Goal: Information Seeking & Learning: Learn about a topic

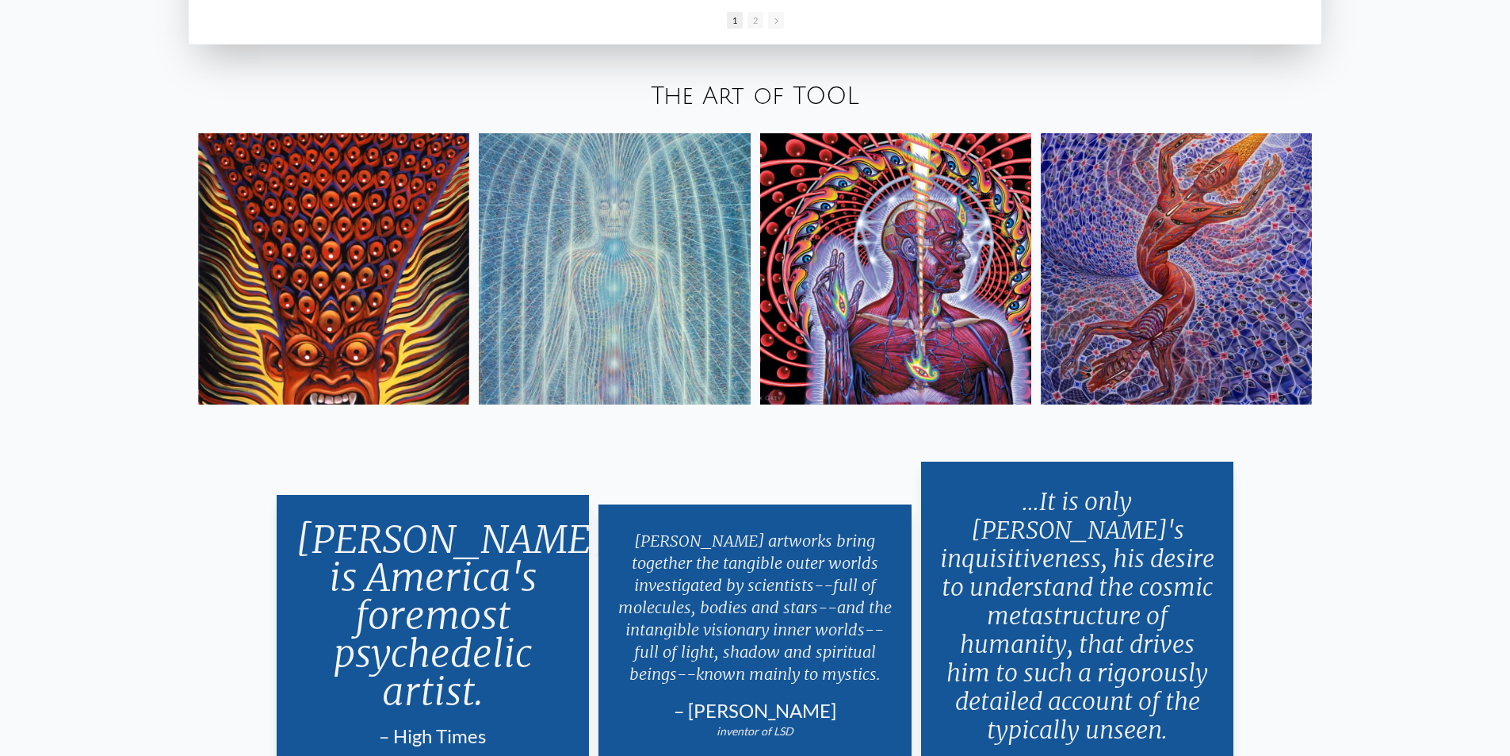
scroll to position [3251, 0]
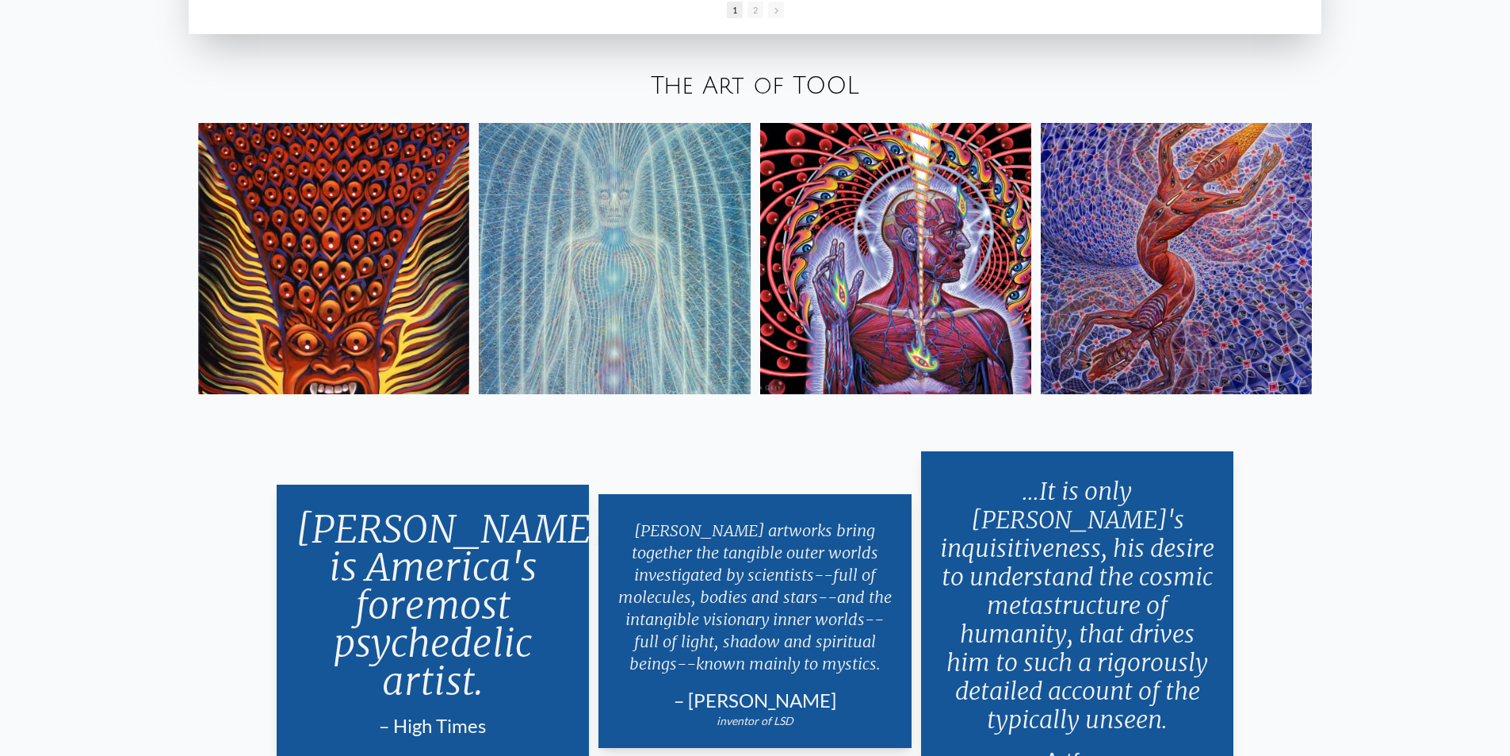
click at [822, 86] on link "The Art of TOOL" at bounding box center [755, 86] width 209 height 26
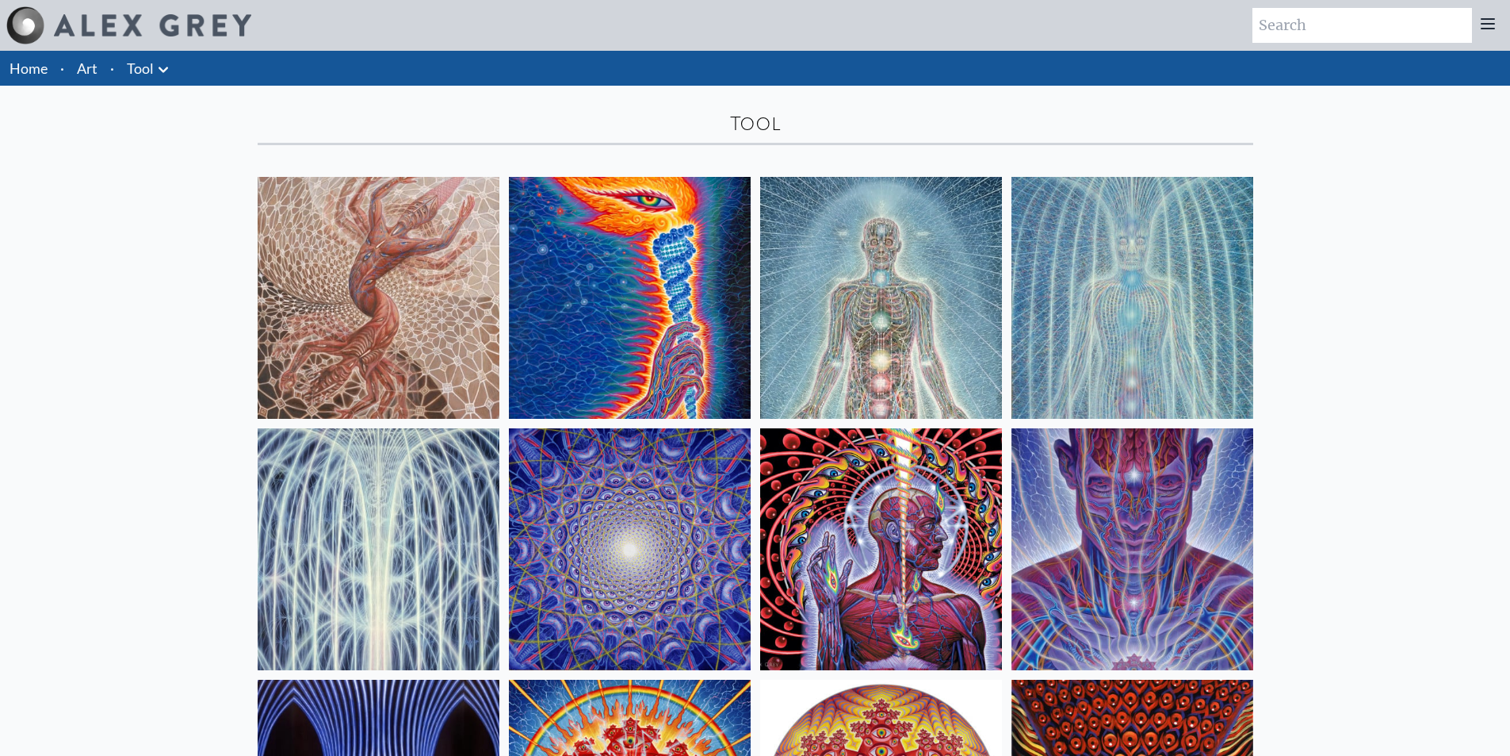
drag, startPoint x: 113, startPoint y: 24, endPoint x: 54, endPoint y: 106, distance: 101.2
click at [54, 105] on div "Home · Art · Tool Anatomical Drawings" at bounding box center [755, 629] width 1510 height 1157
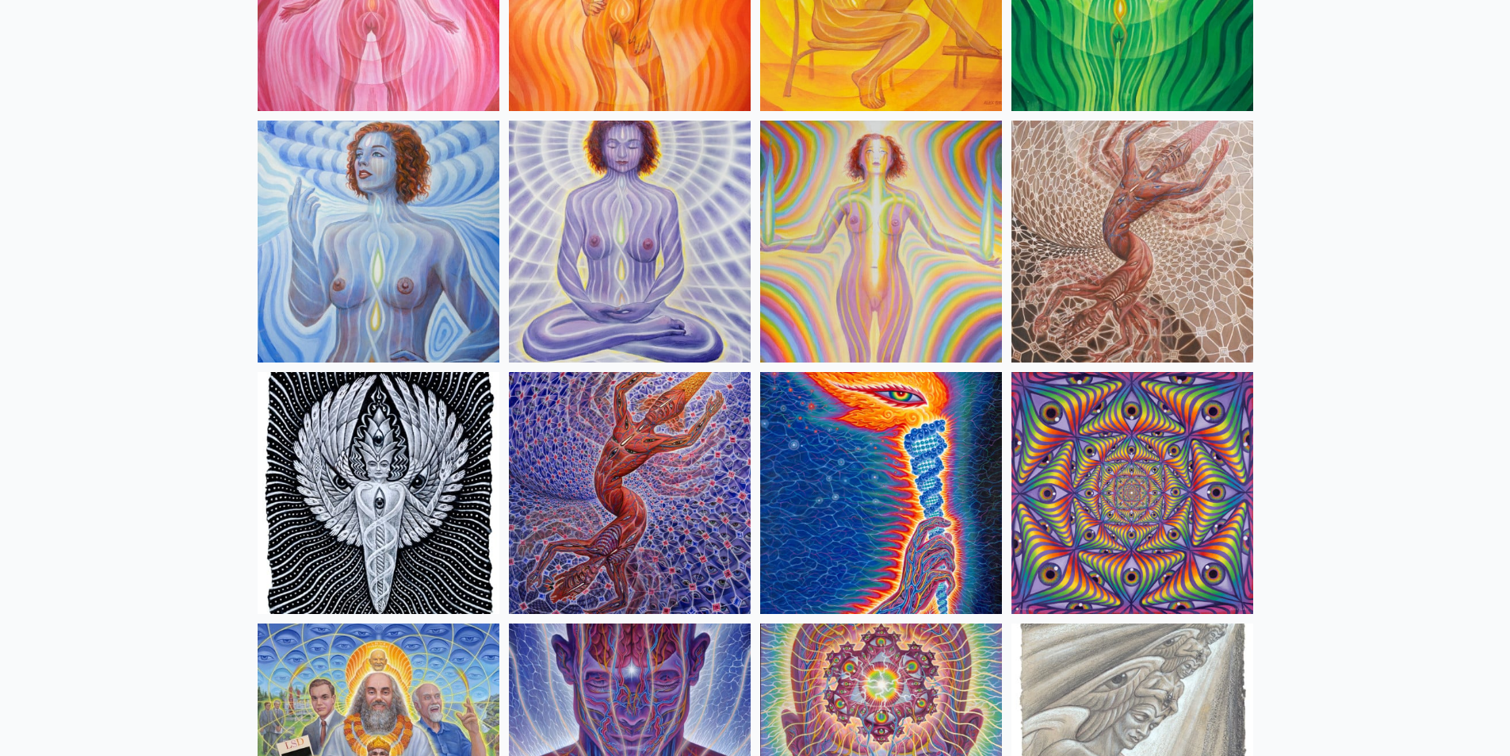
scroll to position [1310, 0]
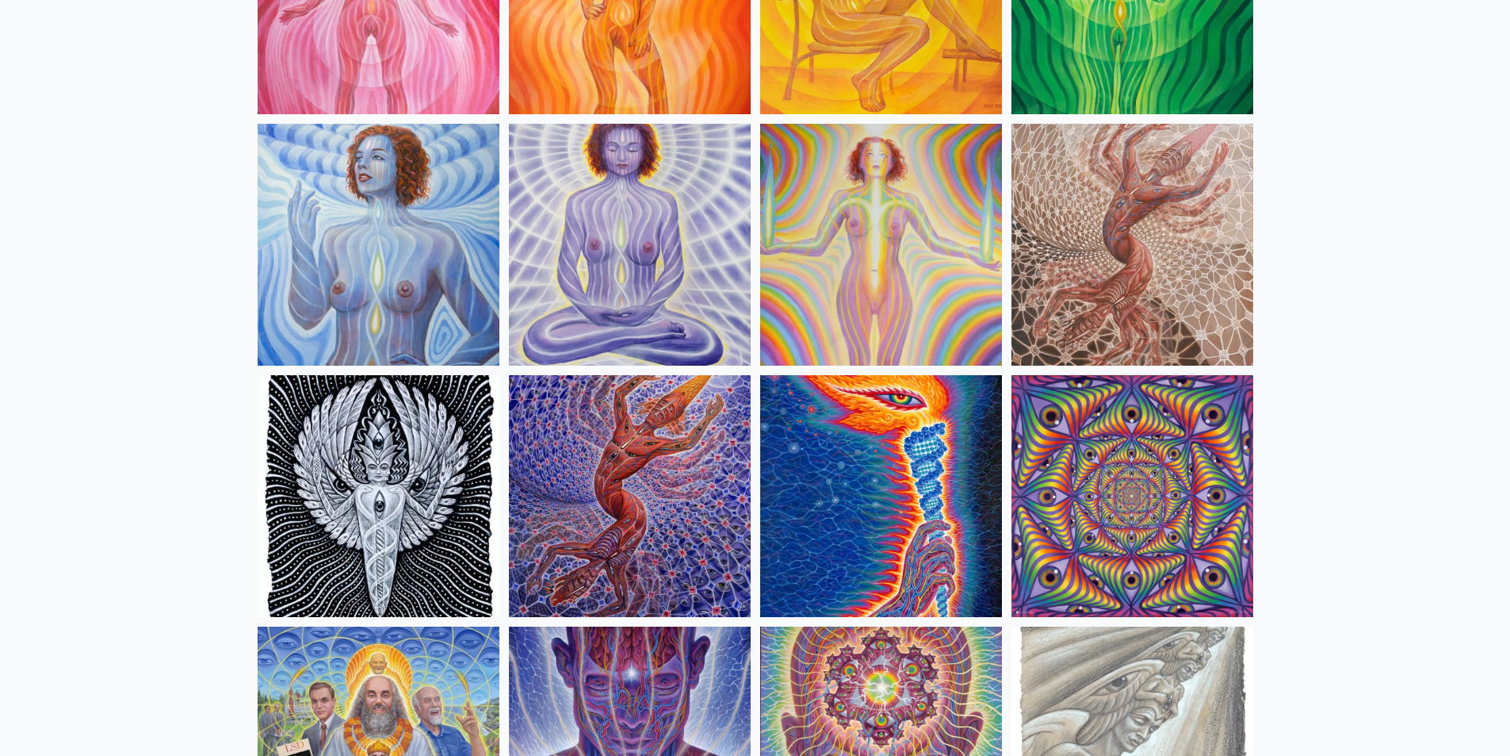
drag, startPoint x: 658, startPoint y: 507, endPoint x: 777, endPoint y: 133, distance: 392.6
click at [777, 133] on img at bounding box center [881, 245] width 242 height 242
click at [636, 452] on img at bounding box center [630, 496] width 242 height 242
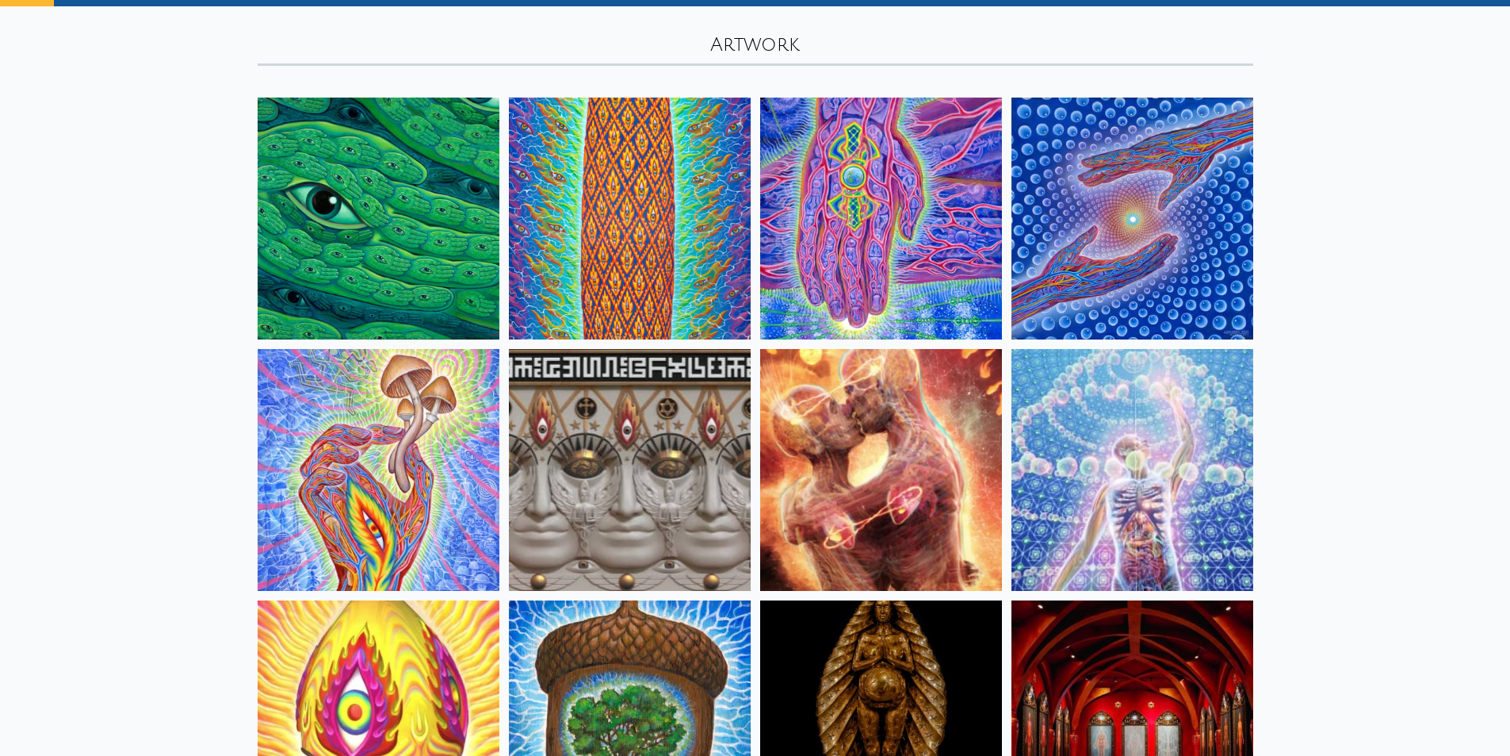
scroll to position [0, 0]
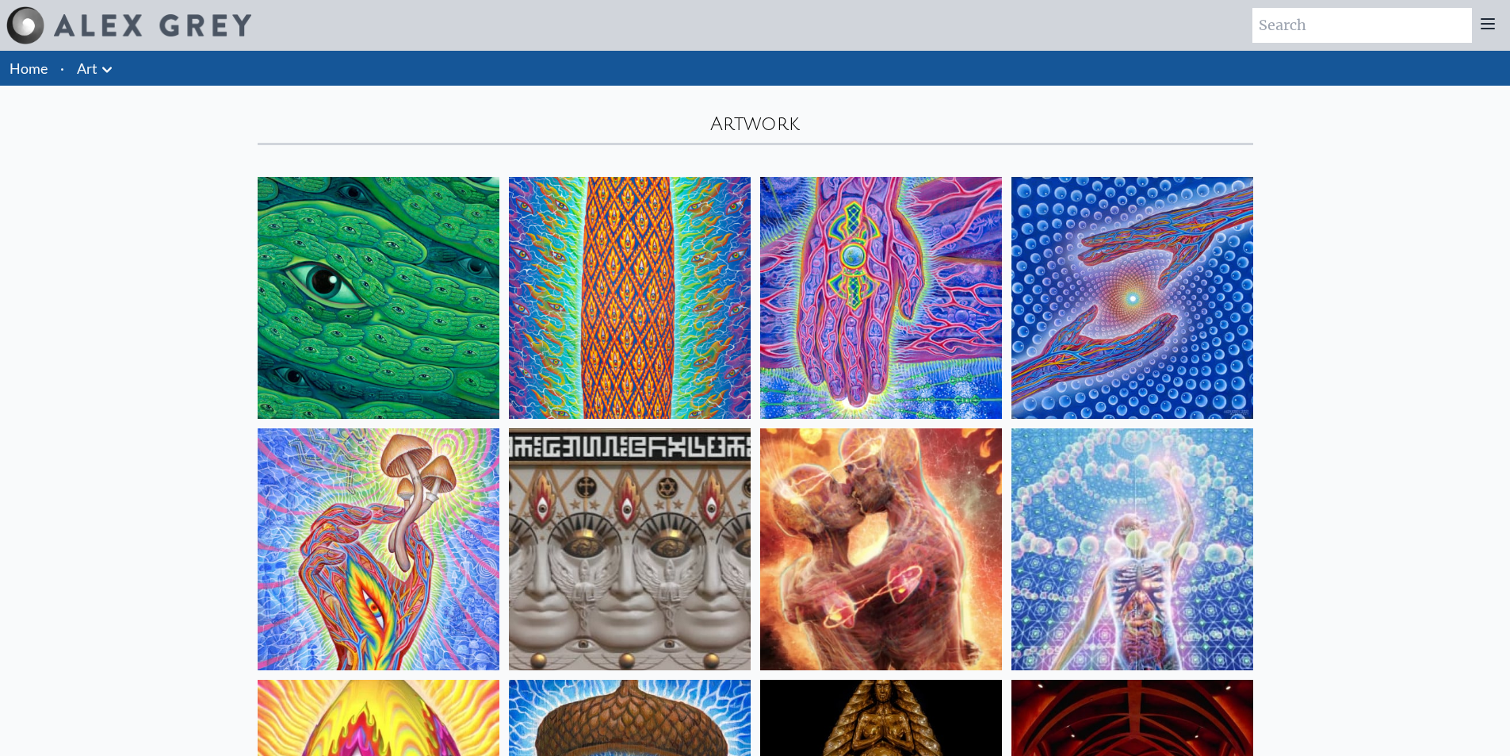
click at [111, 72] on icon at bounding box center [107, 69] width 19 height 19
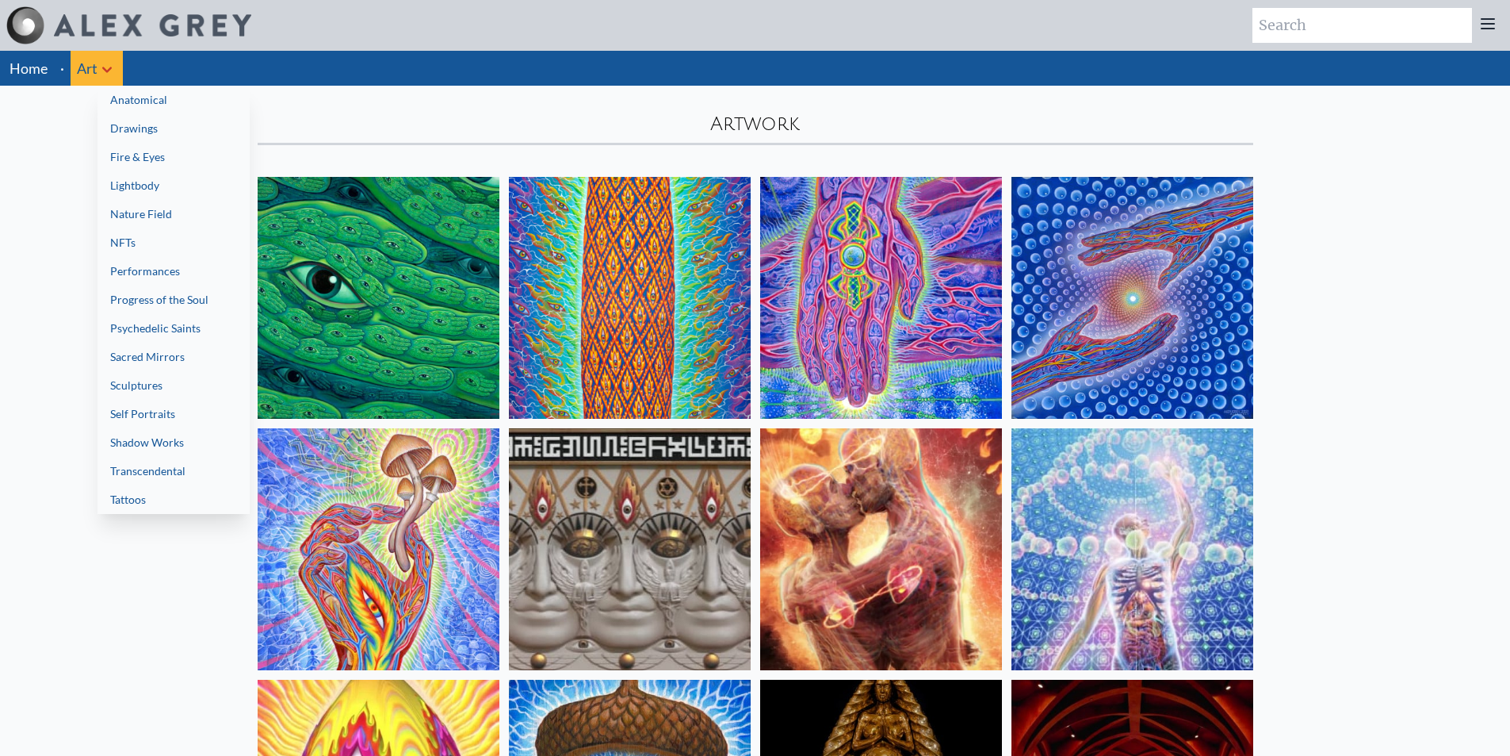
click at [176, 468] on link "Transcendental" at bounding box center [174, 471] width 152 height 29
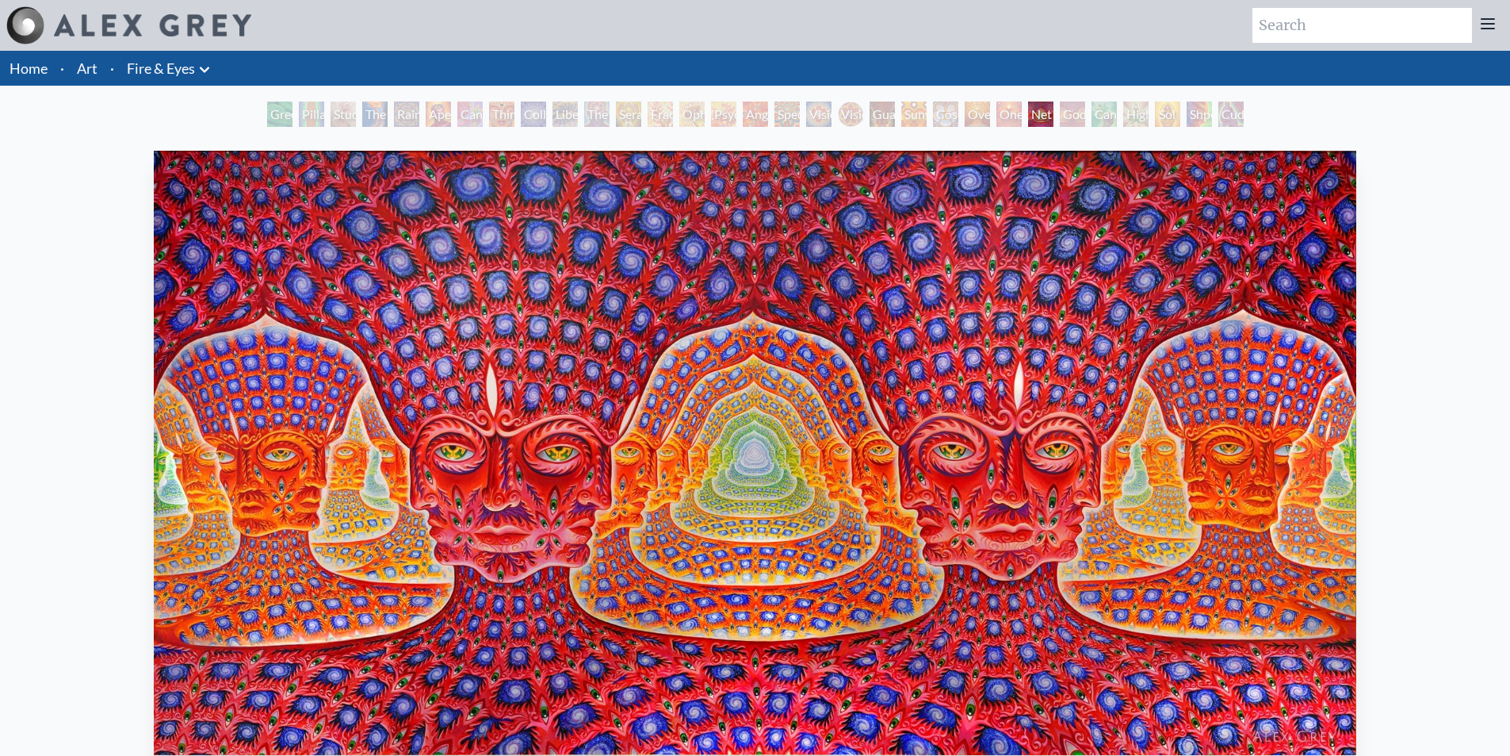
scroll to position [79, 0]
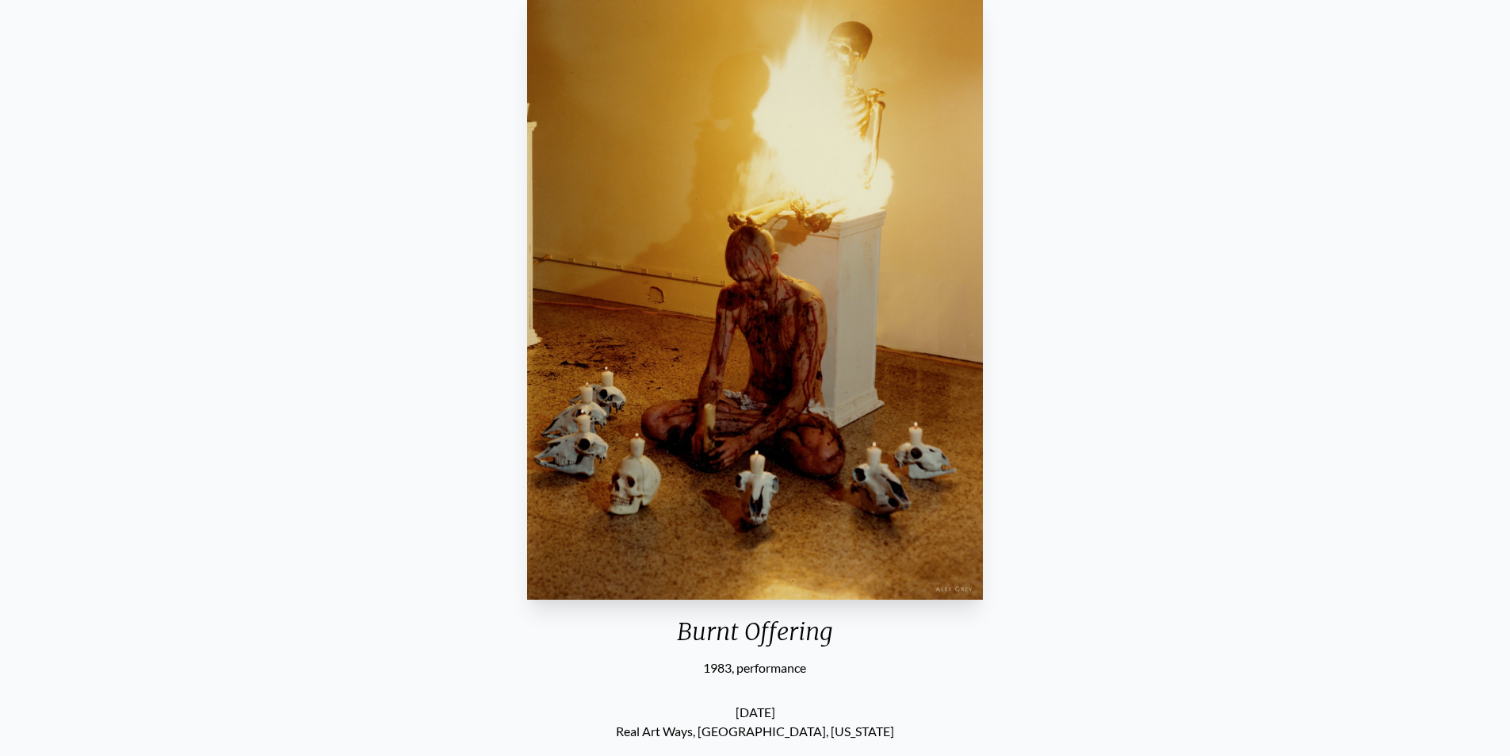
scroll to position [79, 0]
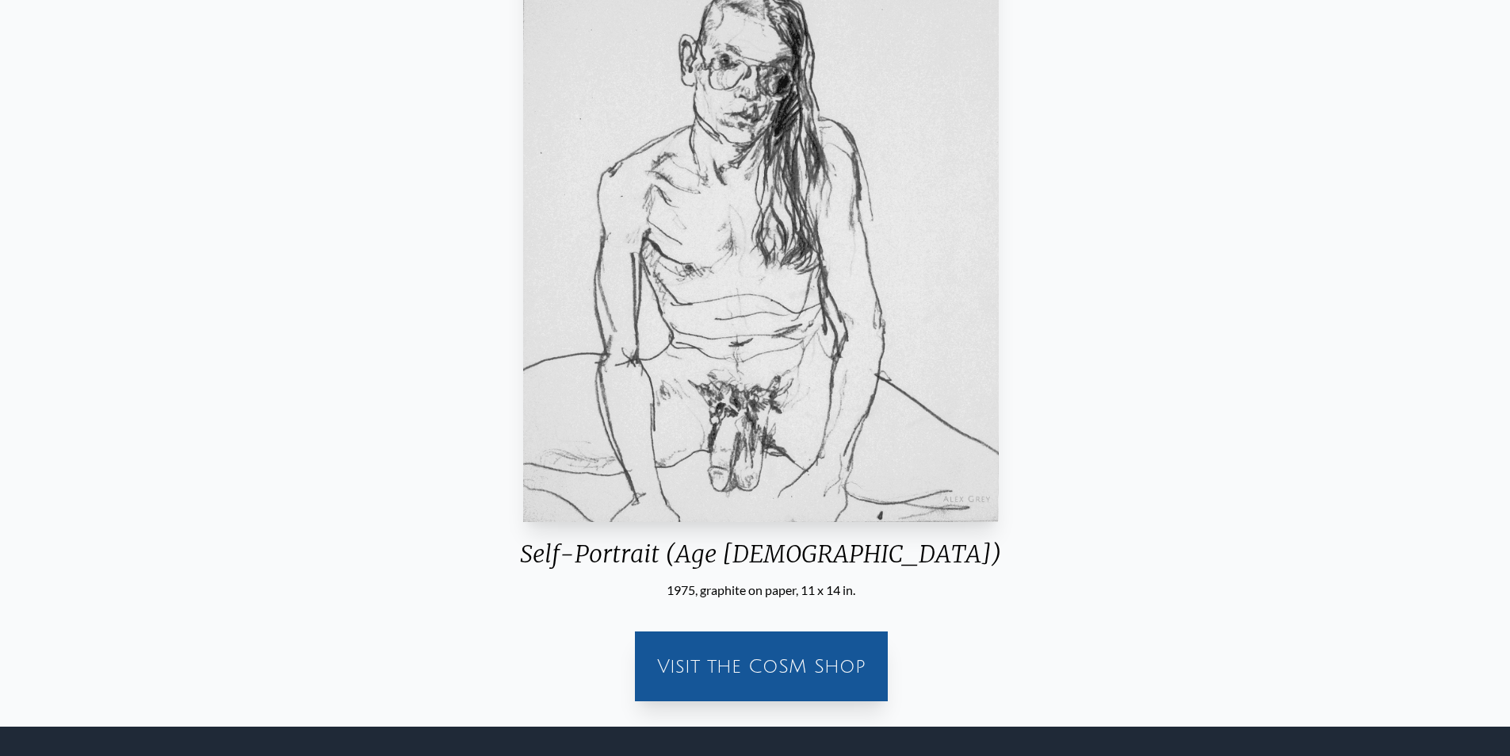
scroll to position [238, 0]
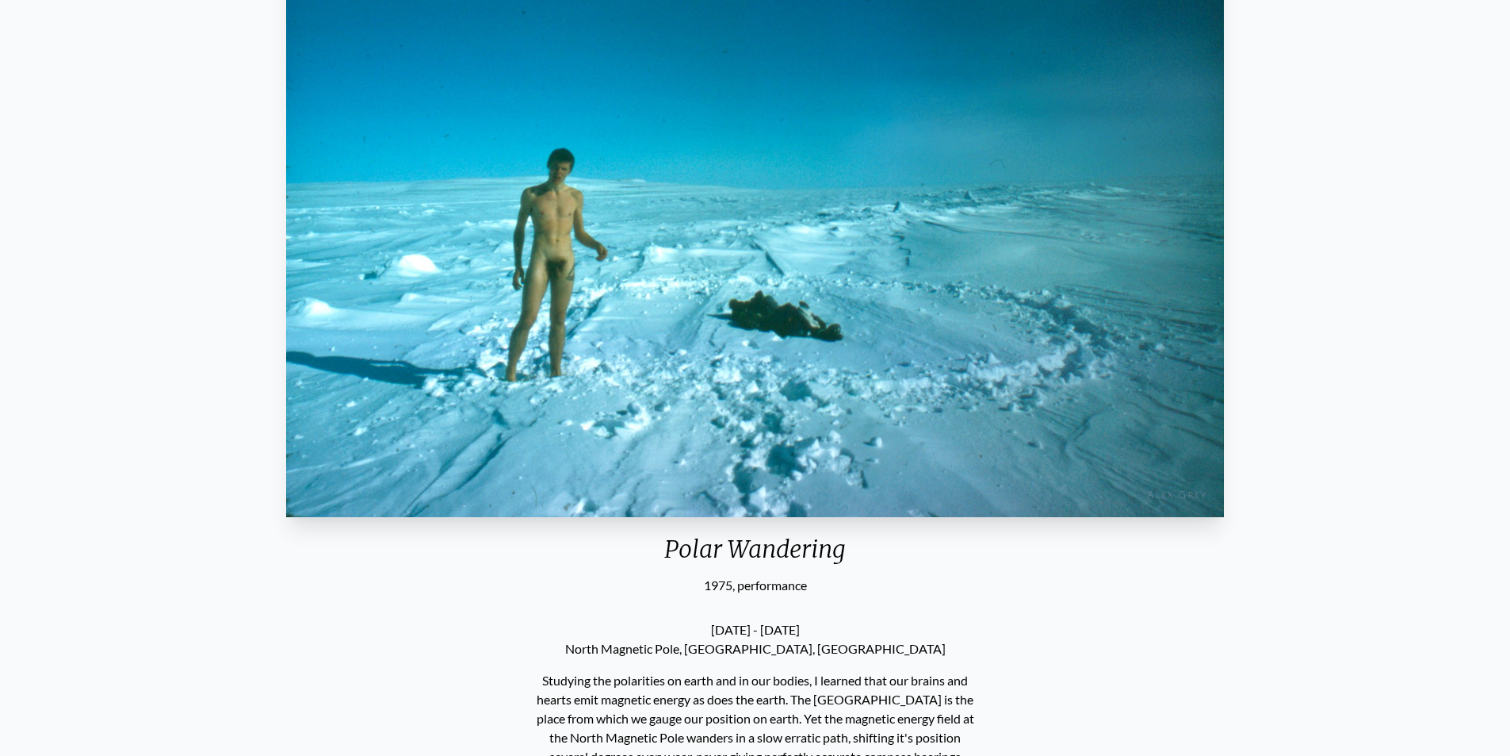
scroll to position [317, 0]
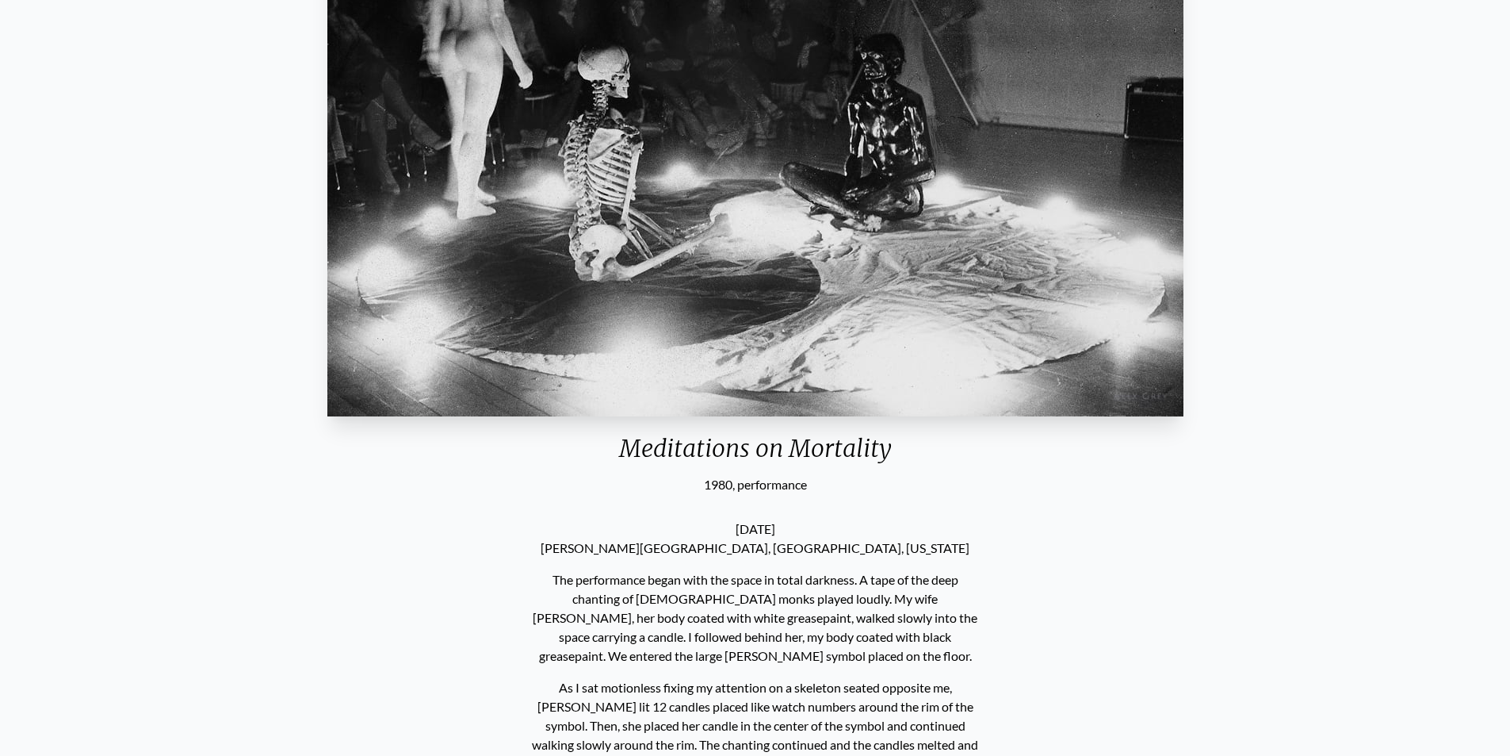
scroll to position [396, 0]
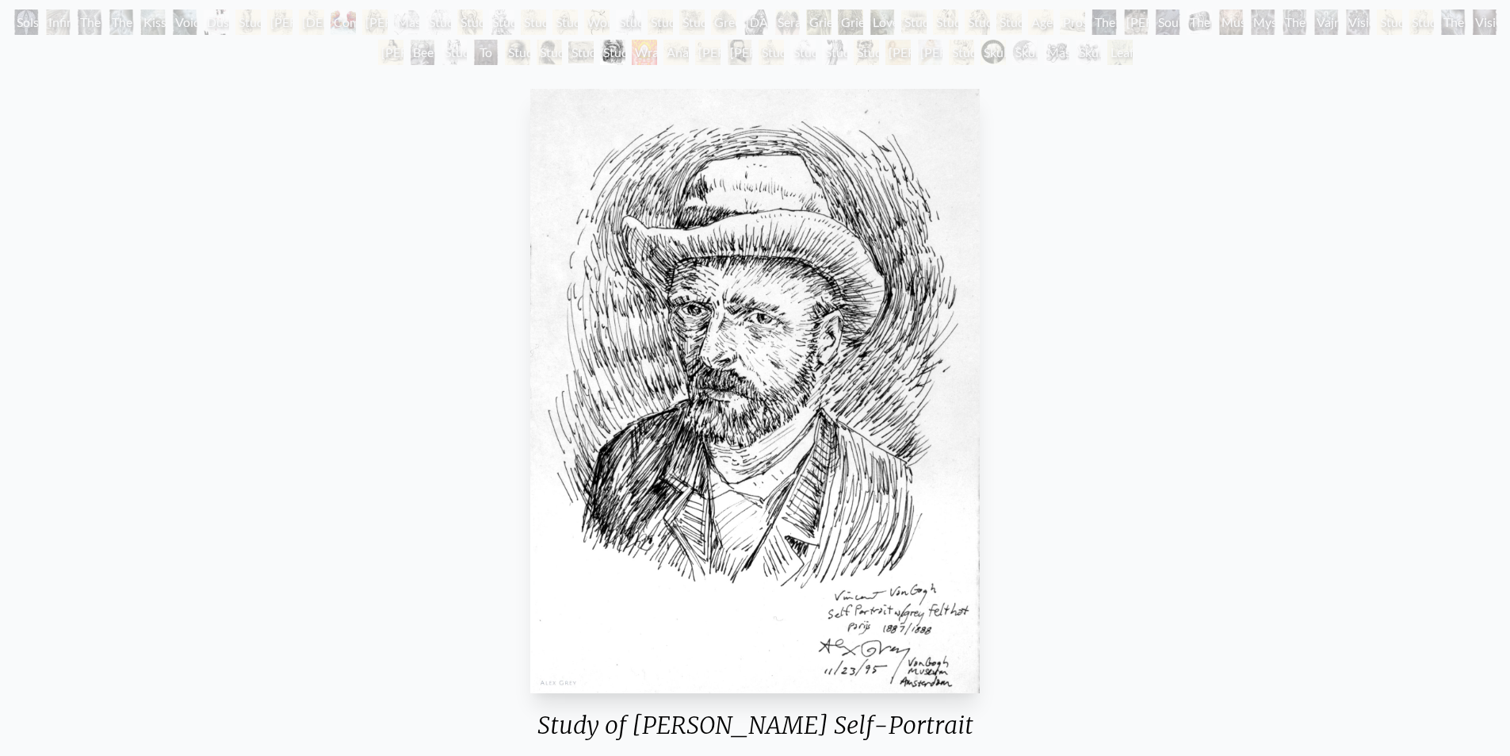
scroll to position [317, 0]
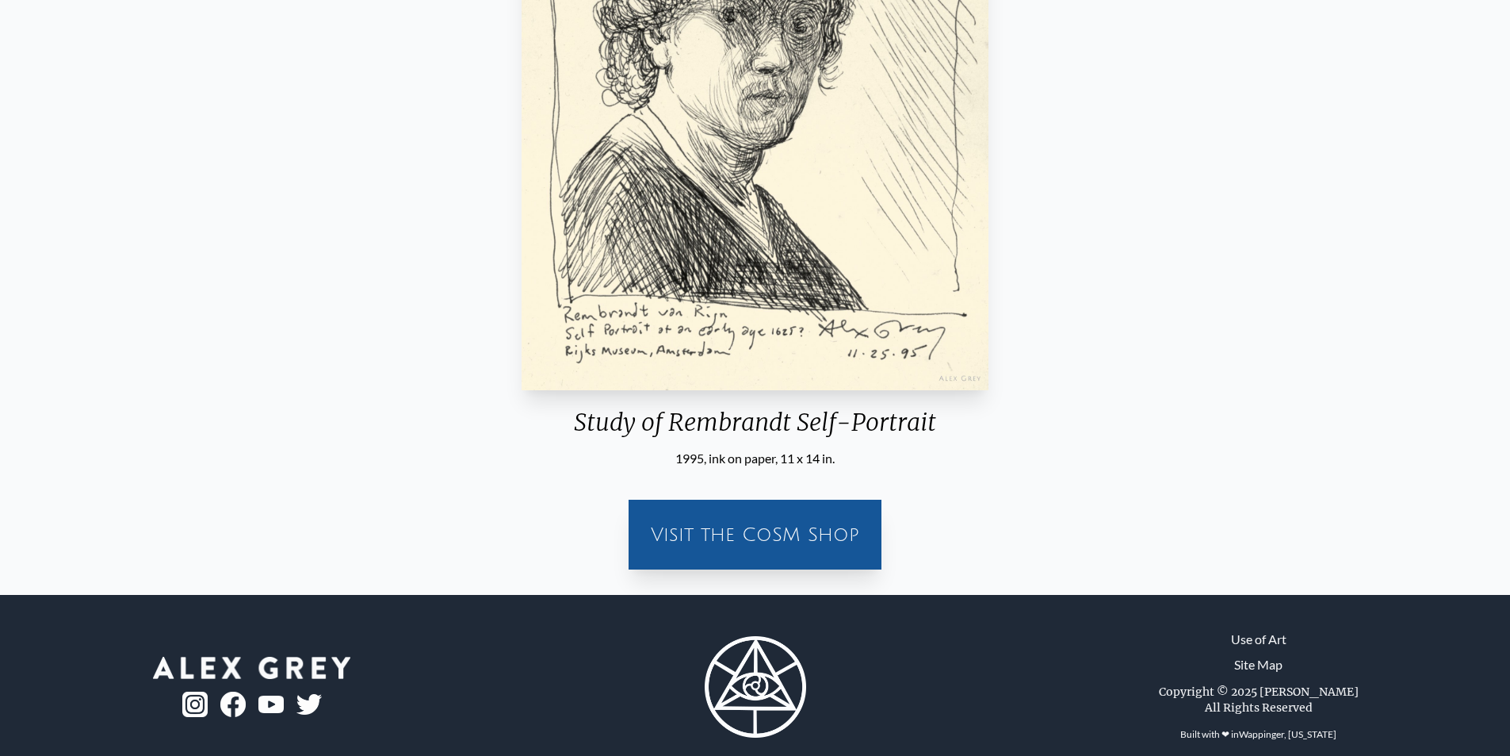
scroll to position [396, 0]
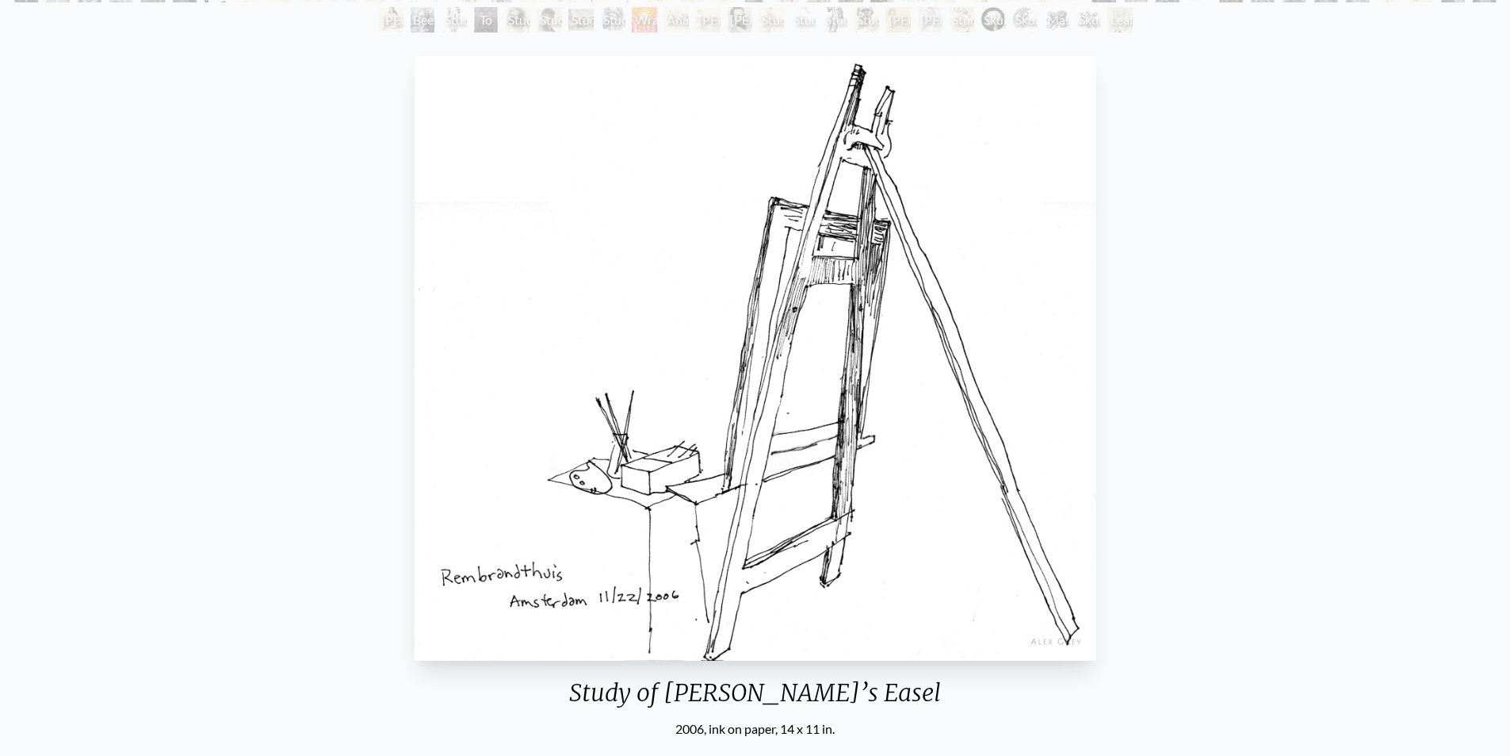
scroll to position [79, 0]
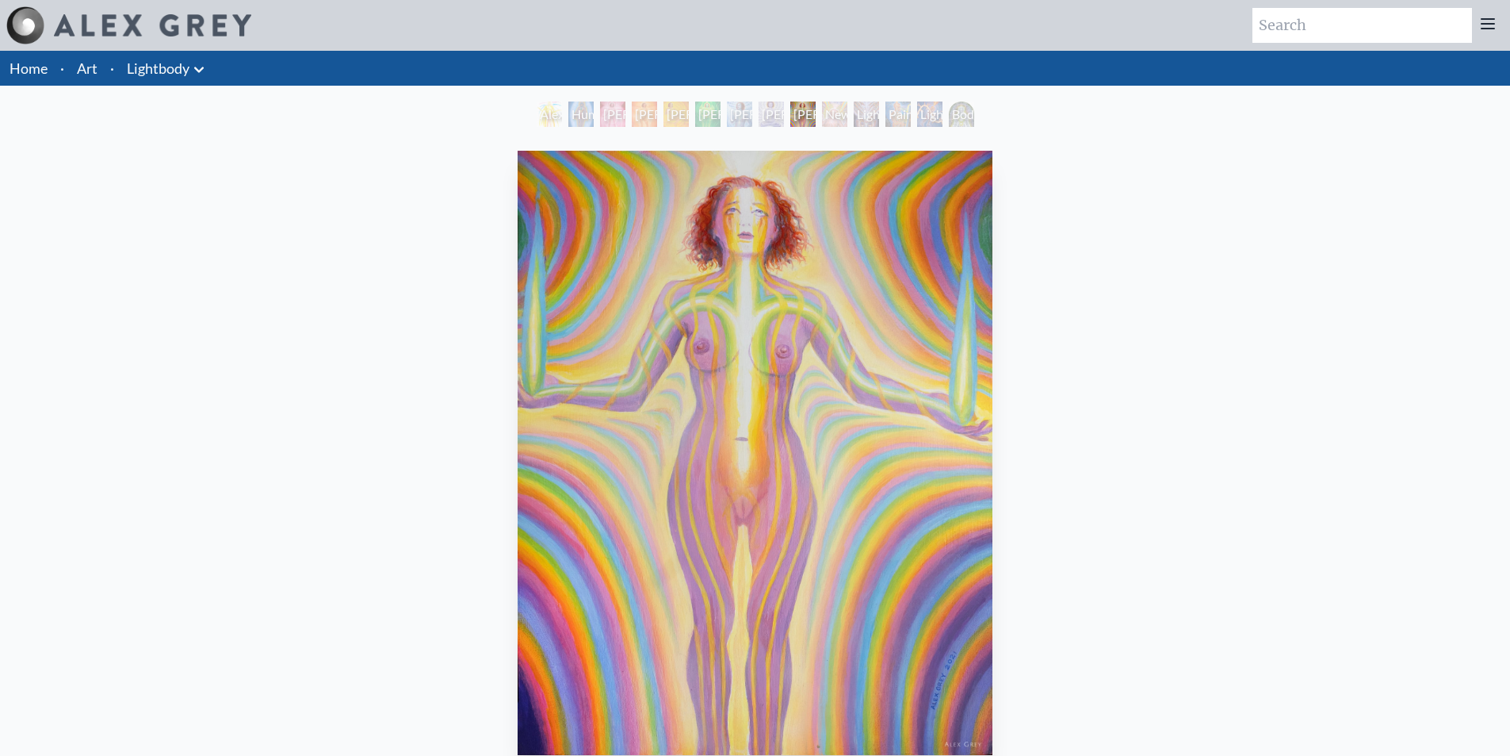
click at [922, 117] on div "Lightworker" at bounding box center [929, 113] width 25 height 25
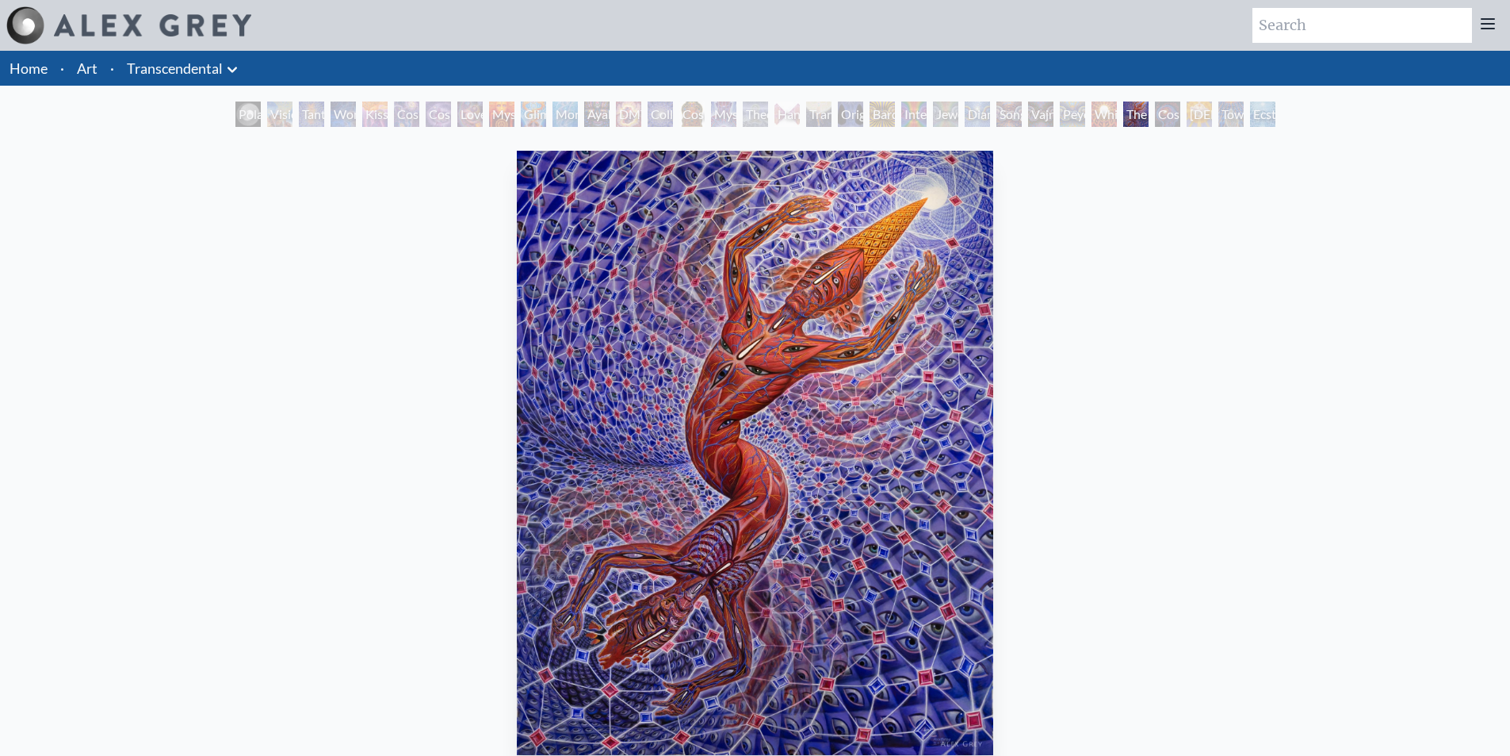
drag, startPoint x: 178, startPoint y: 67, endPoint x: 139, endPoint y: 104, distance: 53.8
click at [125, 109] on div "Polar Unity Spiral Visionary Origin of Language Tantra Wonder Kiss of the Muse …" at bounding box center [755, 116] width 1510 height 30
click at [204, 68] on link "Transcendental" at bounding box center [175, 68] width 96 height 22
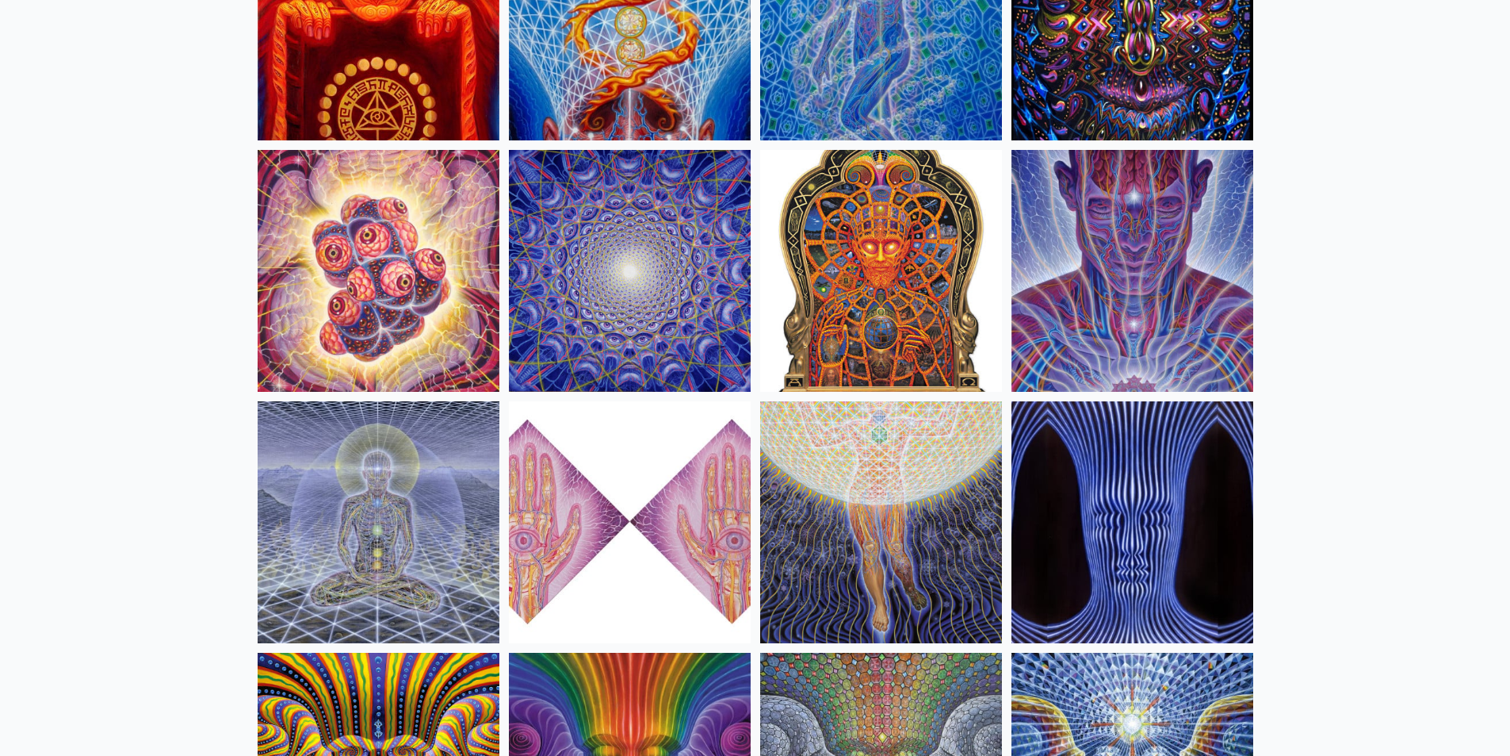
scroll to position [703, 0]
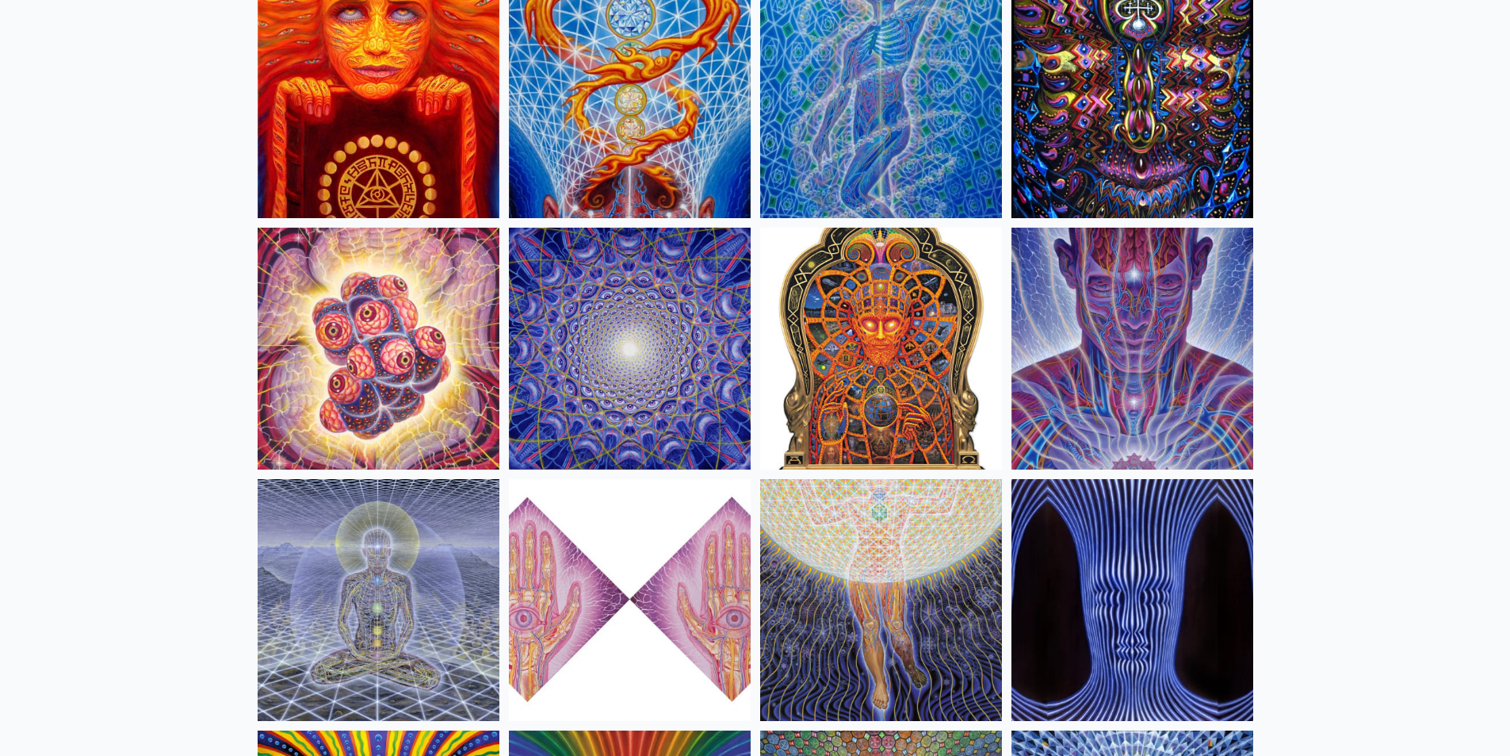
click at [1137, 580] on img at bounding box center [1133, 600] width 242 height 242
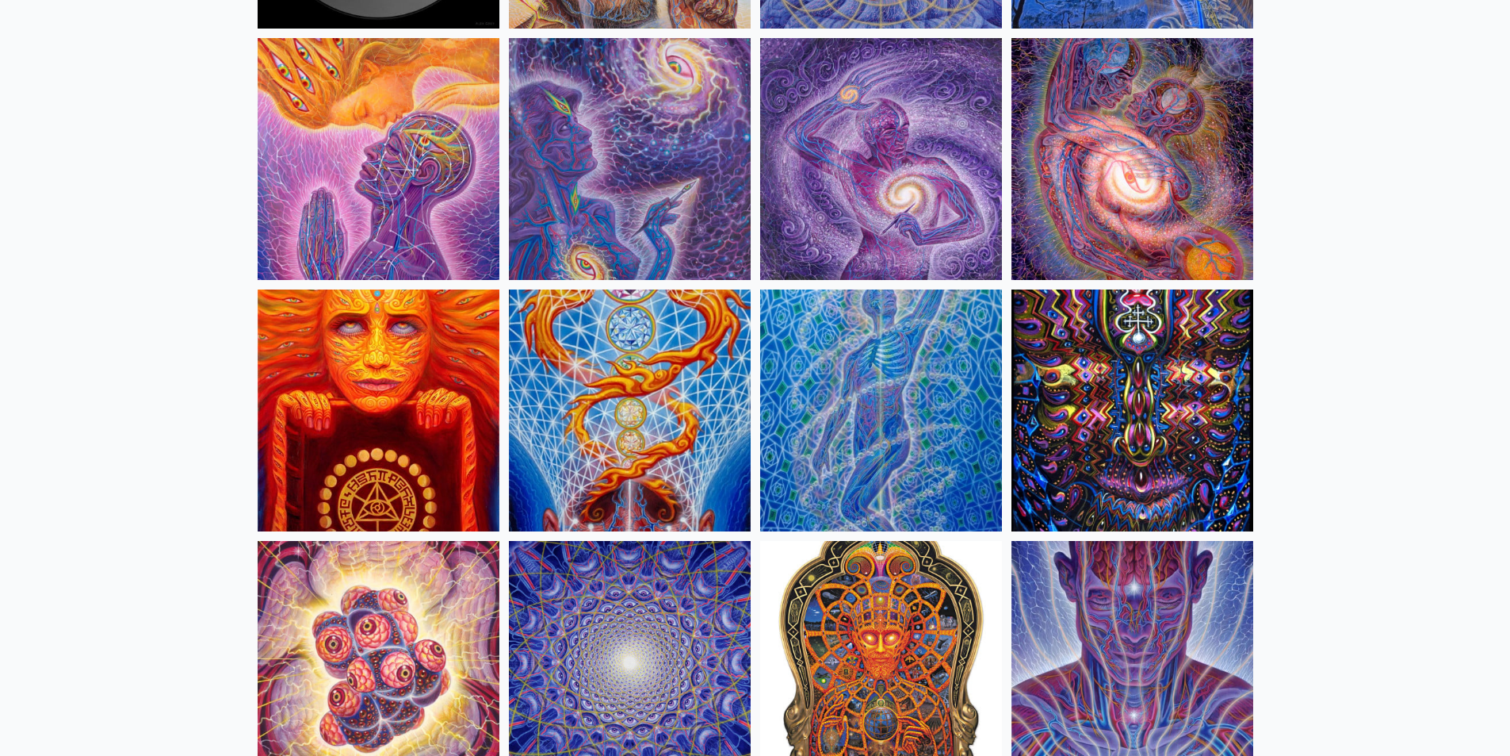
scroll to position [396, 0]
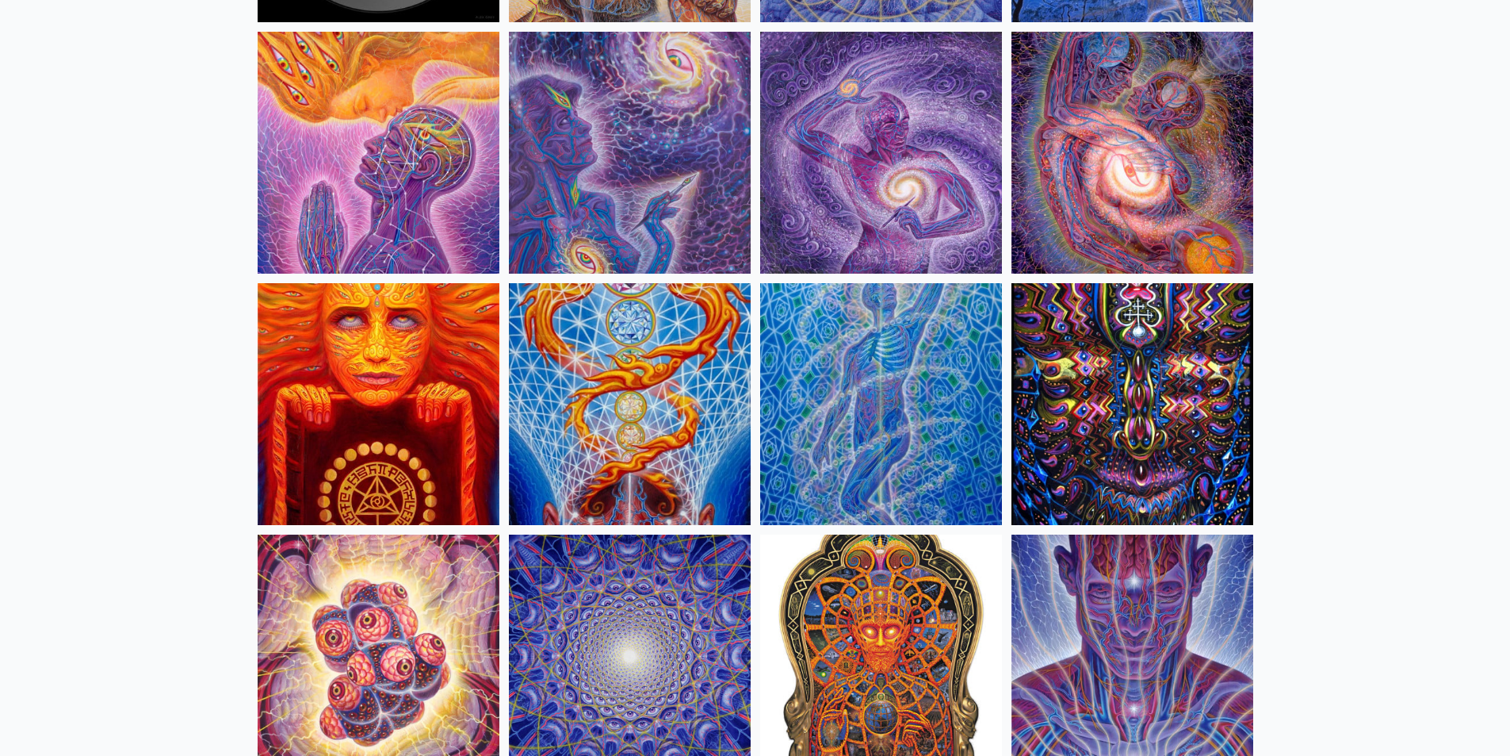
drag, startPoint x: 832, startPoint y: 434, endPoint x: 138, endPoint y: 464, distance: 694.4
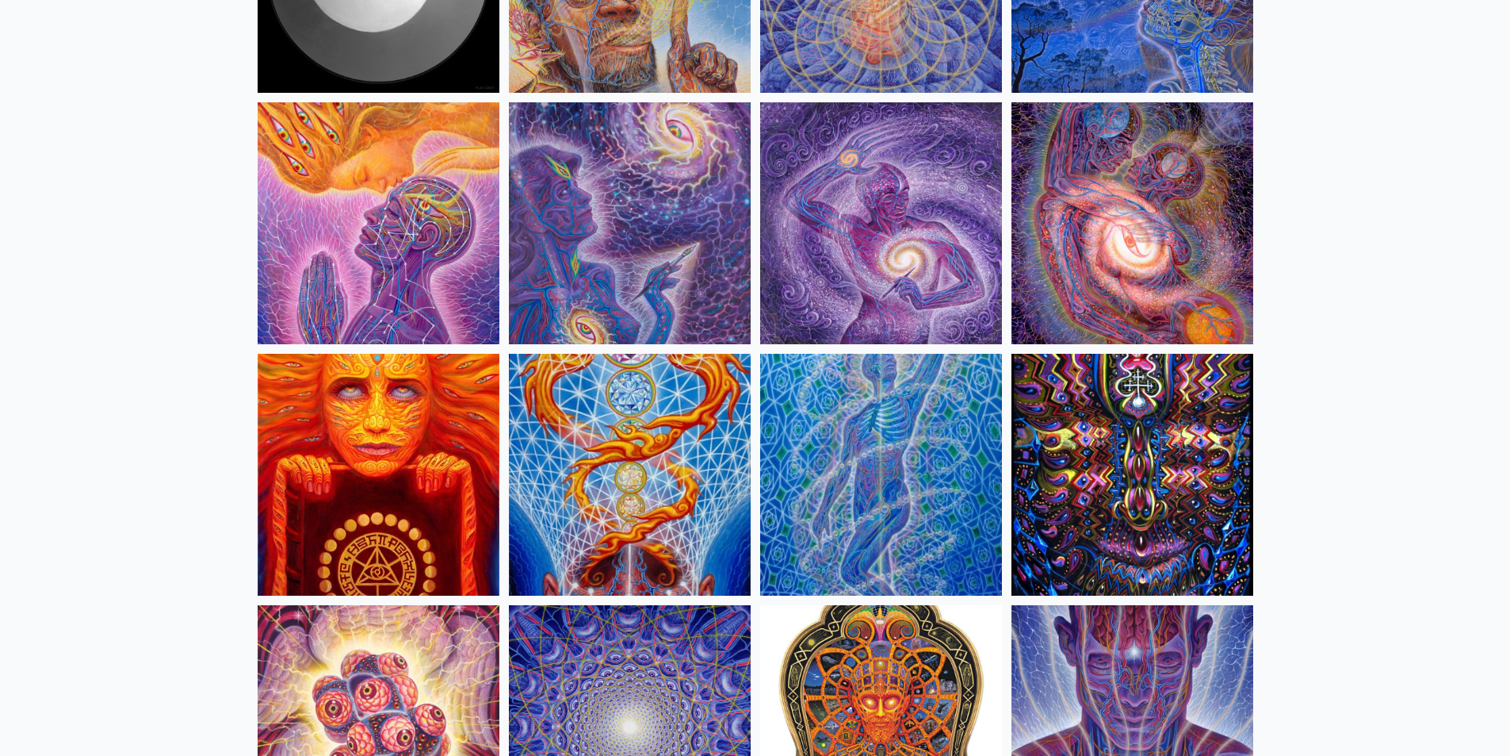
scroll to position [0, 0]
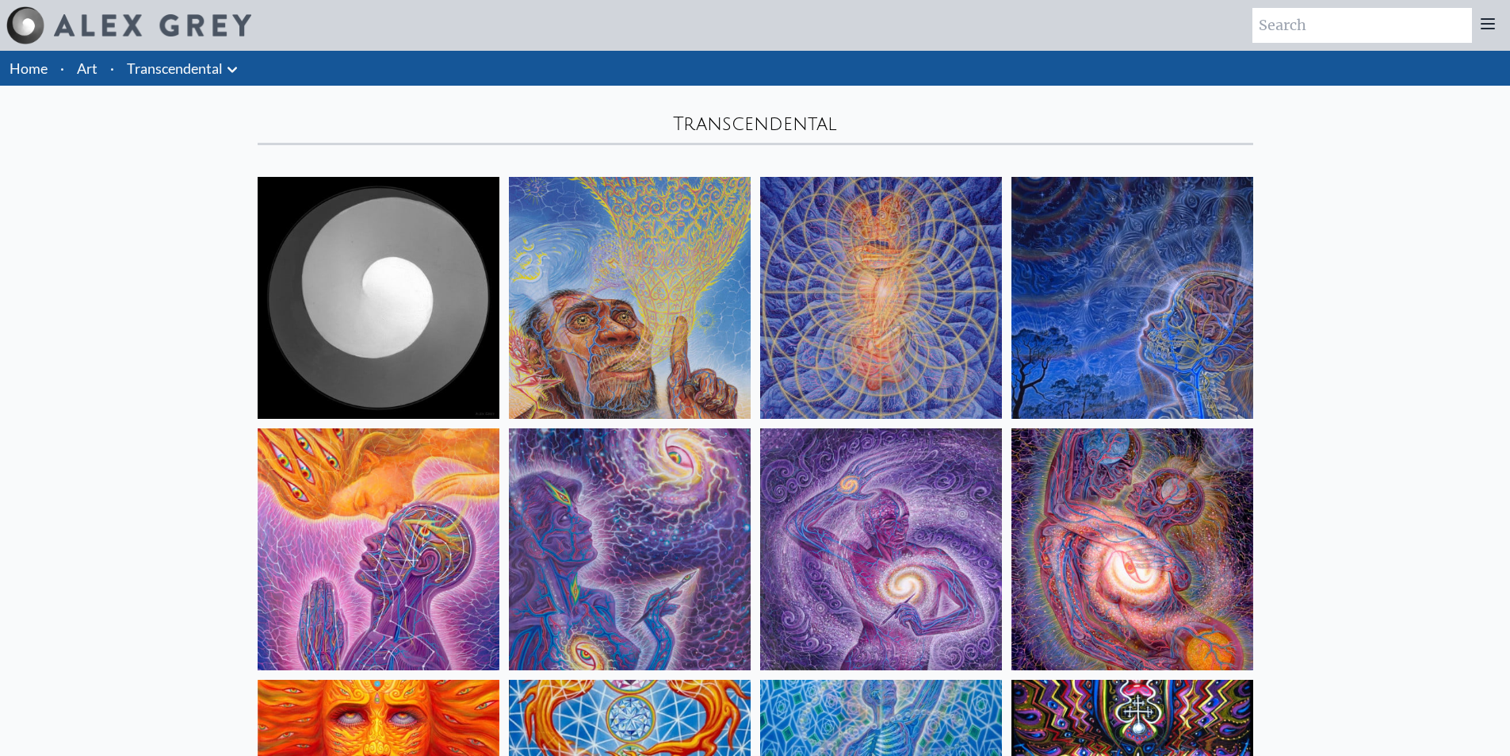
click at [192, 68] on link "Transcendental" at bounding box center [175, 68] width 96 height 22
click at [215, 67] on link "Transcendental" at bounding box center [175, 68] width 96 height 22
click at [224, 71] on icon at bounding box center [232, 69] width 19 height 19
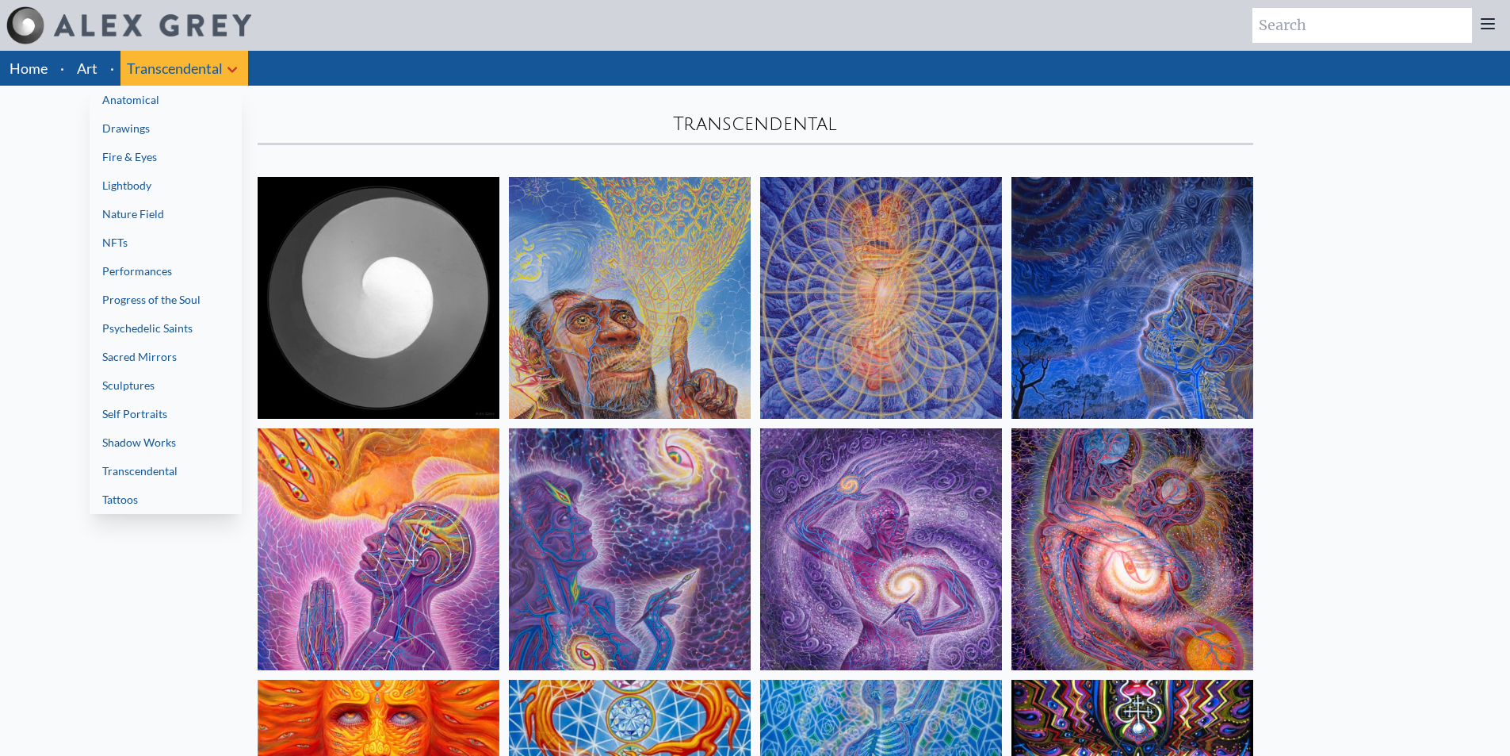
click at [175, 220] on link "Nature Field" at bounding box center [166, 214] width 152 height 29
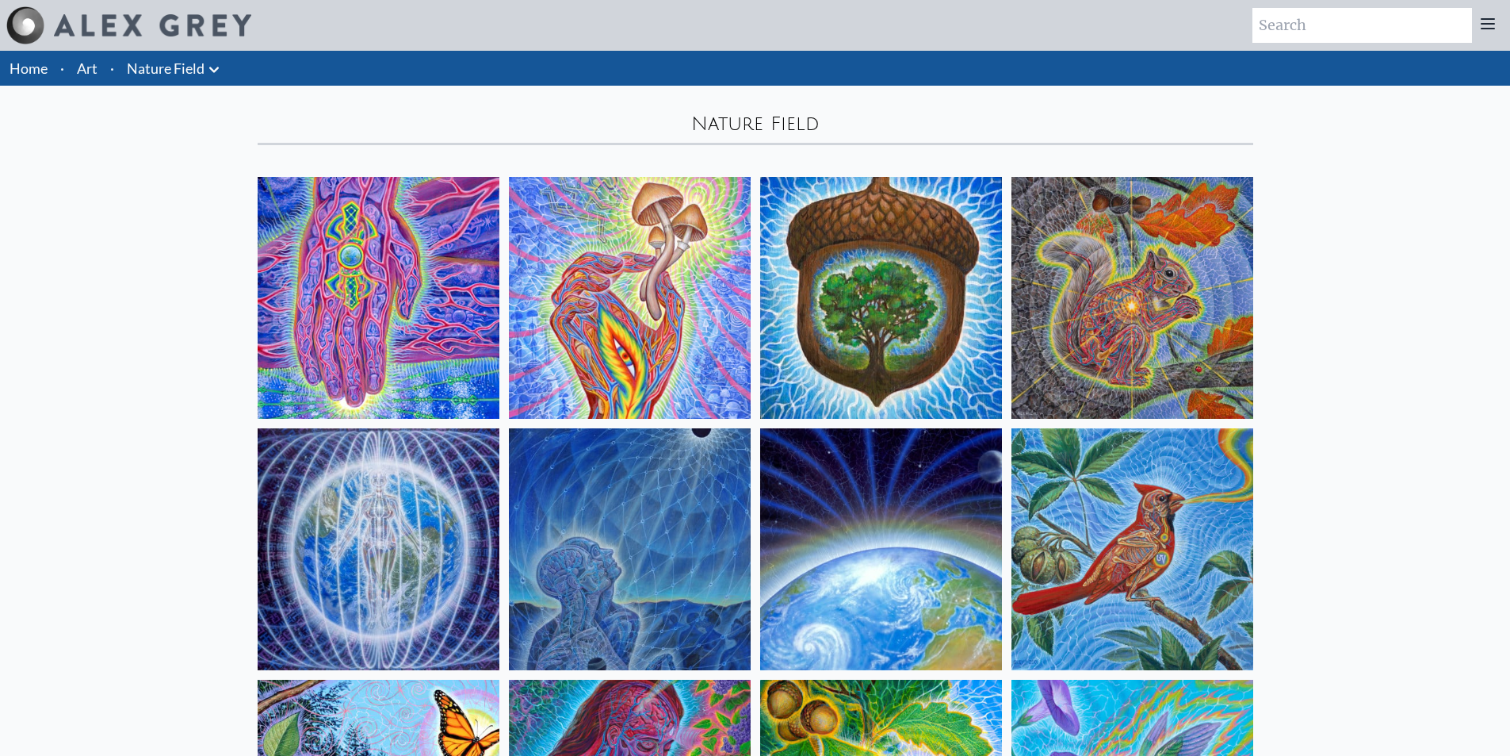
click at [206, 69] on icon at bounding box center [214, 69] width 19 height 19
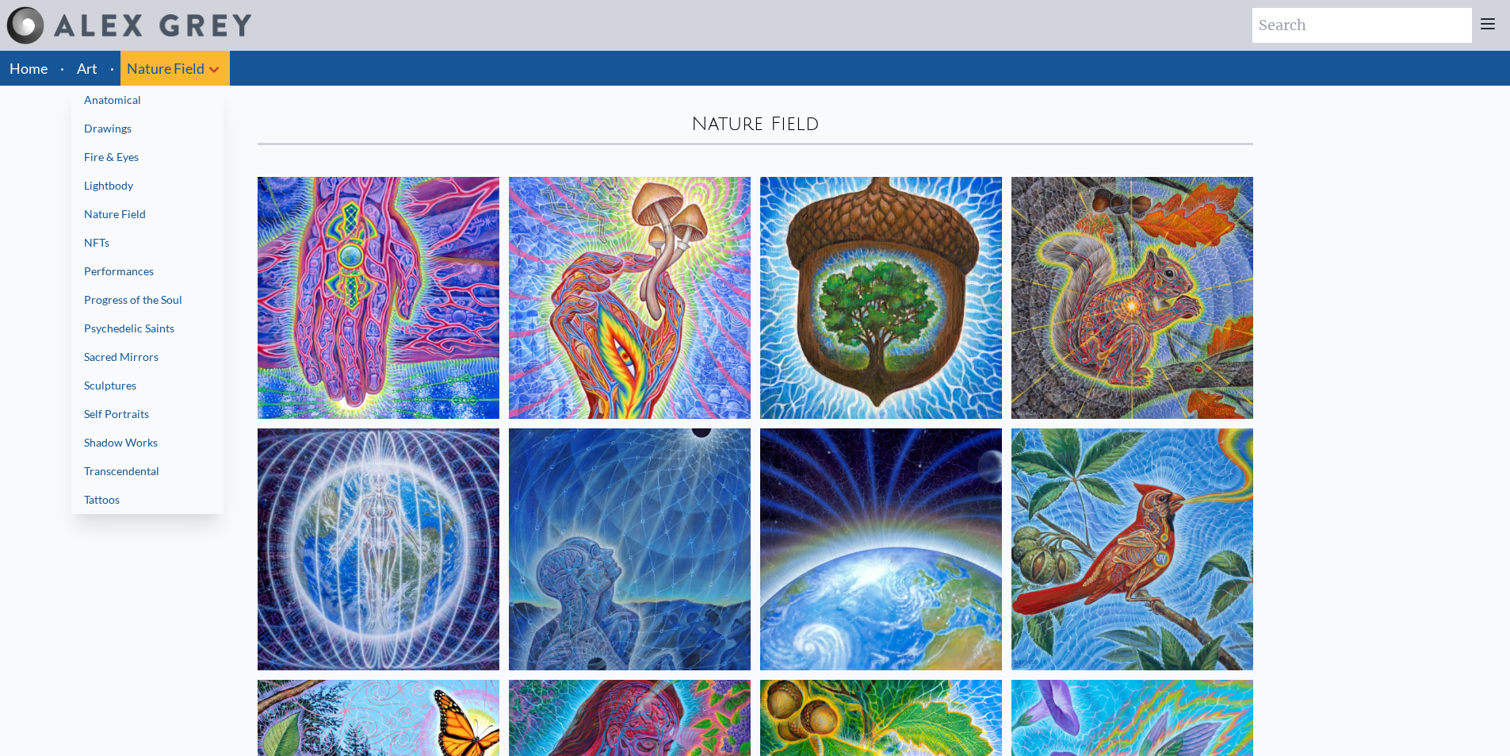
click at [172, 441] on link "Shadow Works" at bounding box center [147, 442] width 152 height 29
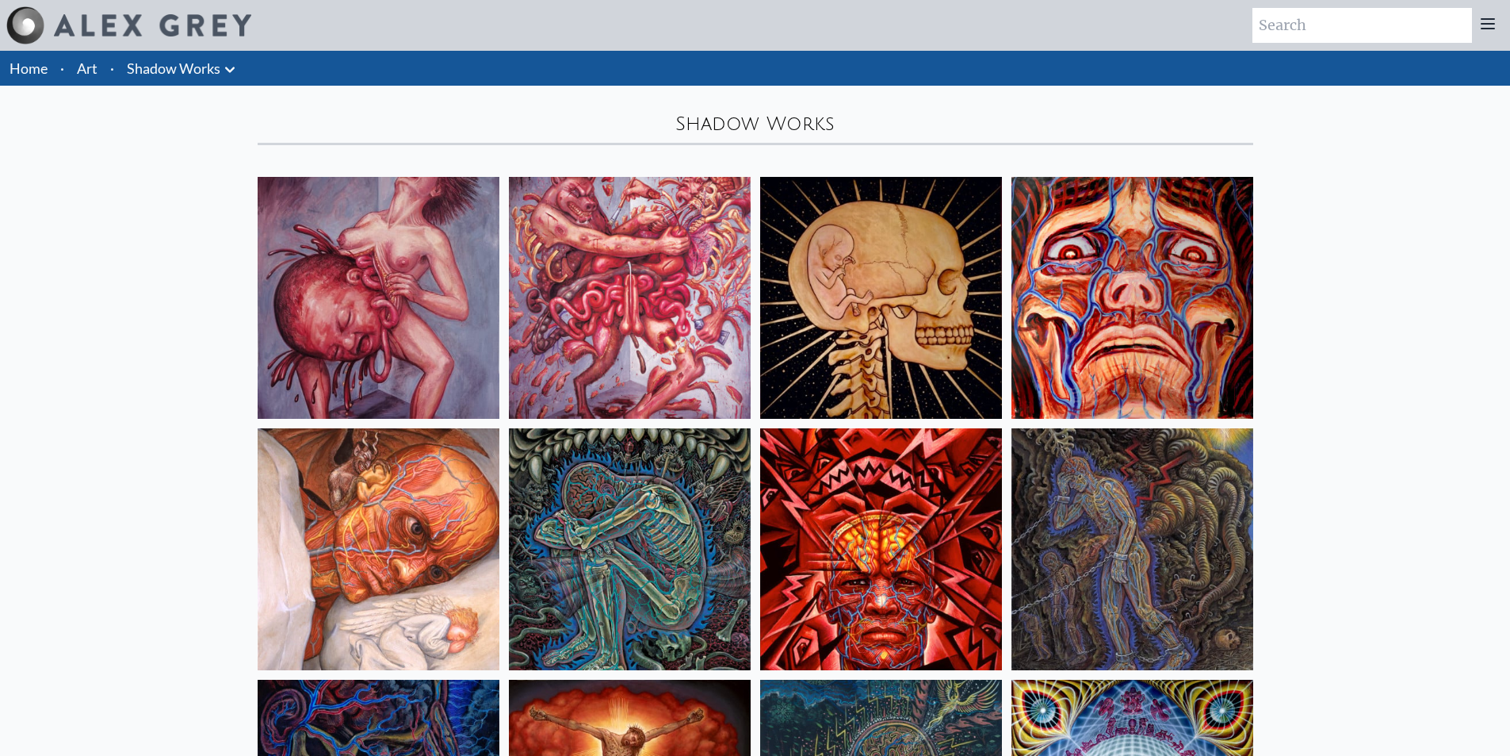
click at [232, 74] on icon at bounding box center [229, 69] width 19 height 19
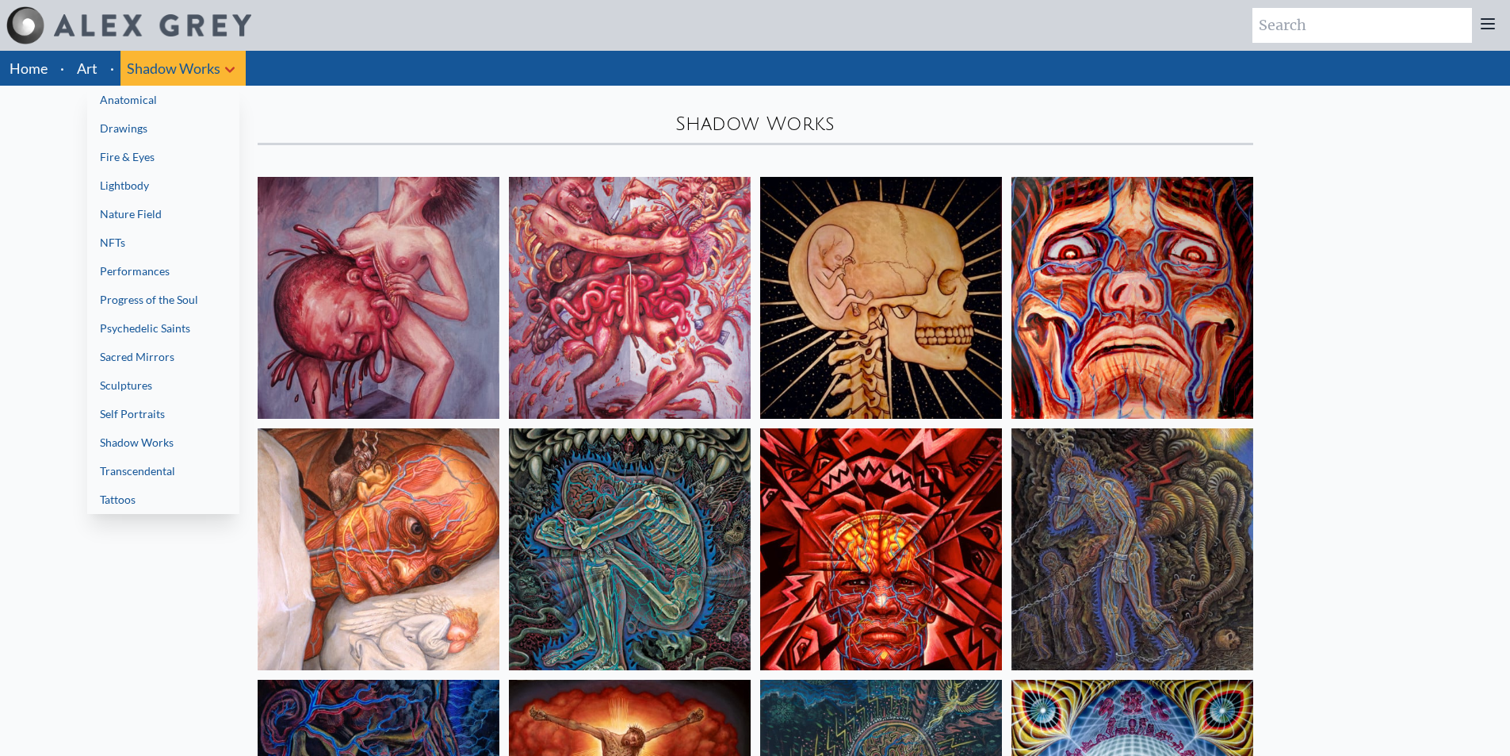
click at [166, 353] on link "Sacred Mirrors" at bounding box center [163, 356] width 152 height 29
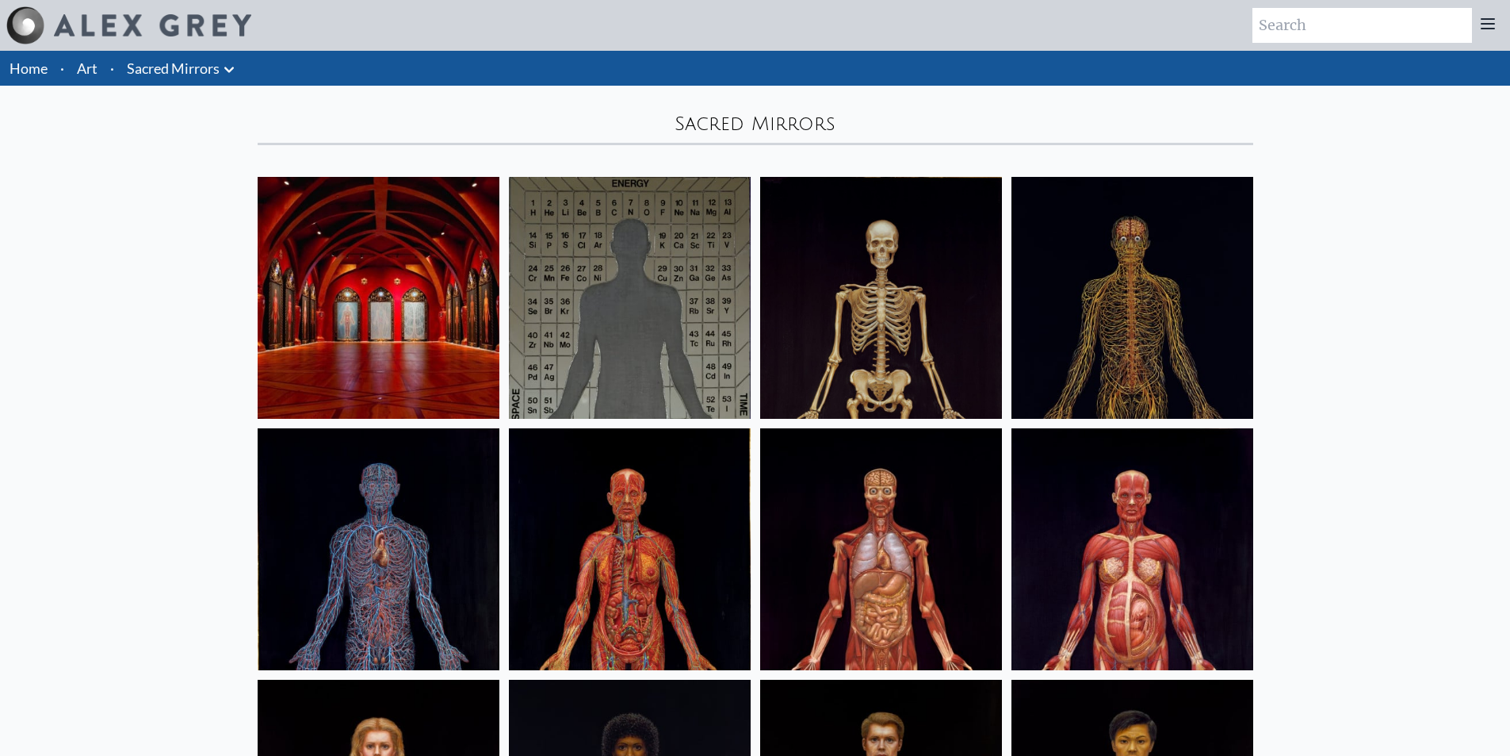
click at [210, 73] on link "Sacred Mirrors" at bounding box center [173, 68] width 93 height 22
click at [233, 71] on icon at bounding box center [229, 69] width 19 height 19
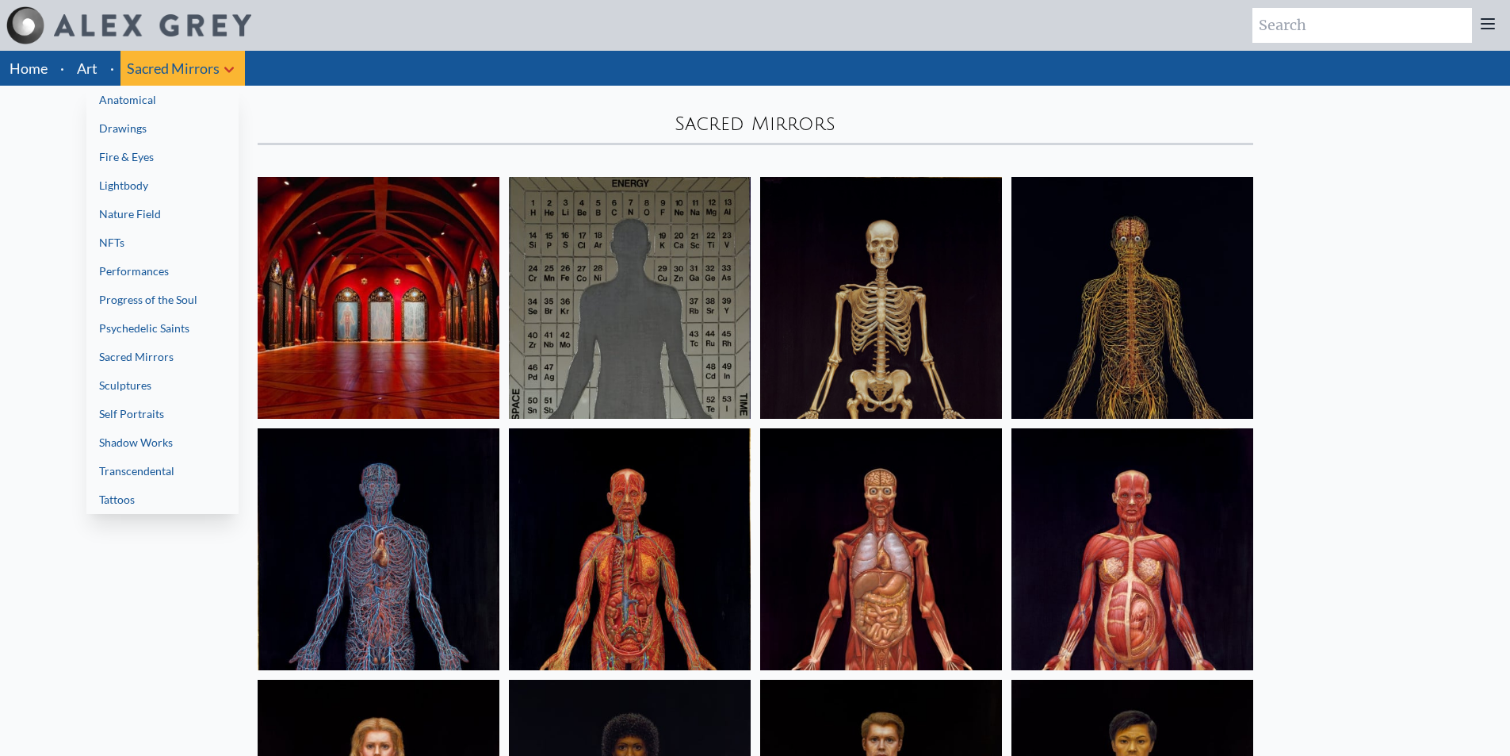
click at [156, 329] on link "Psychedelic Saints" at bounding box center [162, 328] width 152 height 29
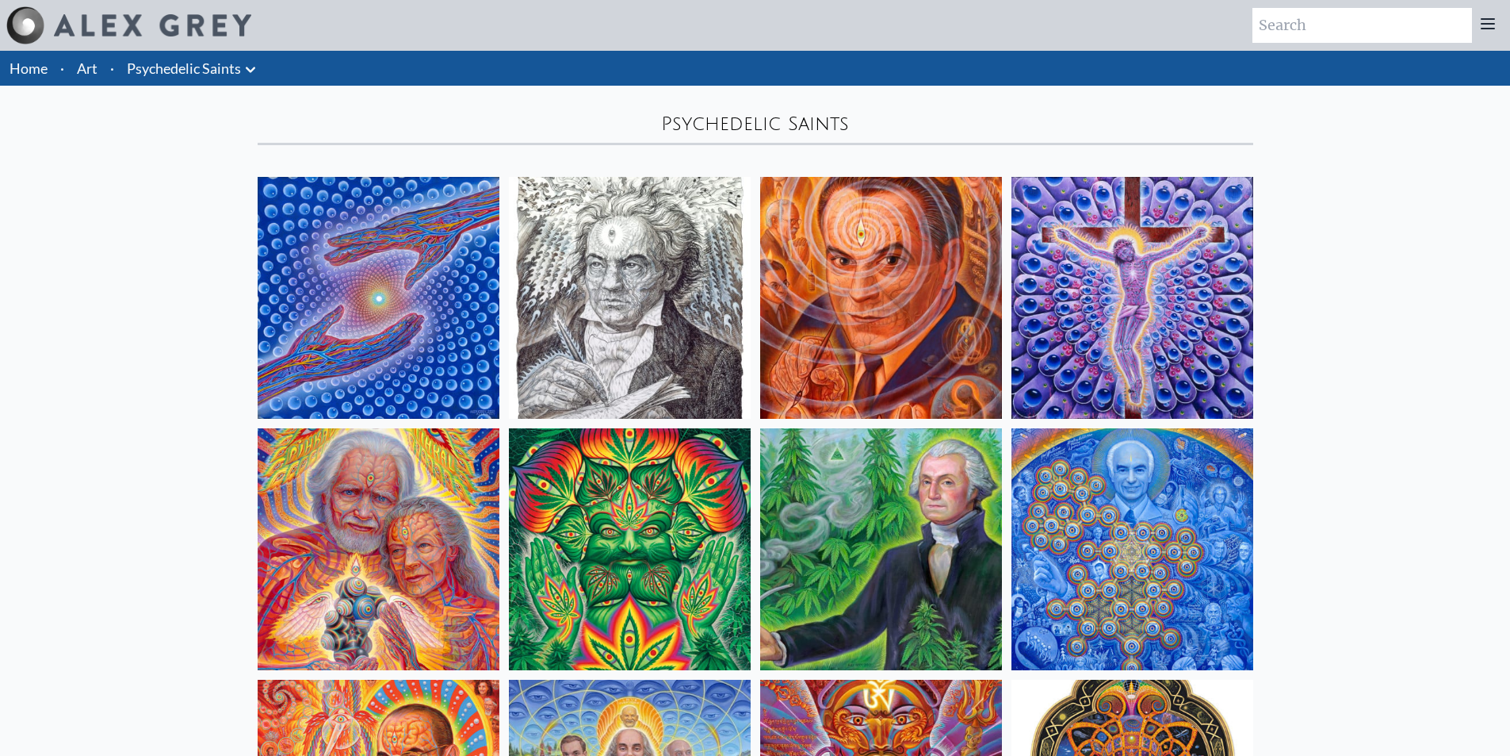
click at [242, 76] on icon at bounding box center [250, 69] width 19 height 19
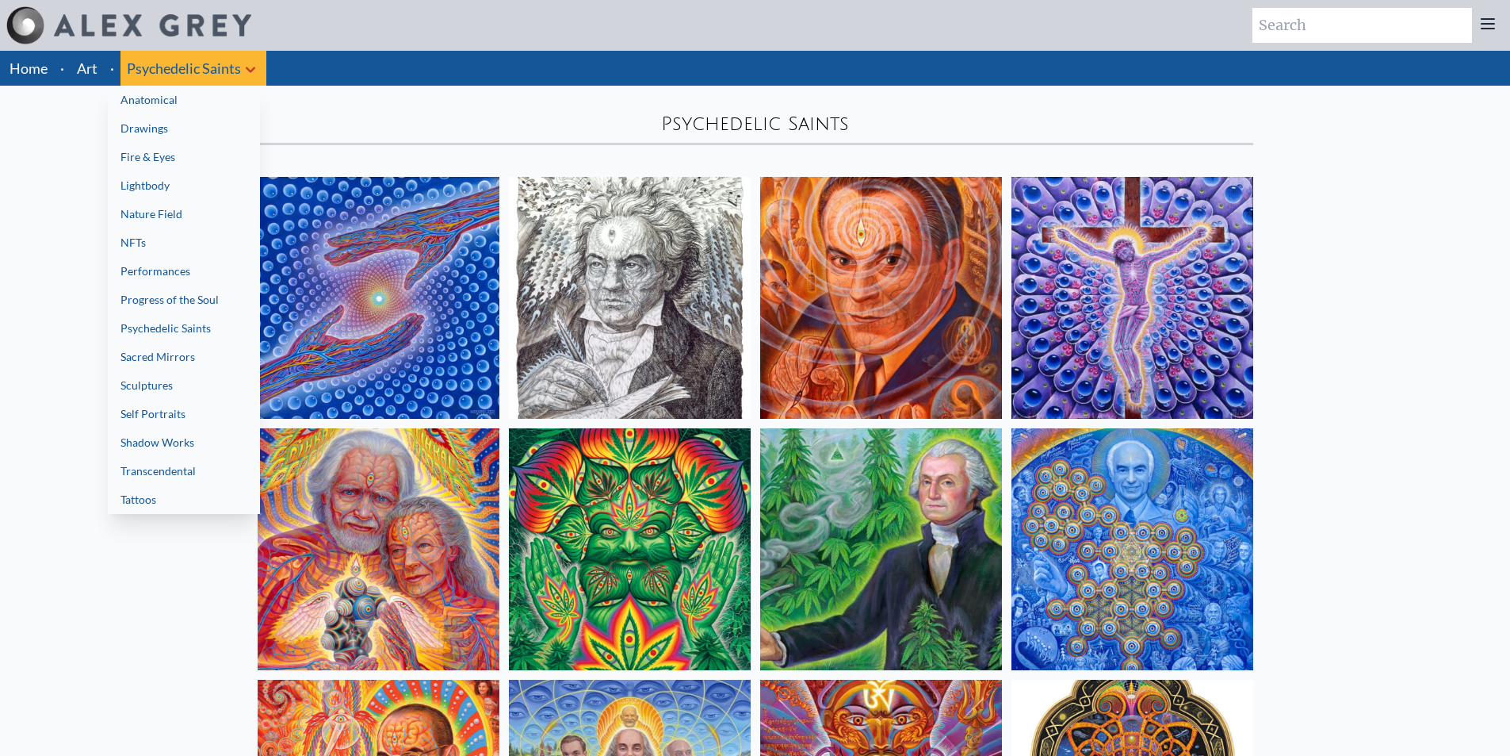
click at [206, 228] on link "NFTs" at bounding box center [184, 242] width 152 height 29
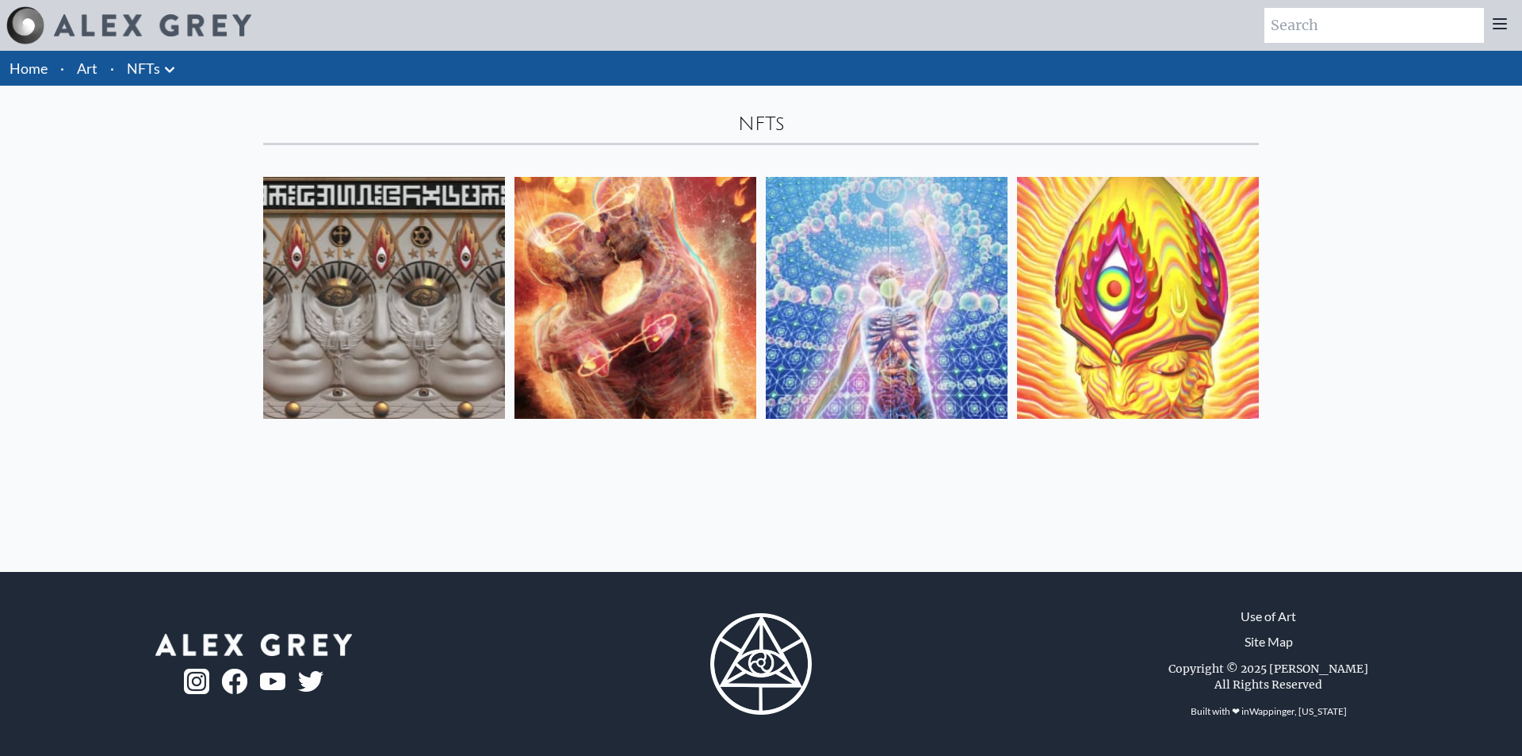
click at [173, 71] on icon at bounding box center [169, 69] width 19 height 19
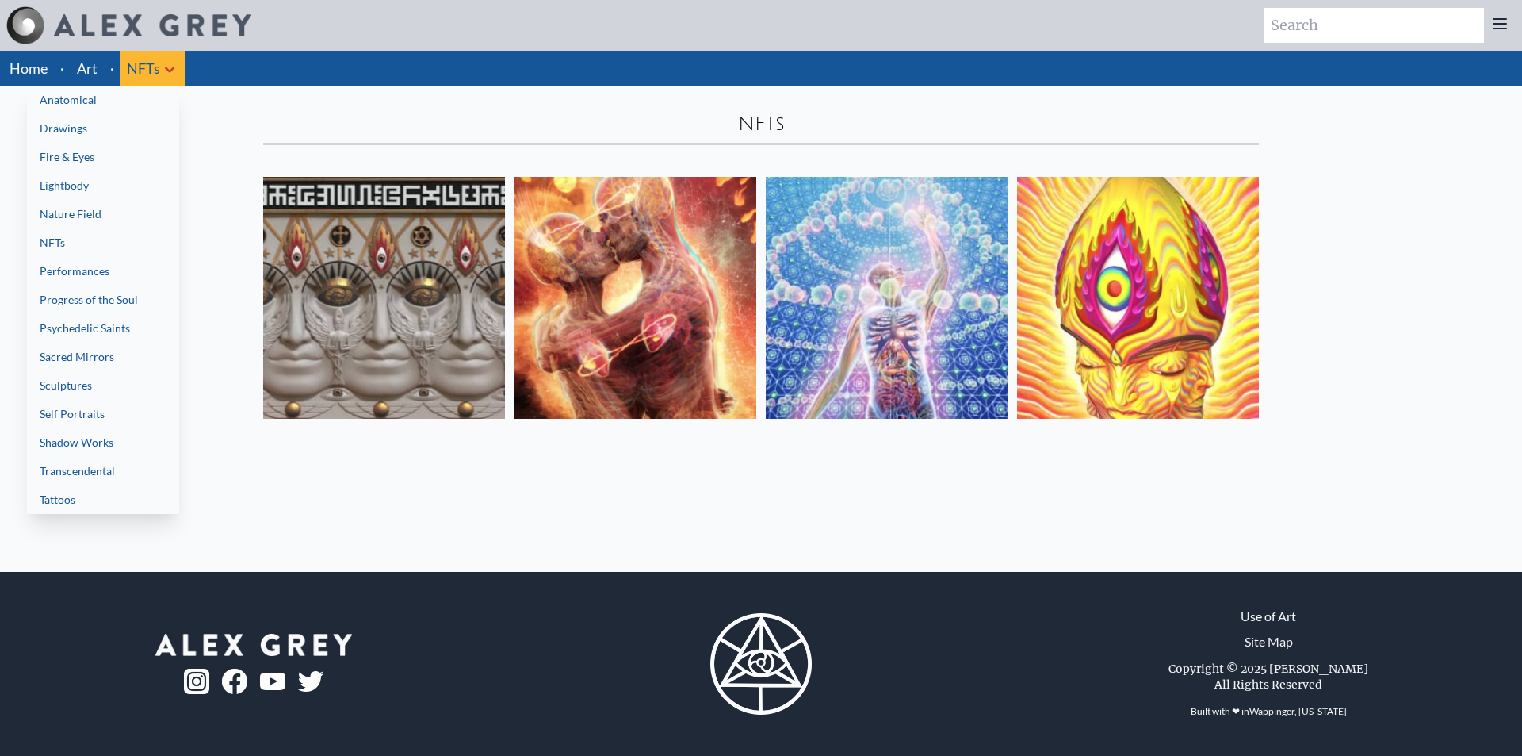
click at [117, 182] on link "Lightbody" at bounding box center [103, 185] width 152 height 29
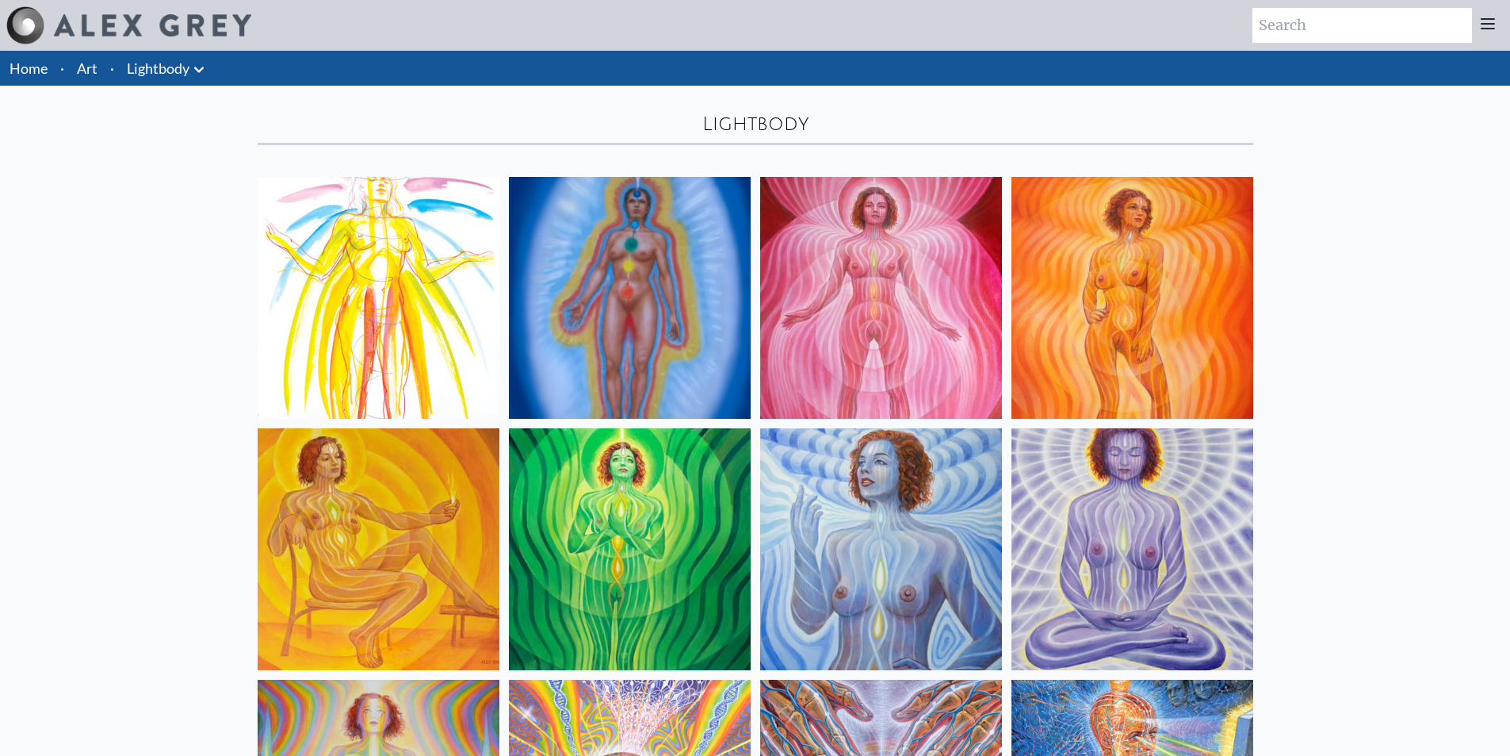
click at [205, 75] on icon at bounding box center [198, 69] width 19 height 19
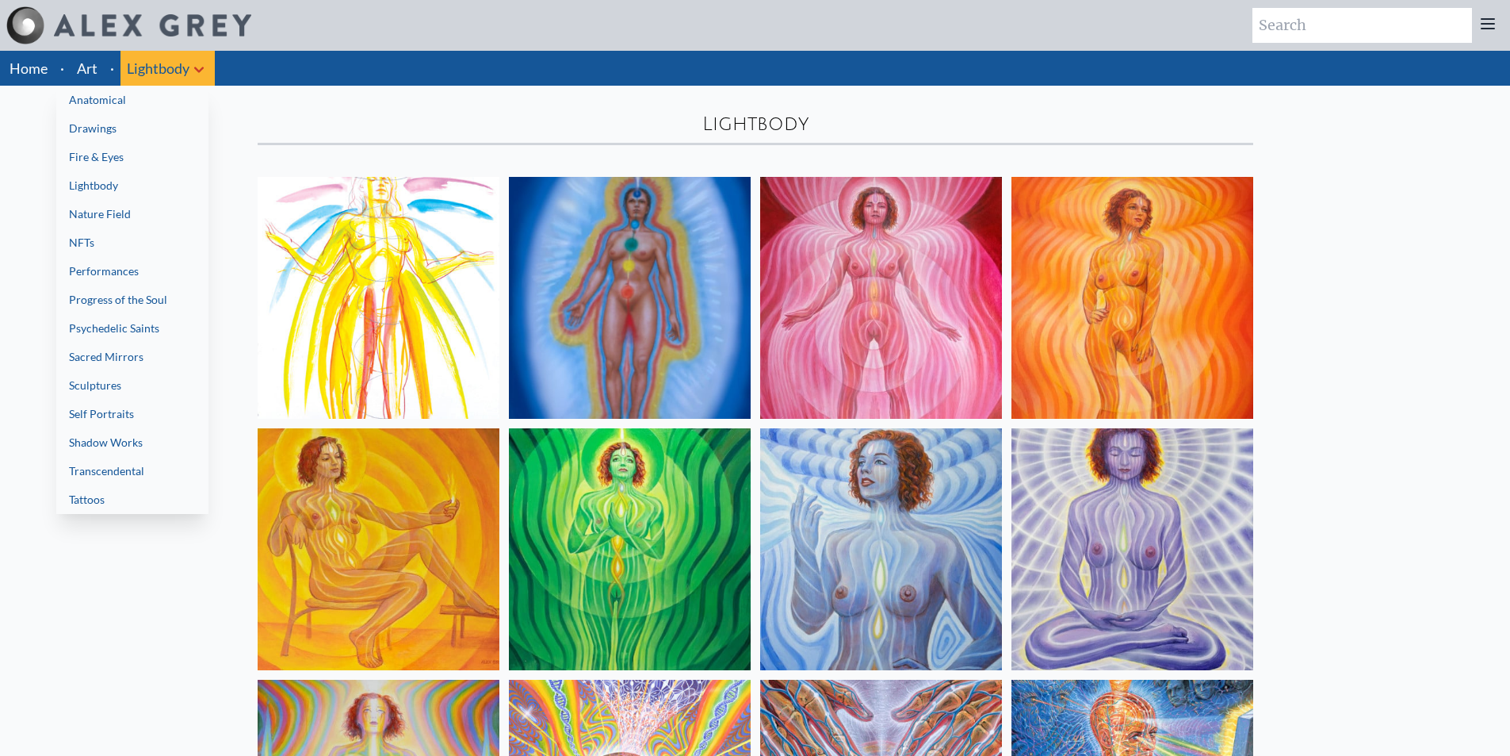
click at [125, 276] on link "Performances" at bounding box center [132, 271] width 152 height 29
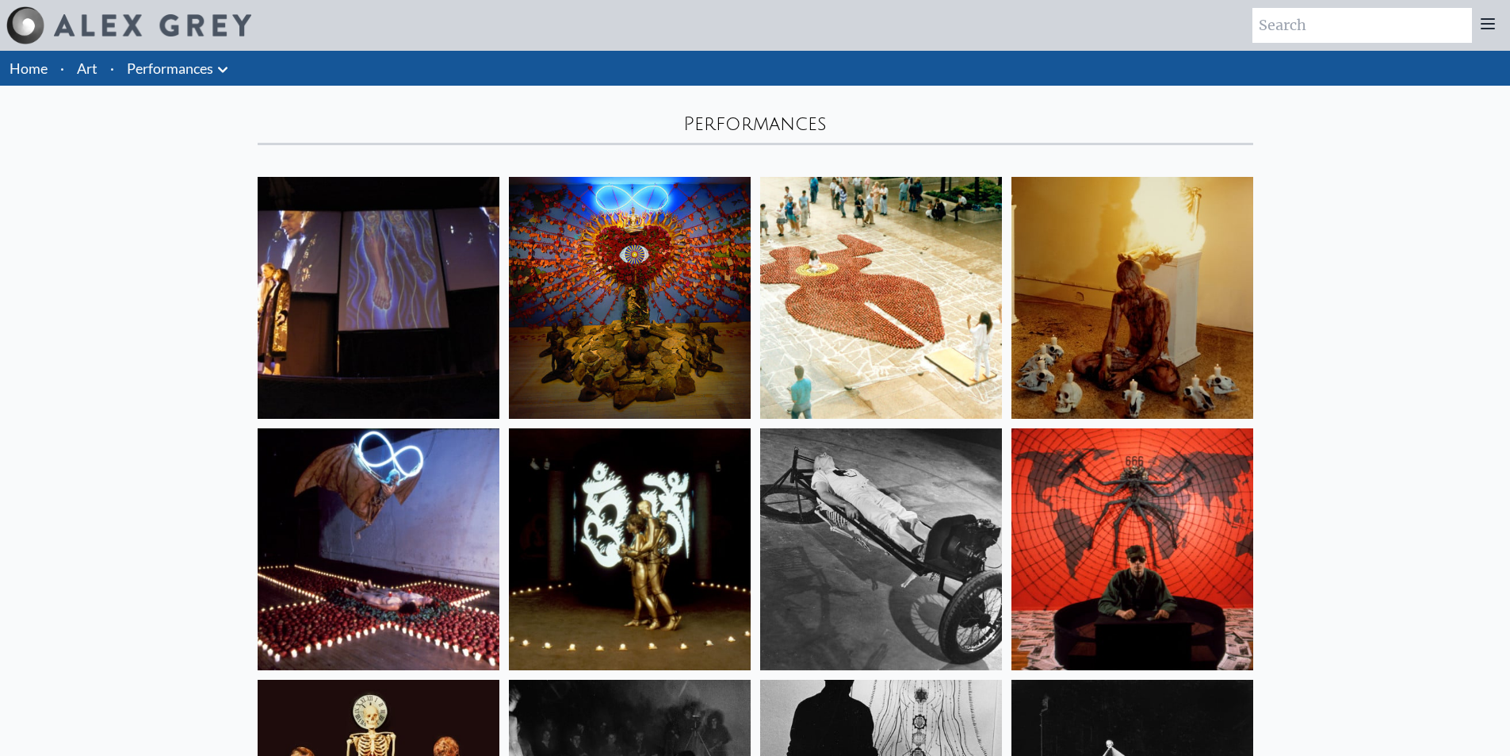
click at [232, 70] on icon at bounding box center [222, 69] width 19 height 19
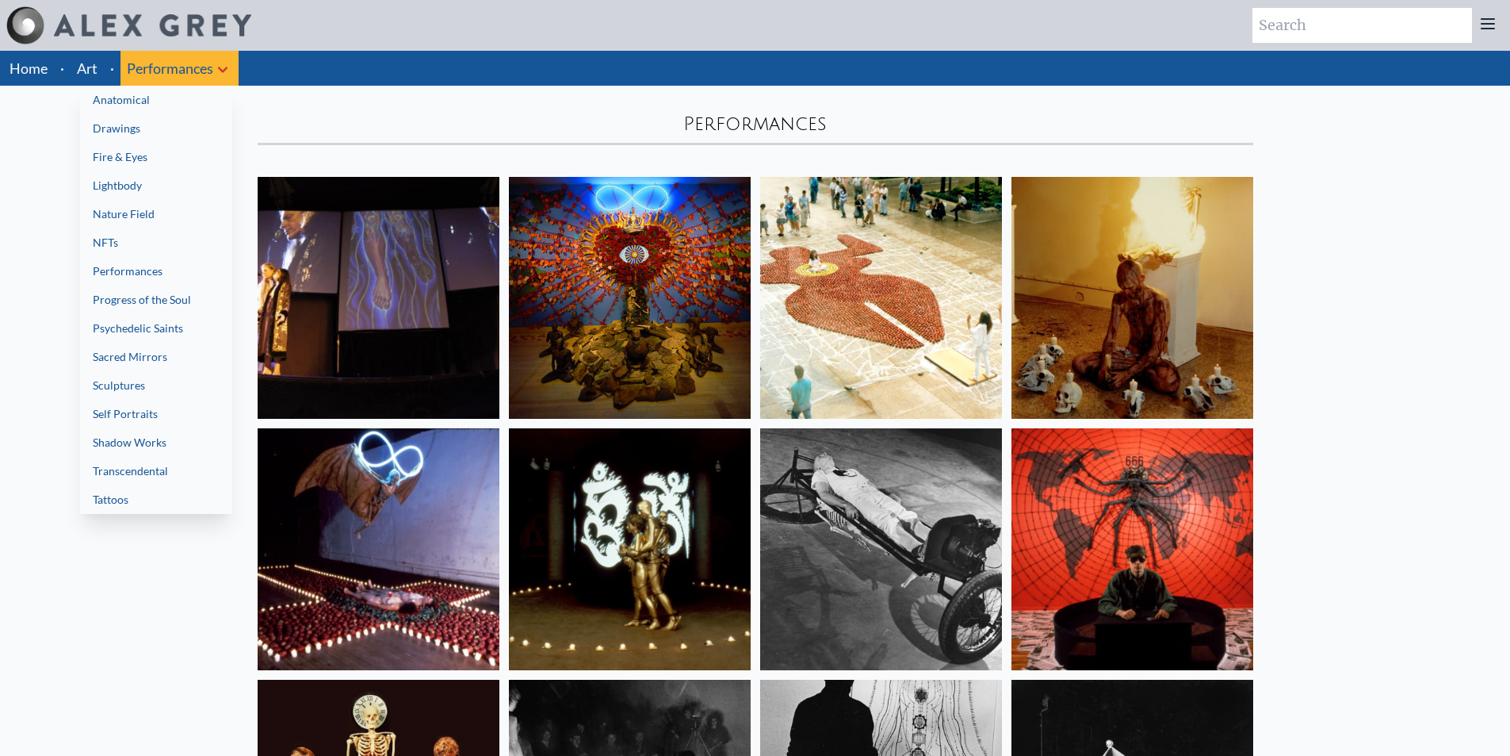
click at [169, 302] on link "Progress of the Soul" at bounding box center [156, 299] width 152 height 29
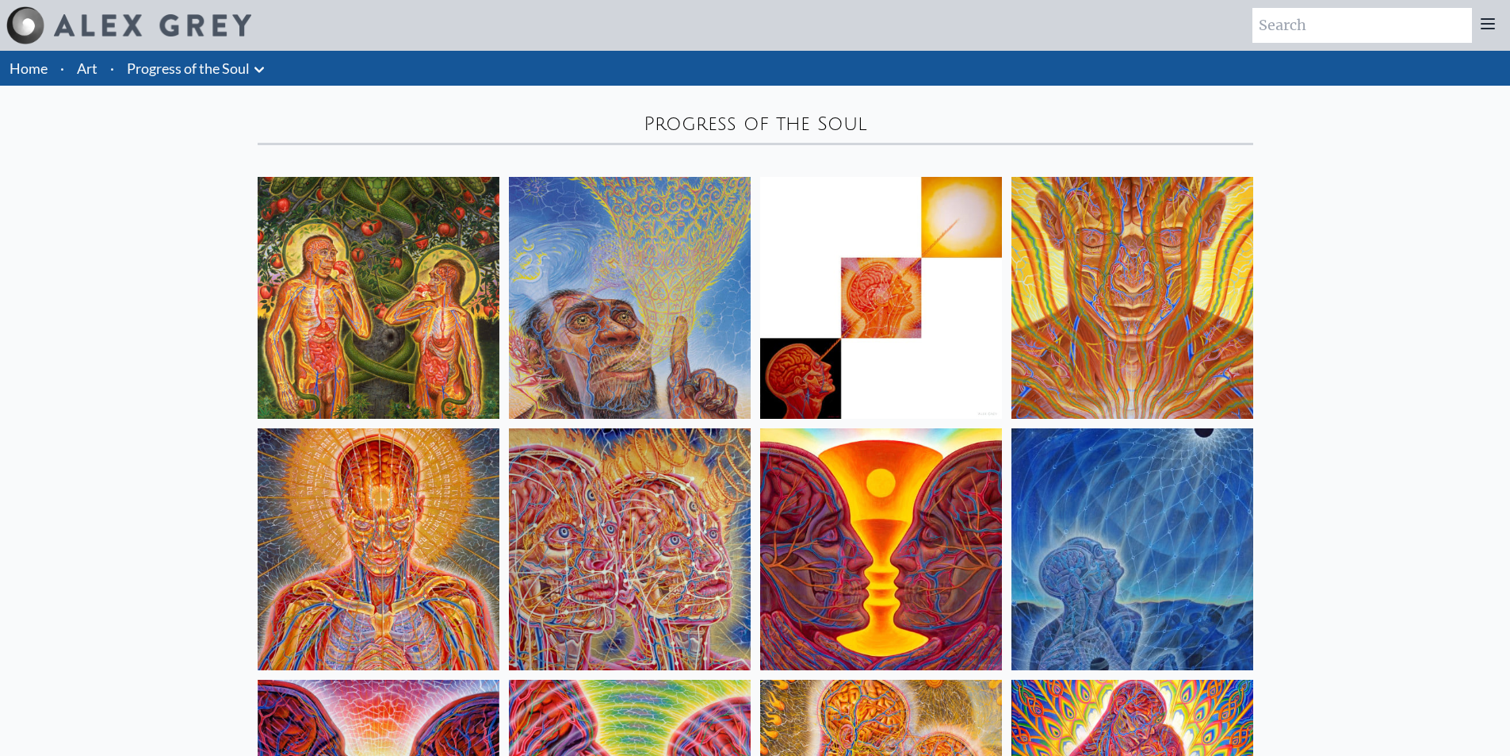
click at [258, 69] on icon at bounding box center [259, 70] width 10 height 6
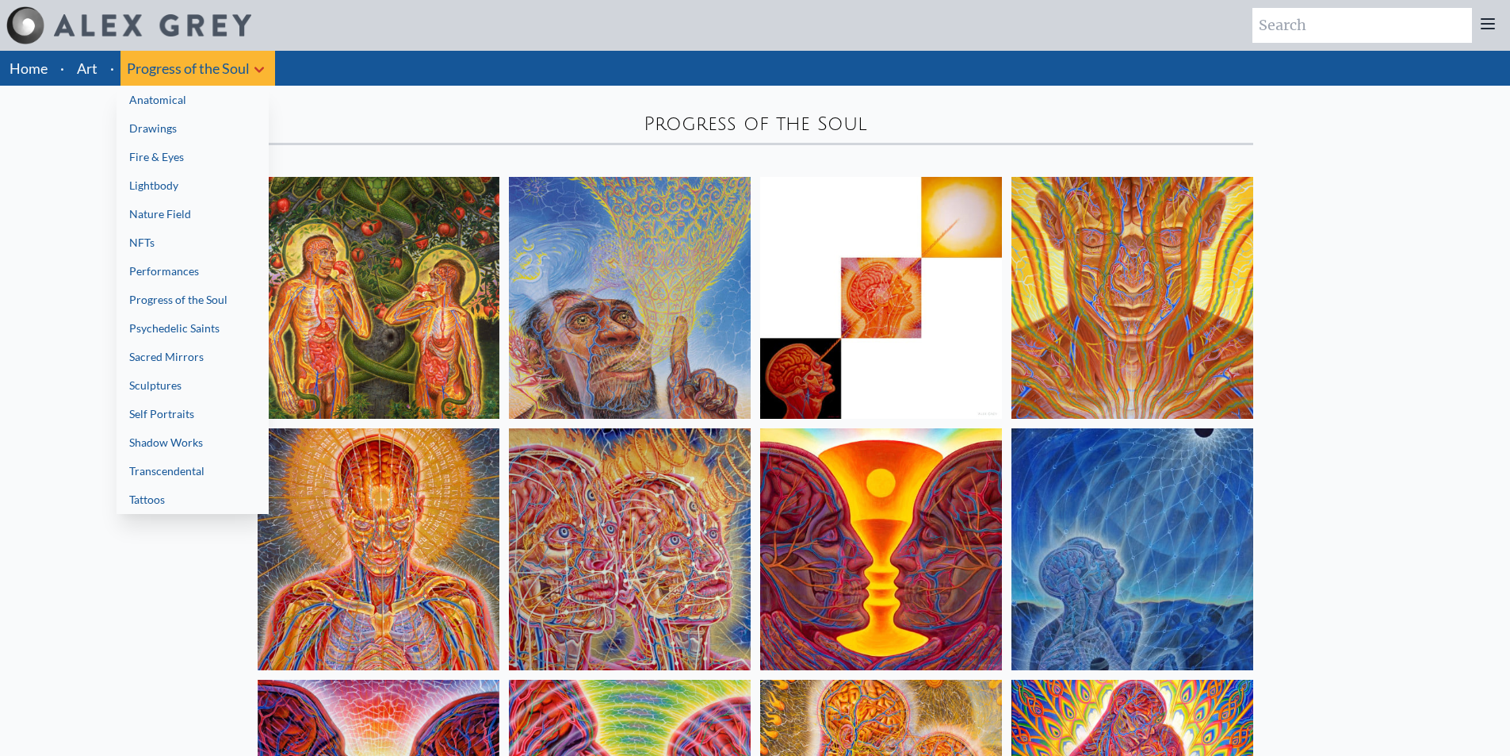
click at [180, 507] on link "Tattoos" at bounding box center [193, 499] width 152 height 29
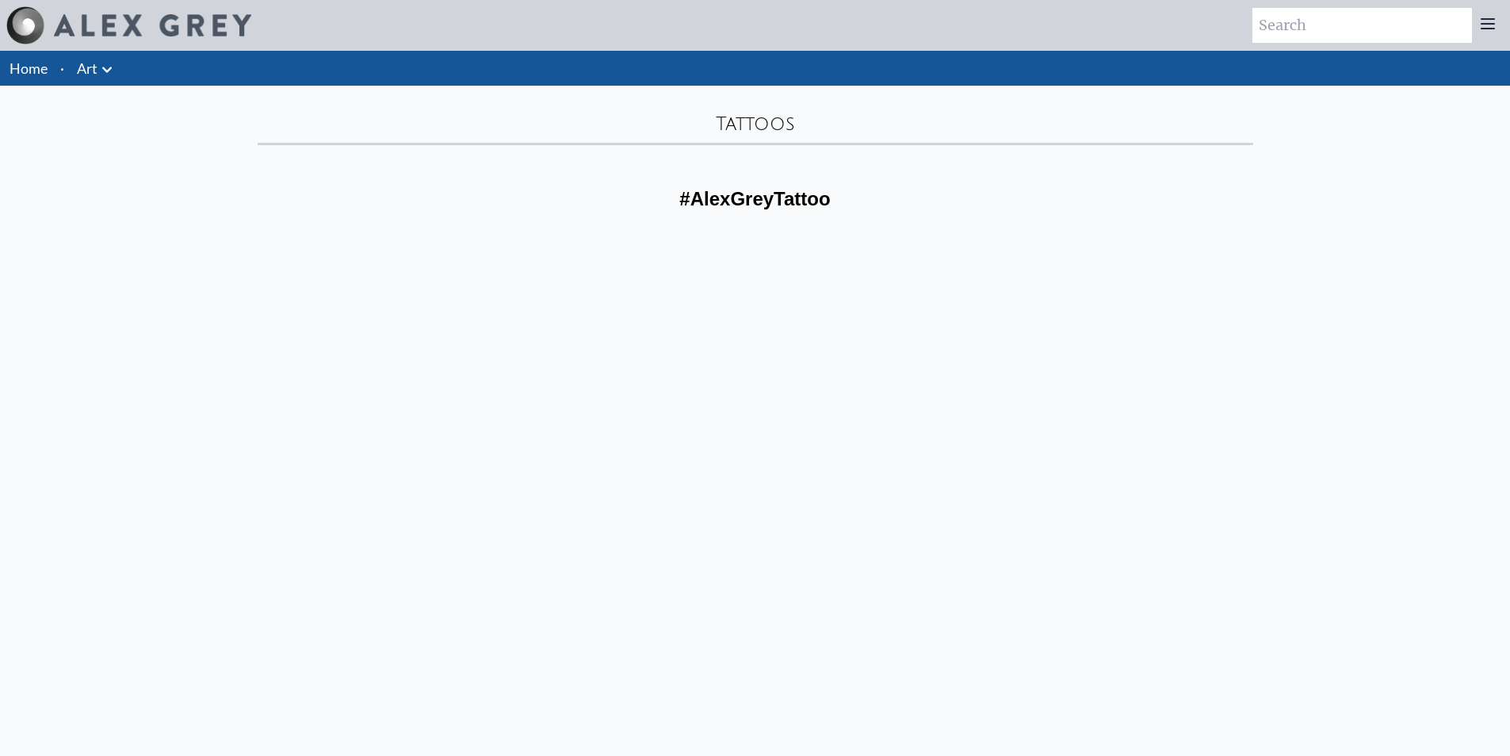
click at [111, 70] on icon at bounding box center [107, 69] width 19 height 19
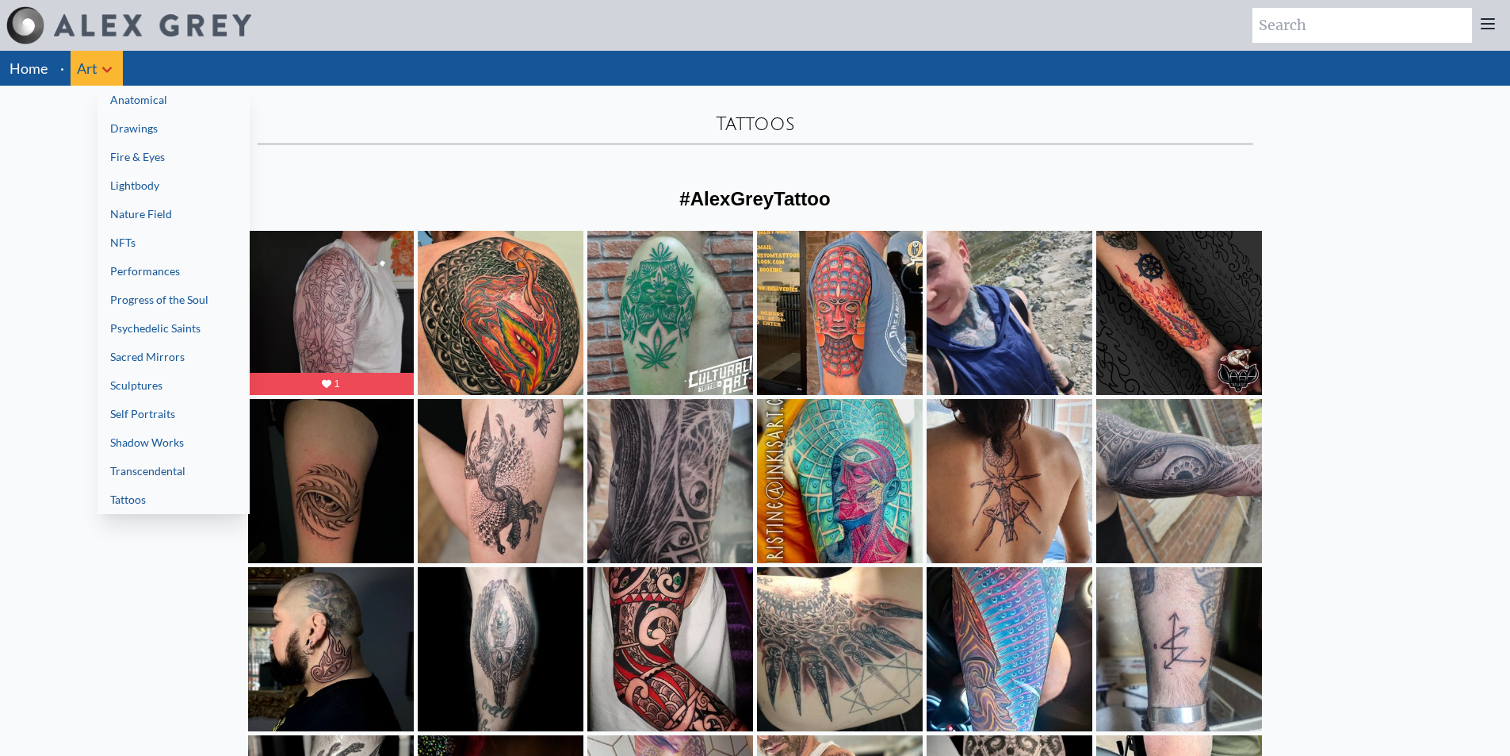
click at [170, 102] on link "Anatomical" at bounding box center [174, 100] width 152 height 29
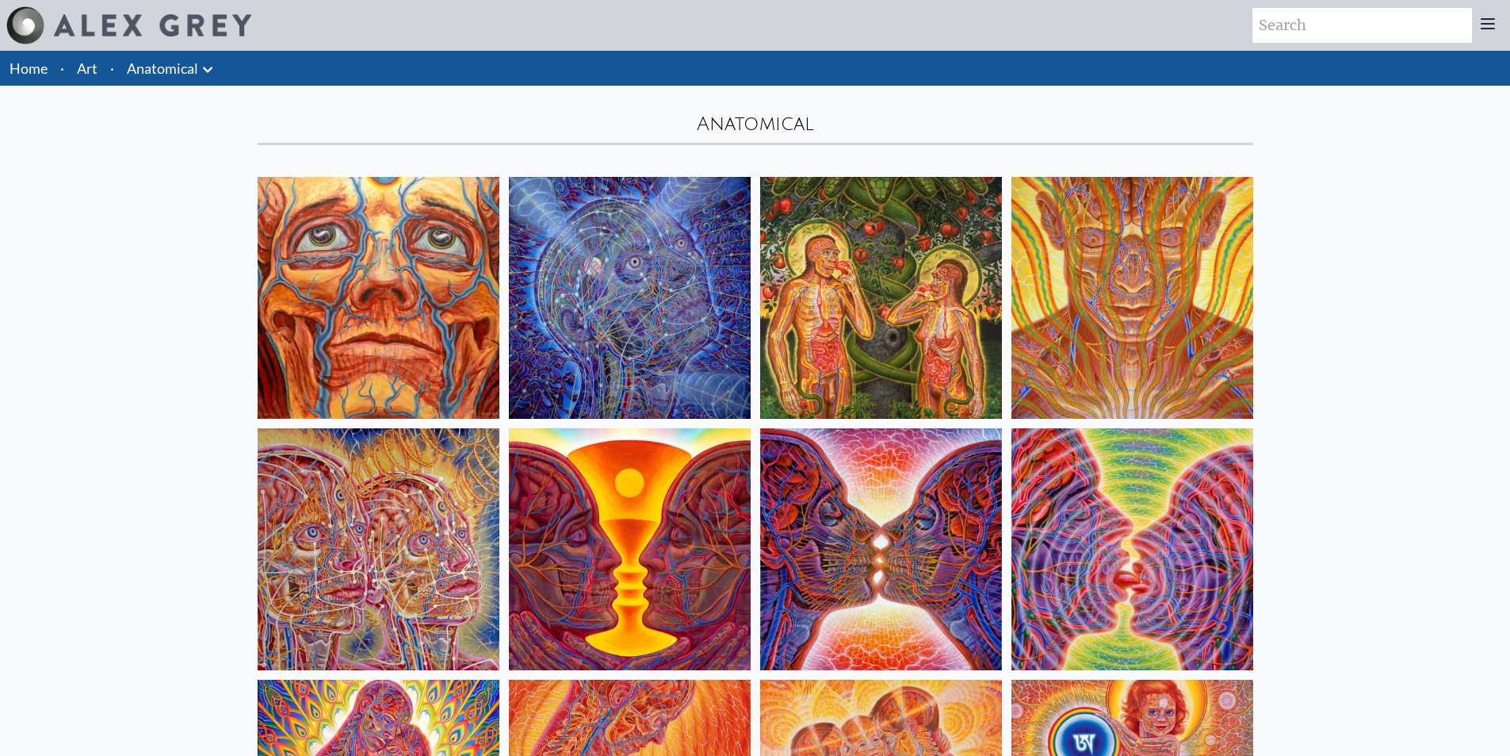
click at [208, 62] on icon at bounding box center [207, 69] width 19 height 19
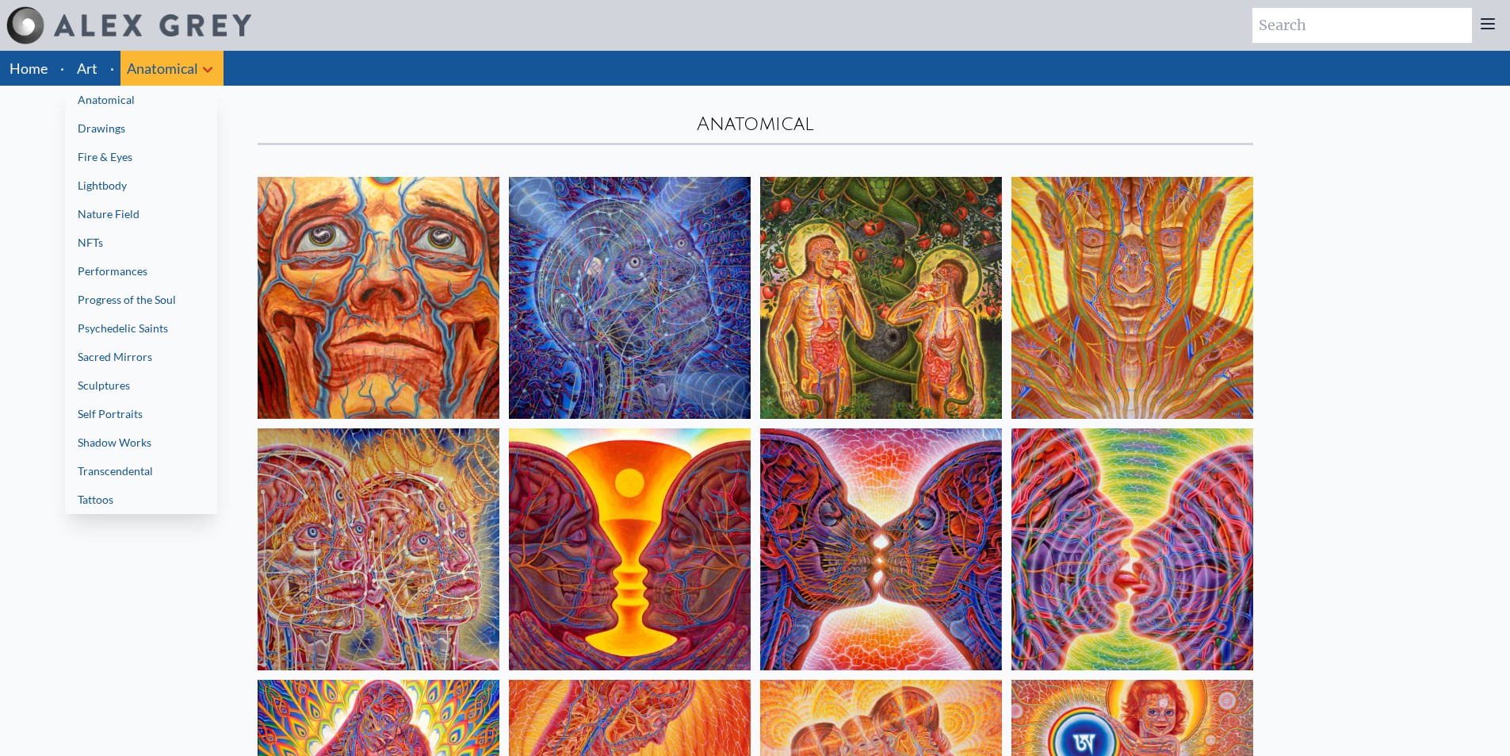
click at [143, 163] on link "Fire & Eyes" at bounding box center [141, 157] width 152 height 29
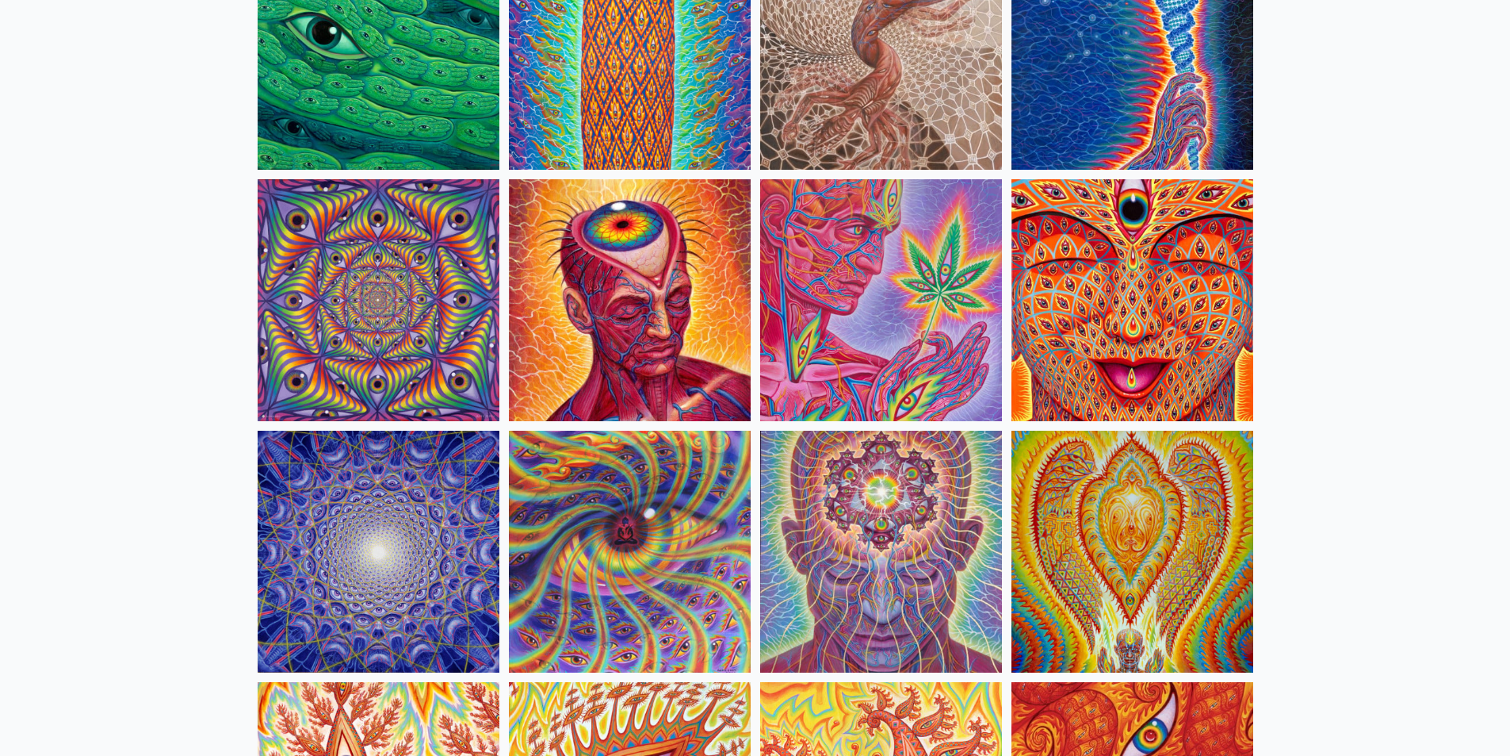
scroll to position [55, 0]
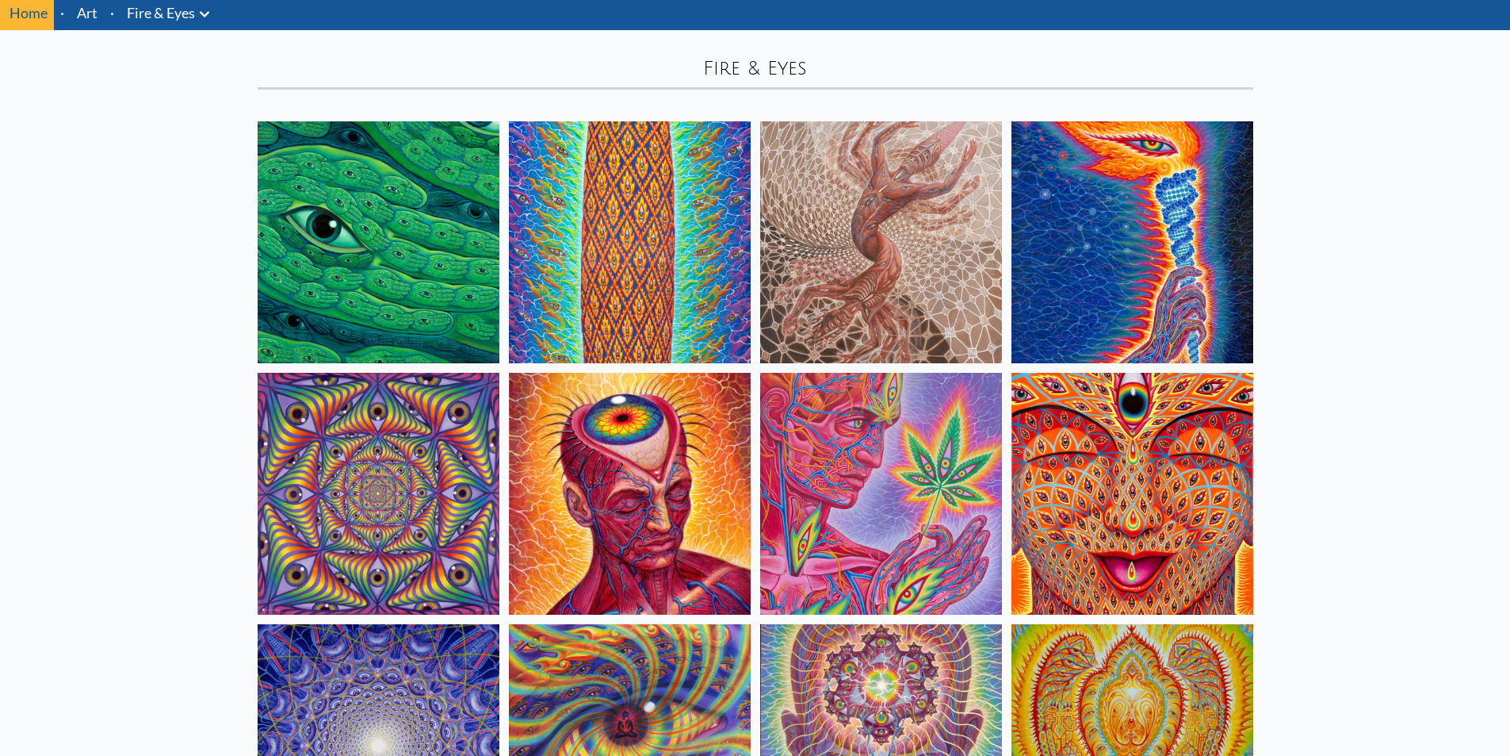
click at [198, 21] on icon at bounding box center [204, 14] width 19 height 19
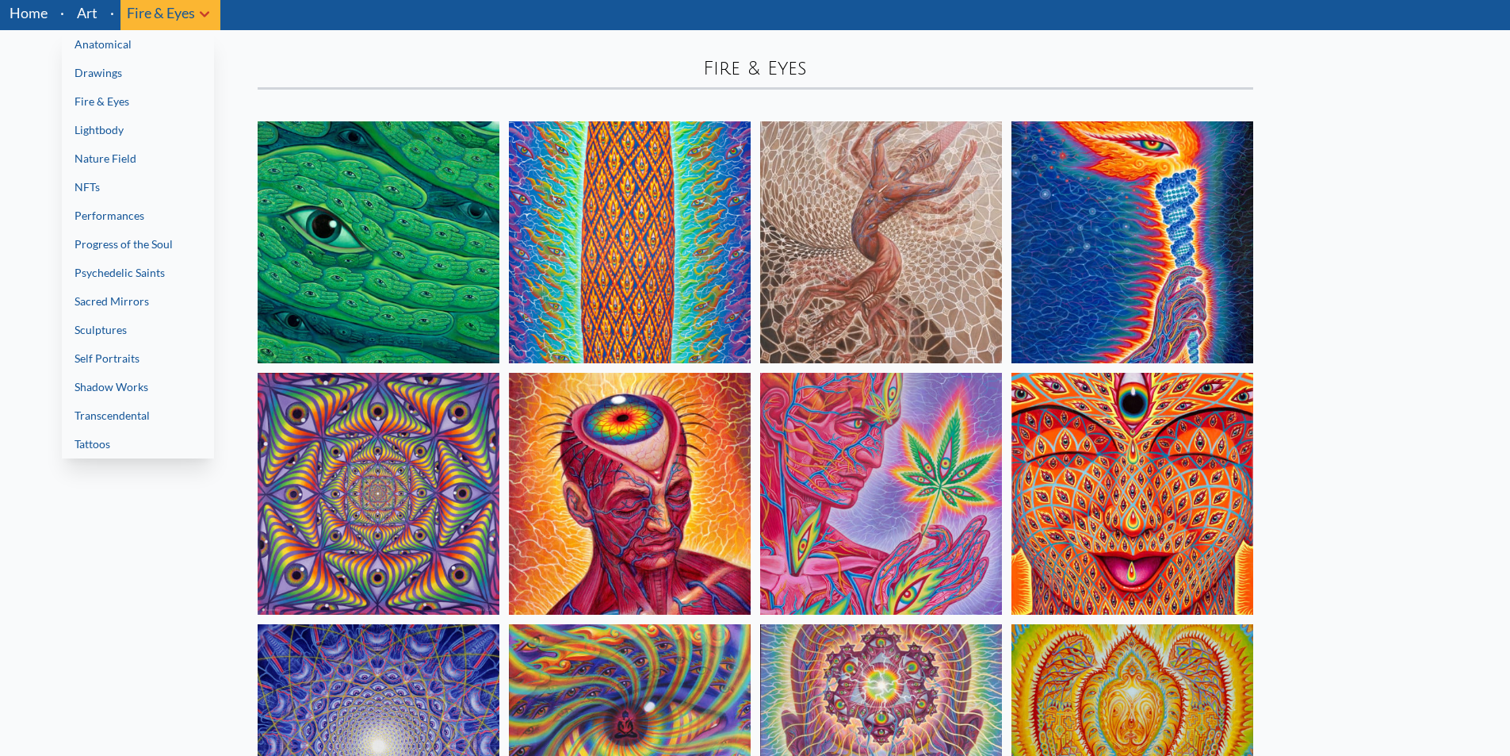
click at [146, 415] on link "Transcendental" at bounding box center [138, 415] width 152 height 29
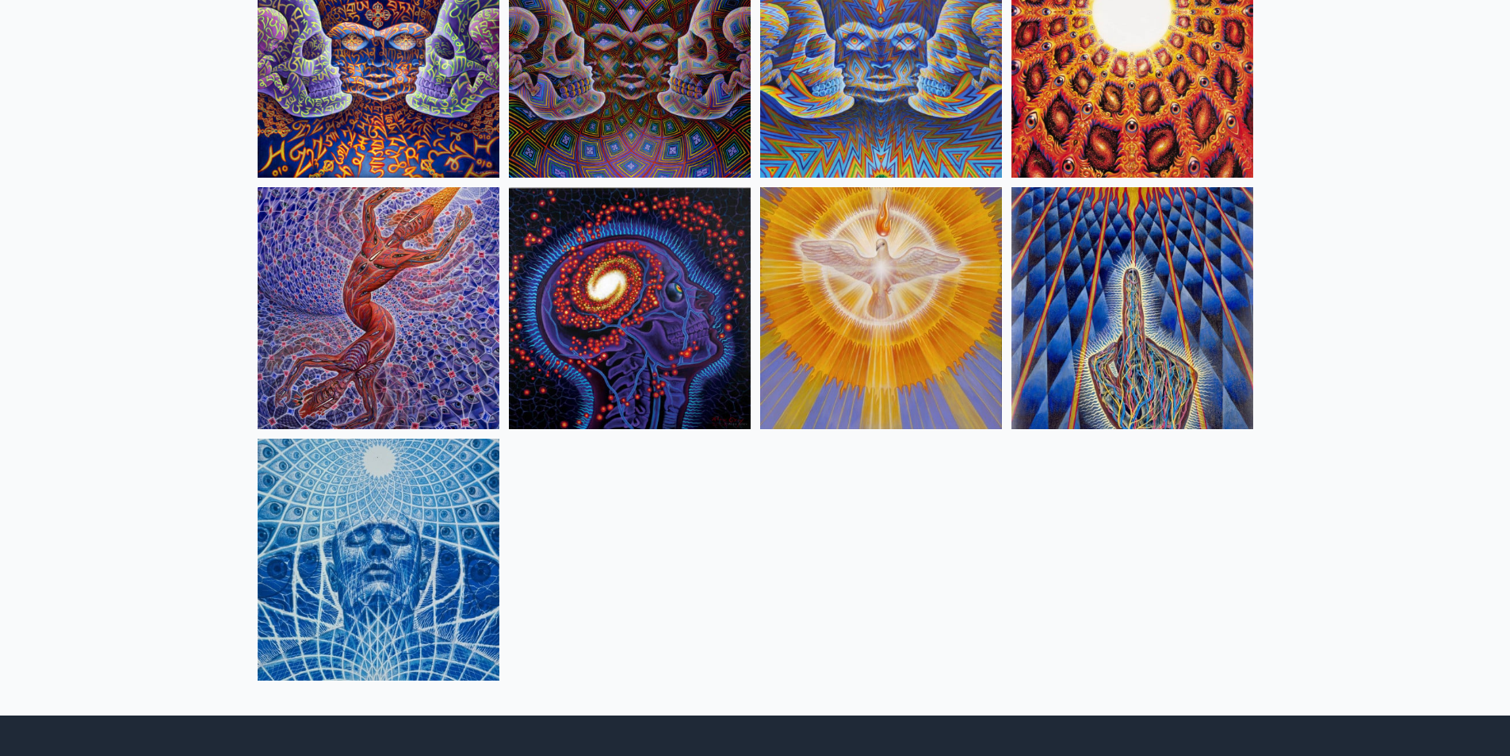
scroll to position [1734, 0]
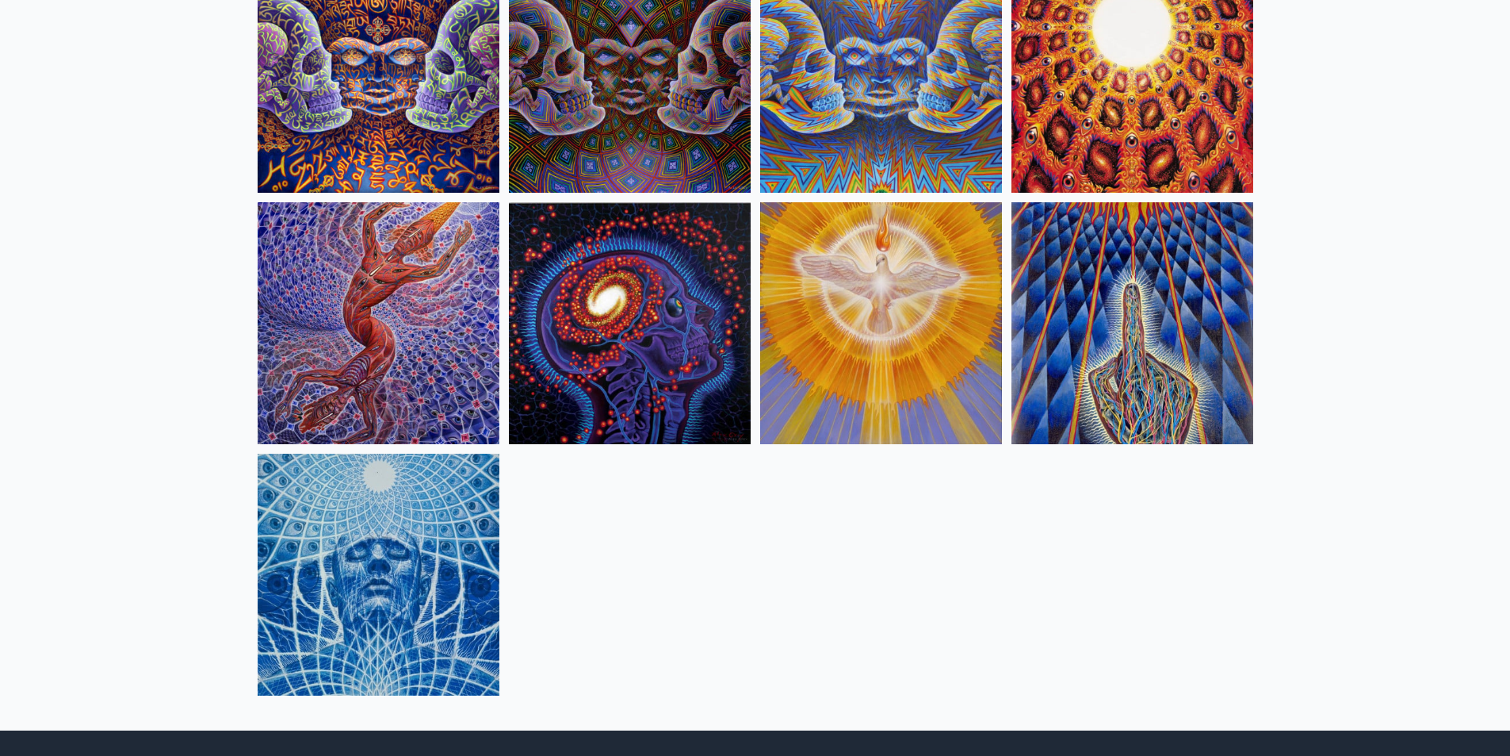
click at [342, 482] on img at bounding box center [379, 574] width 242 height 242
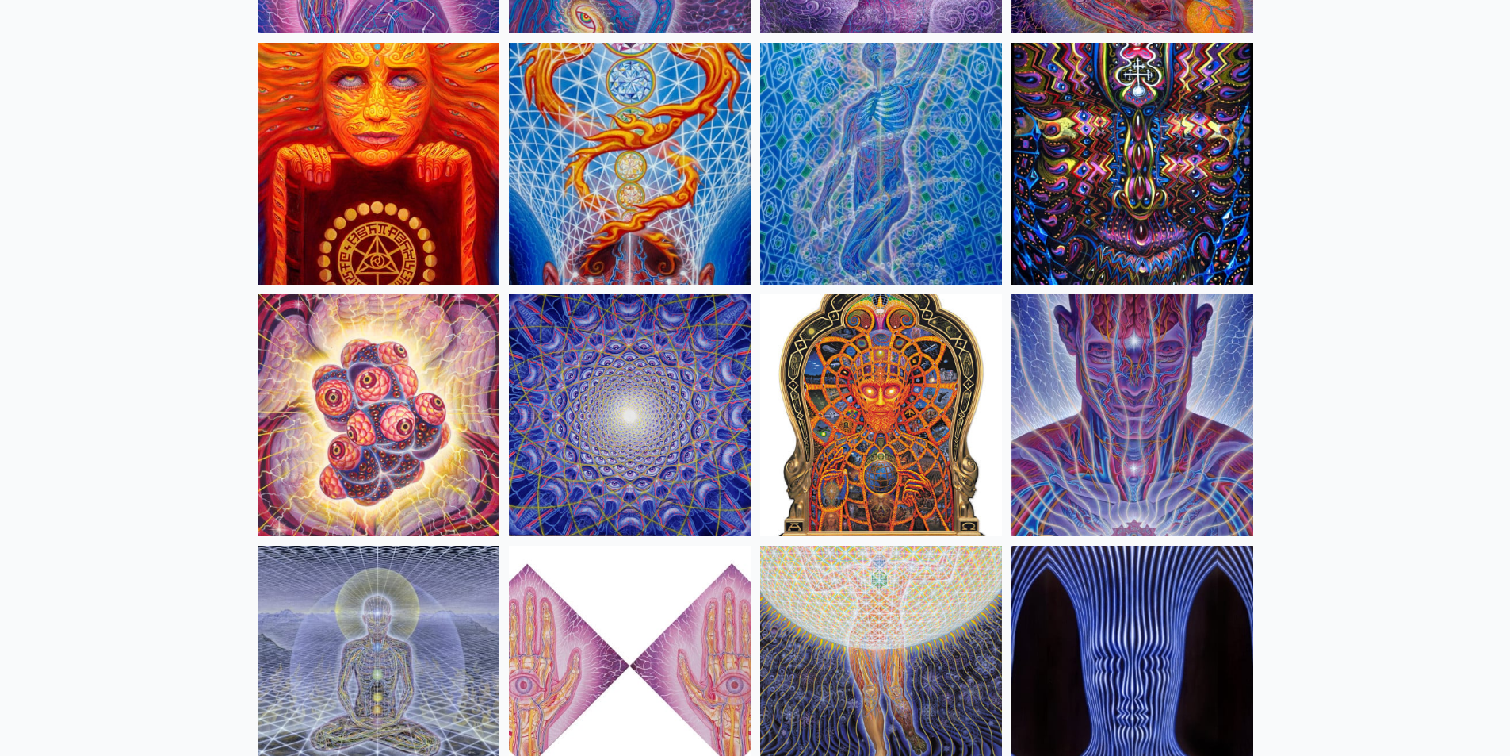
scroll to position [793, 0]
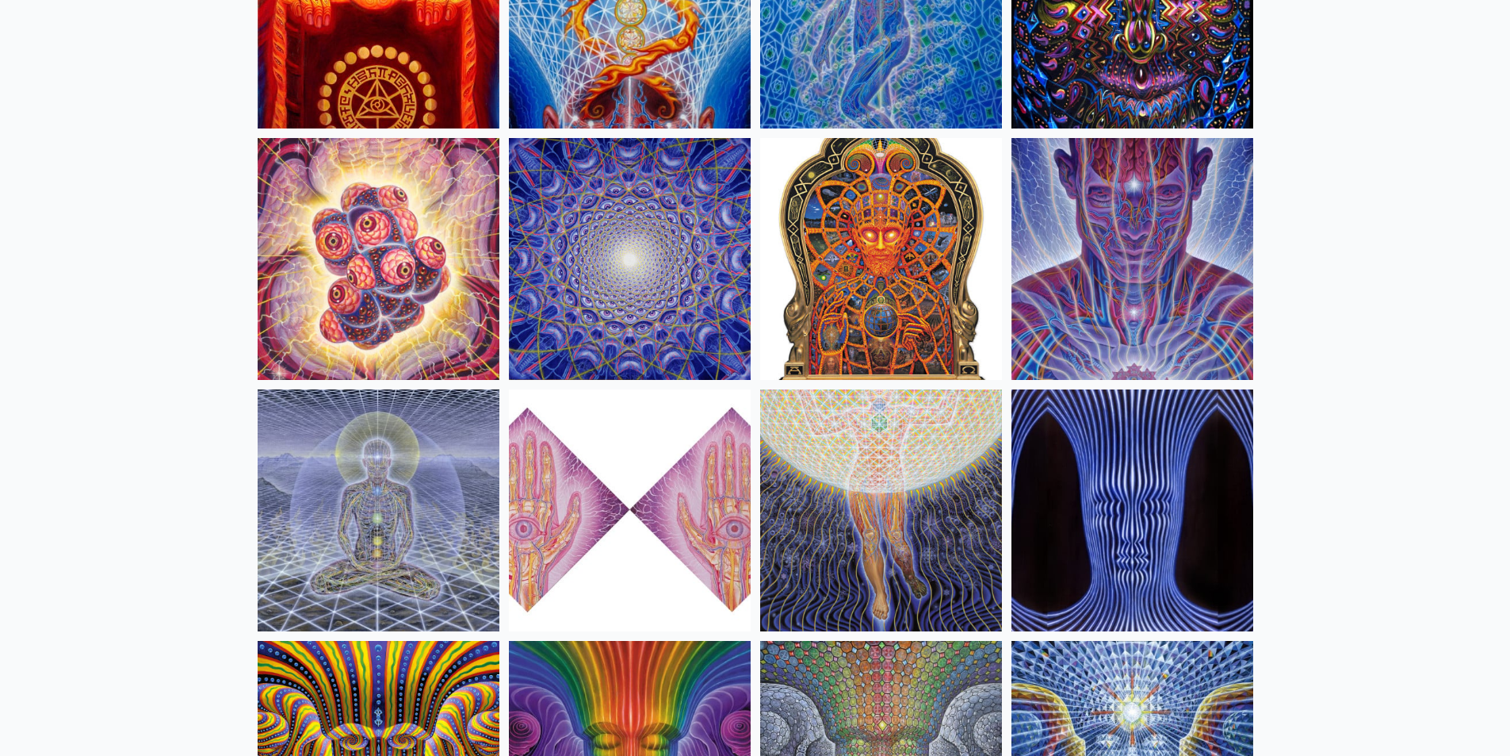
click at [1103, 484] on img at bounding box center [1133, 510] width 242 height 242
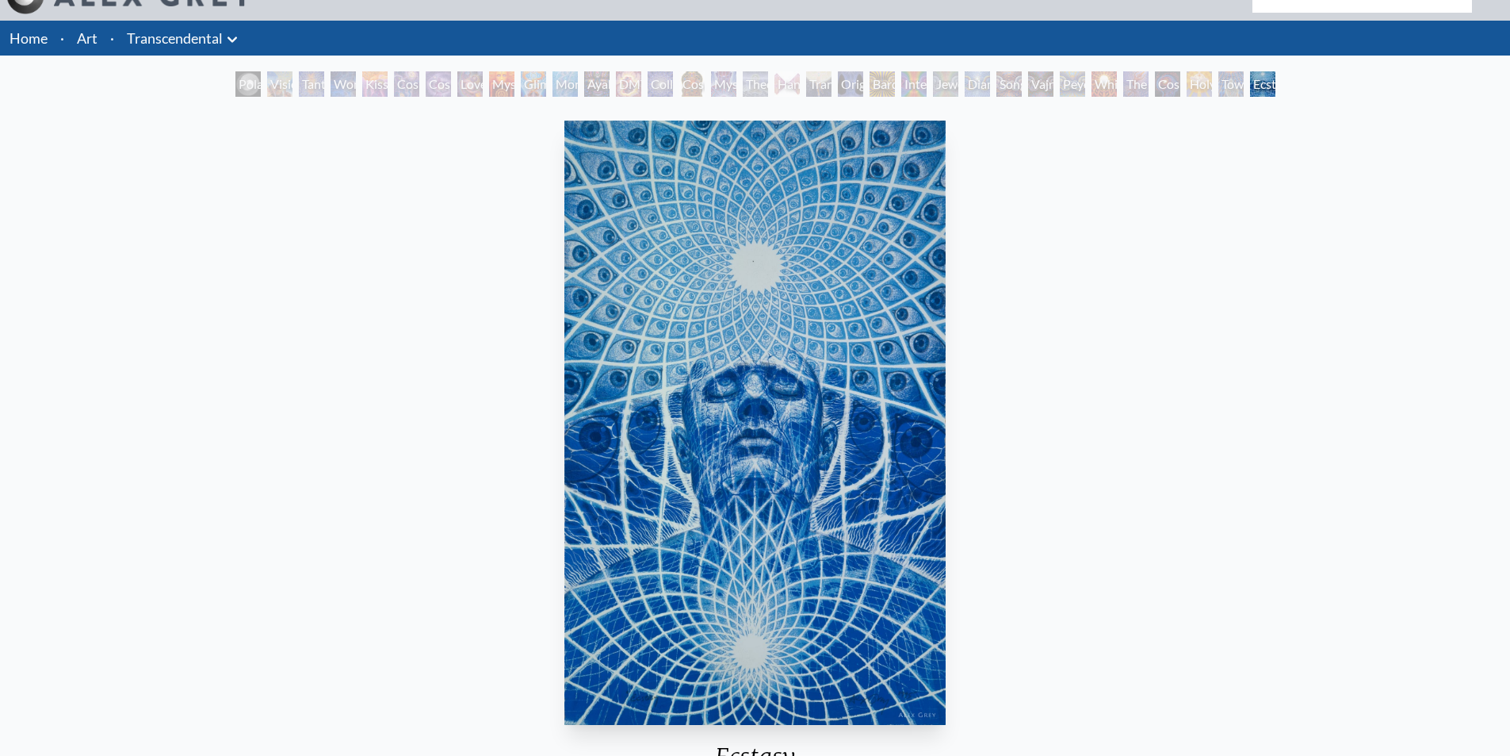
scroll to position [29, 0]
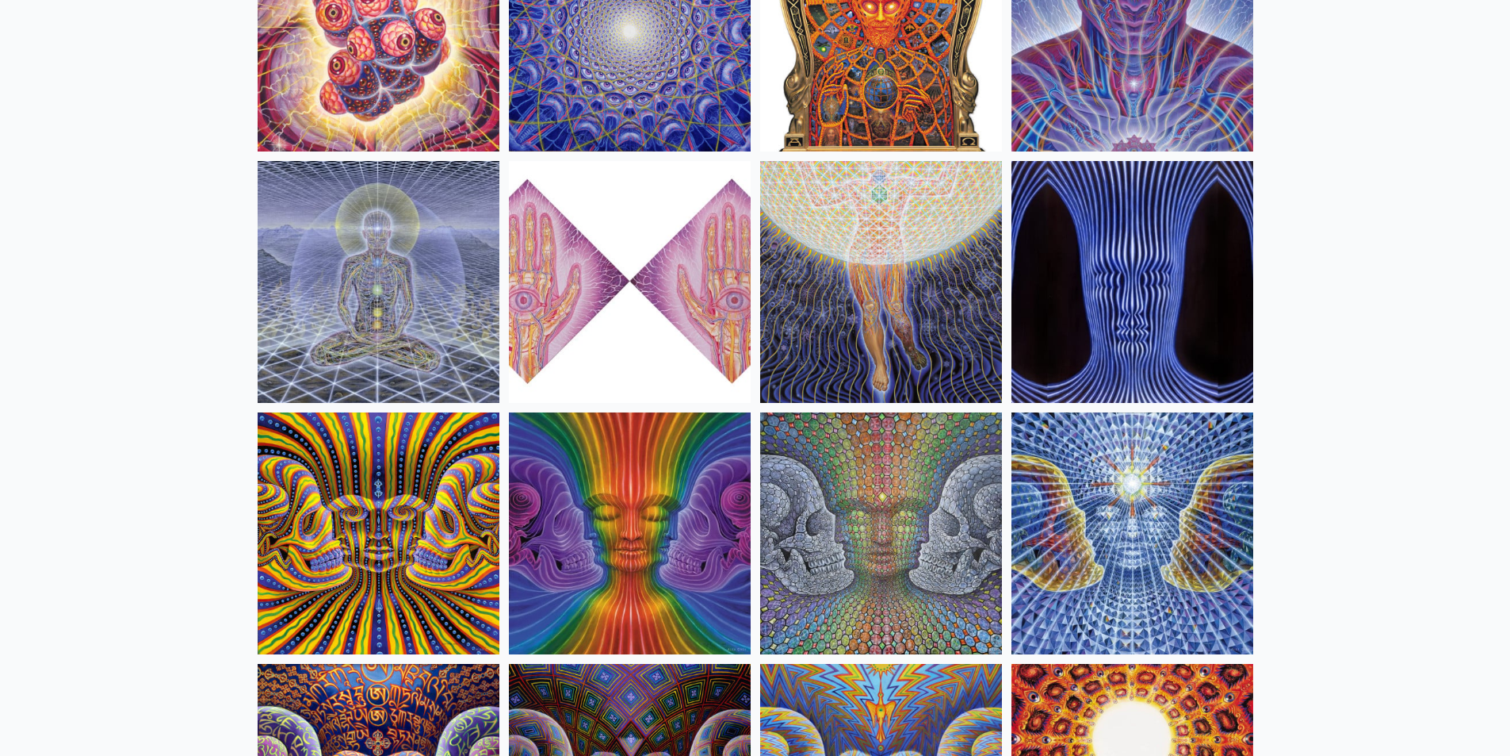
scroll to position [783, 0]
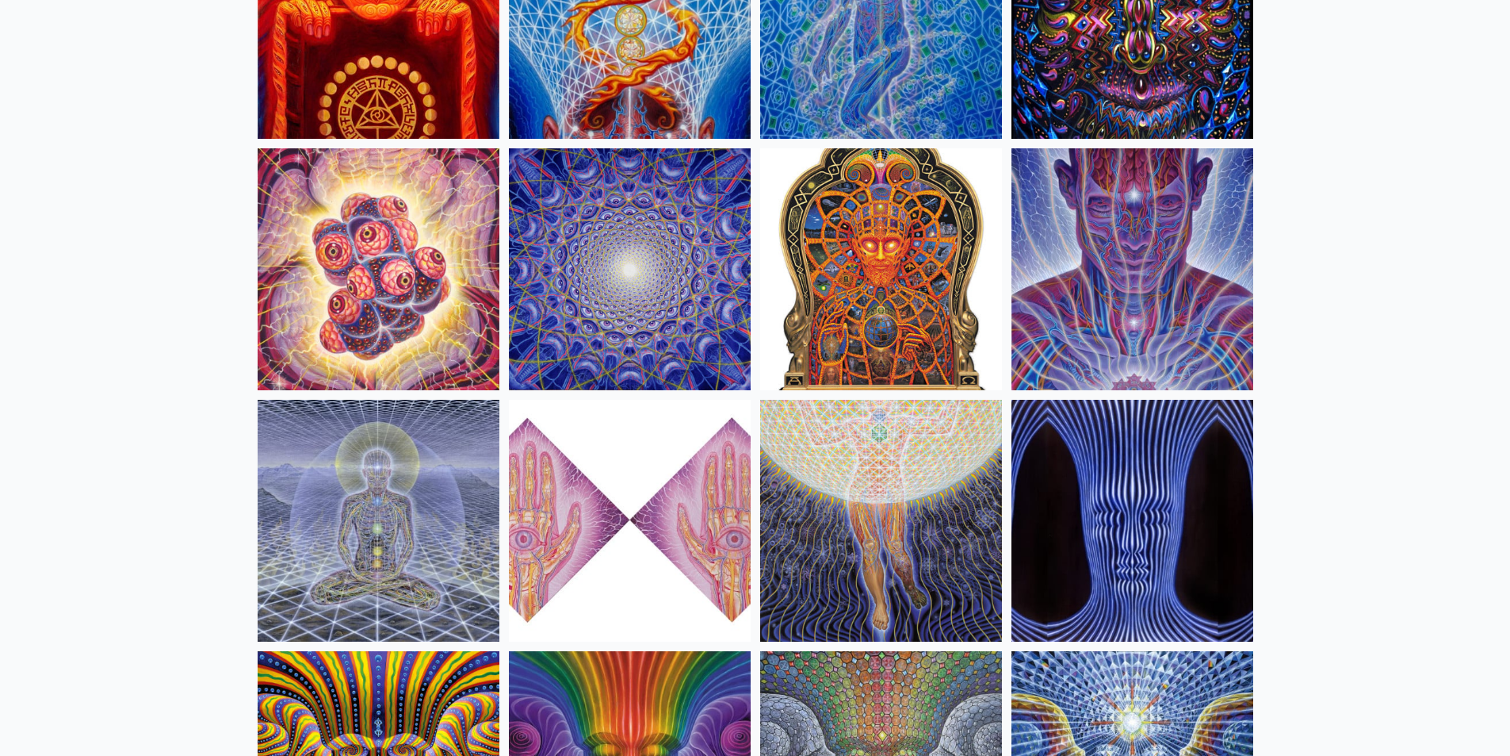
click at [643, 308] on img at bounding box center [630, 269] width 242 height 242
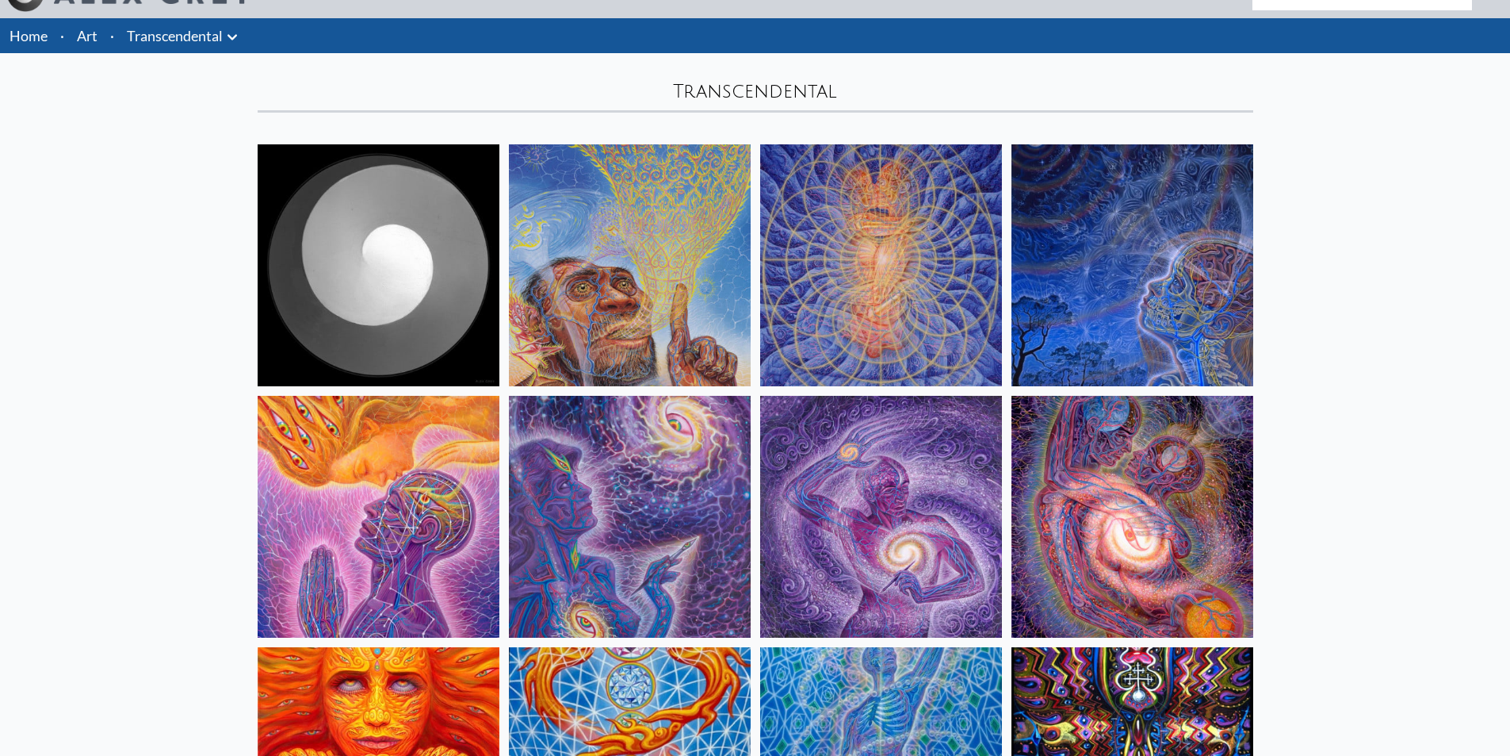
scroll to position [0, 0]
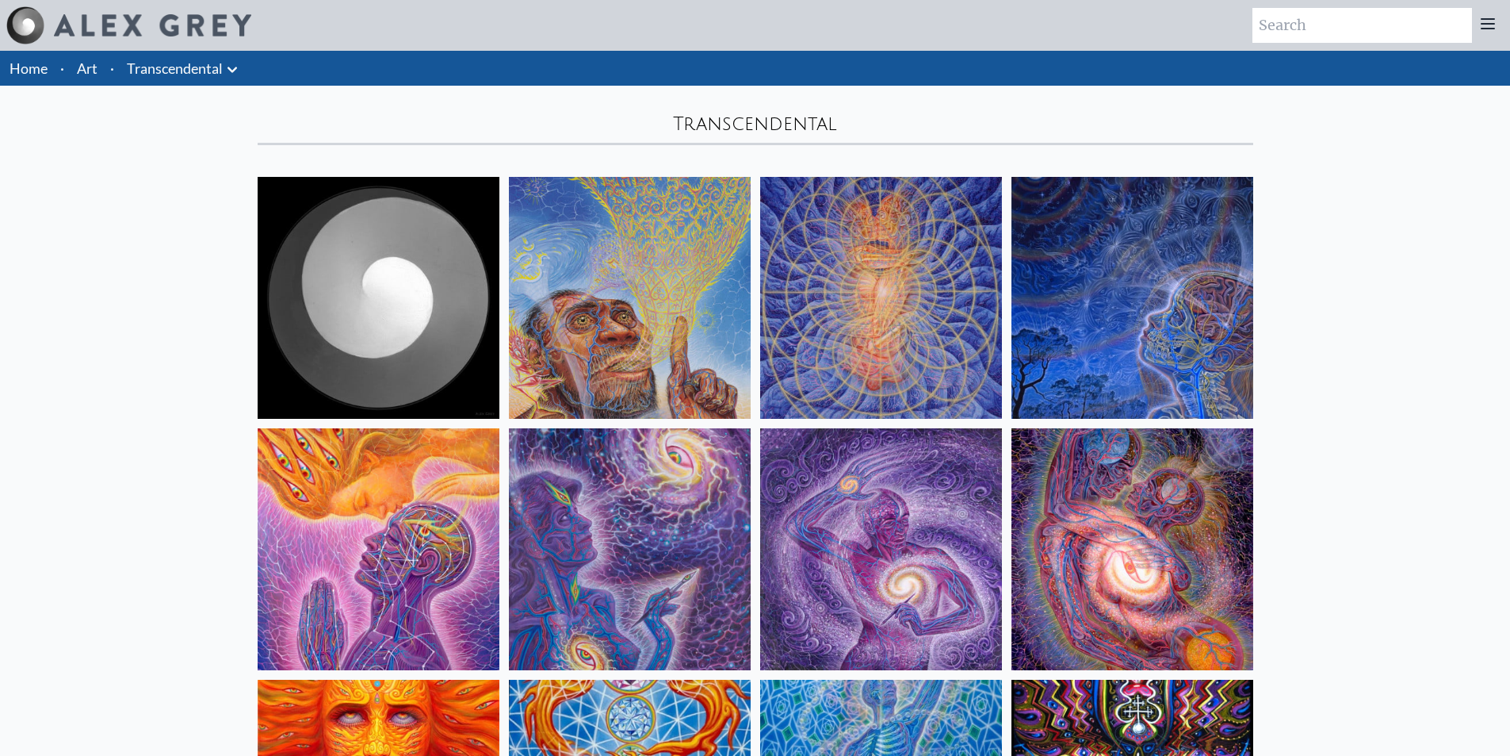
click at [155, 67] on link "Transcendental" at bounding box center [175, 68] width 96 height 22
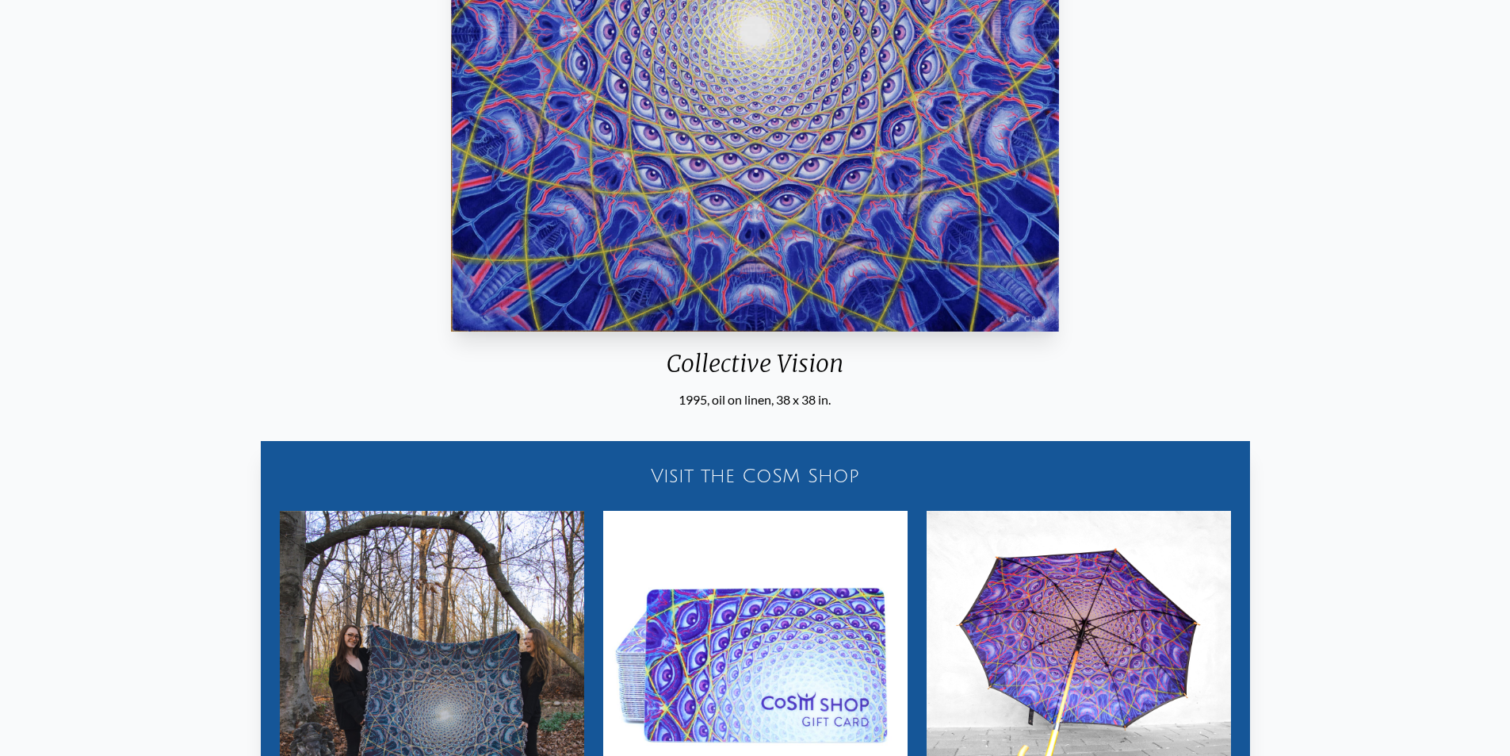
scroll to position [238, 0]
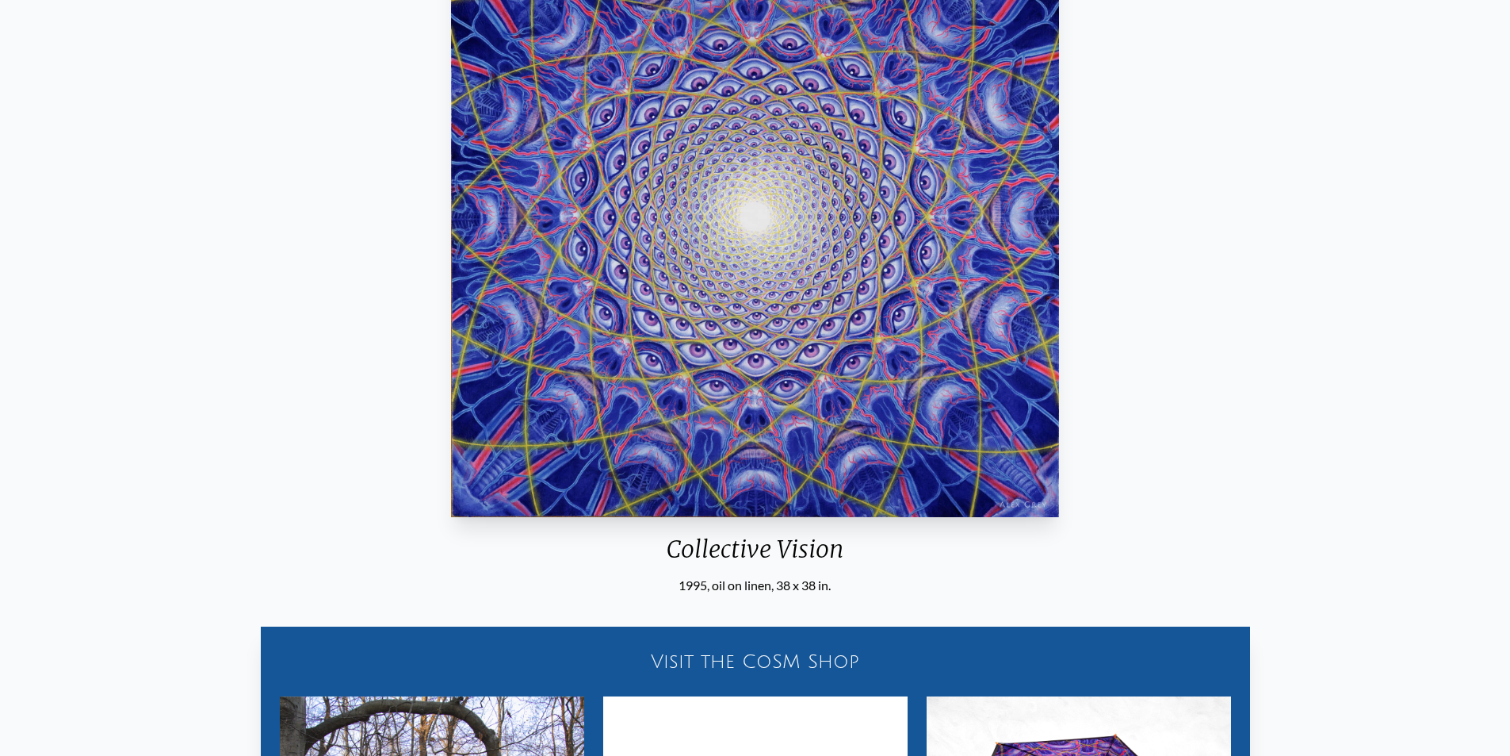
click at [1151, 89] on div "Collective Vision 1995, oil on linen, 38 x 38 in. Visit the CoSM Shop Collectiv…" at bounding box center [755, 485] width 1485 height 1158
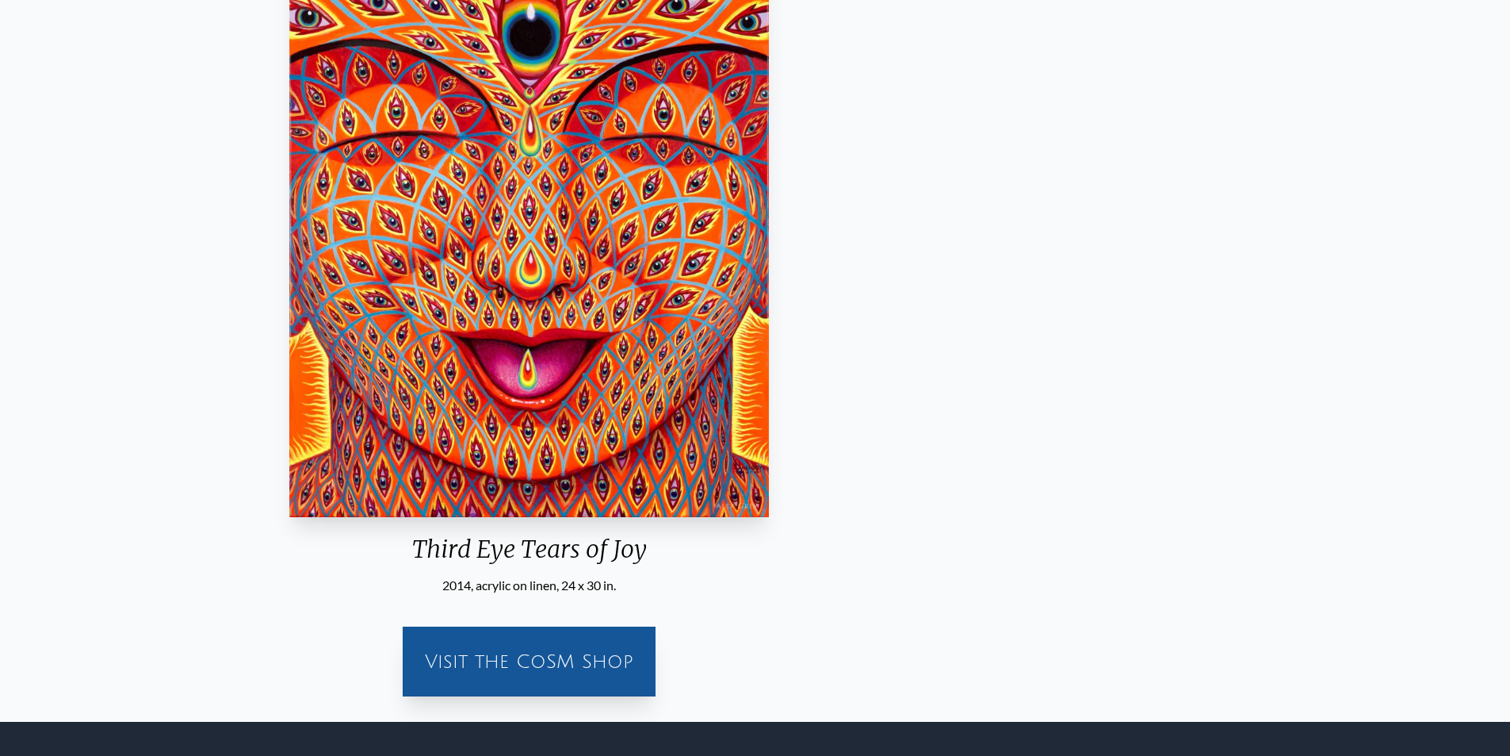
click at [744, 353] on div "Third Eye Tears of Joy 2014, acrylic on linen, 24 x 30 in. Visit the CoSM Shop" at bounding box center [529, 307] width 1485 height 802
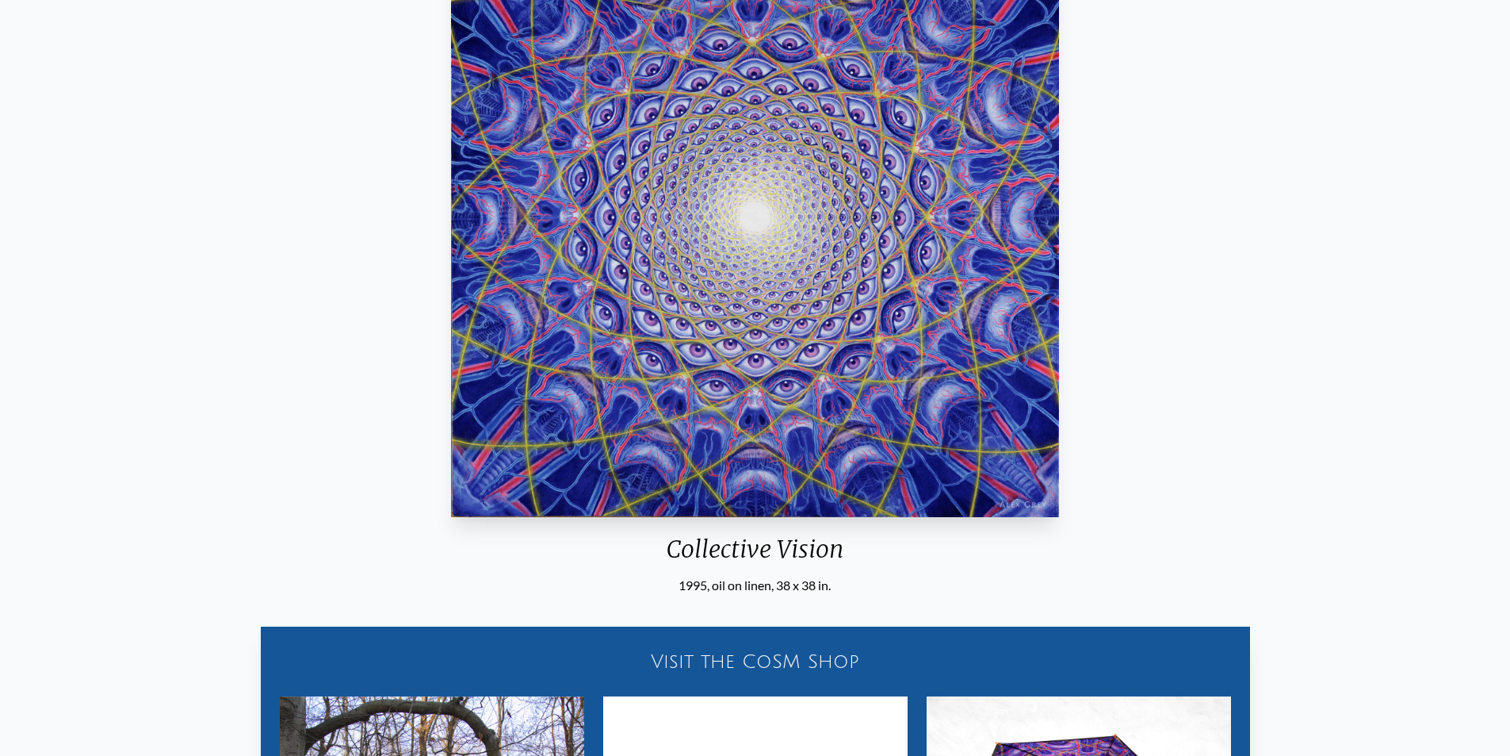
click at [349, 257] on div "Collective Vision 1995, oil on linen, 38 x 38 in. Visit the CoSM Shop Collectiv…" at bounding box center [755, 485] width 1485 height 1158
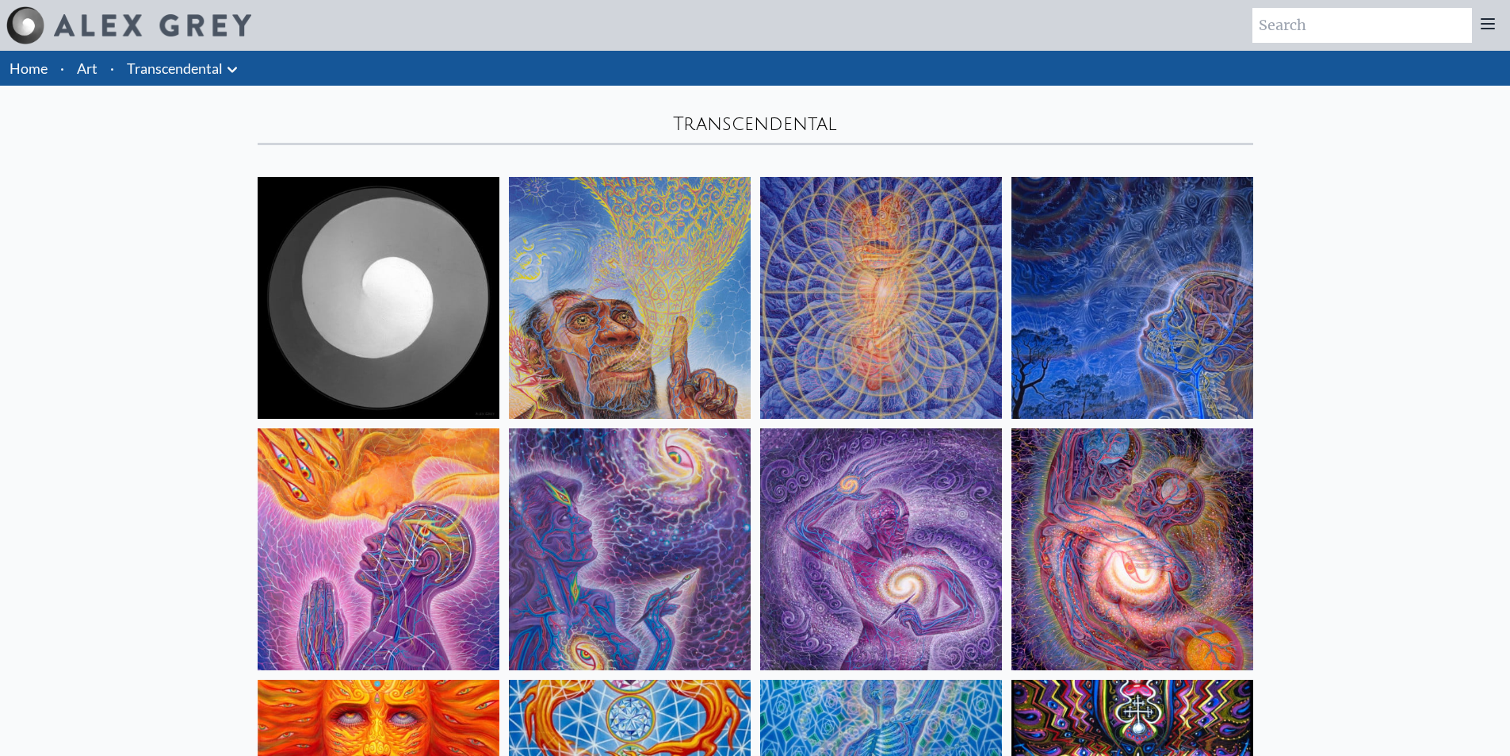
click at [228, 72] on icon at bounding box center [232, 69] width 19 height 19
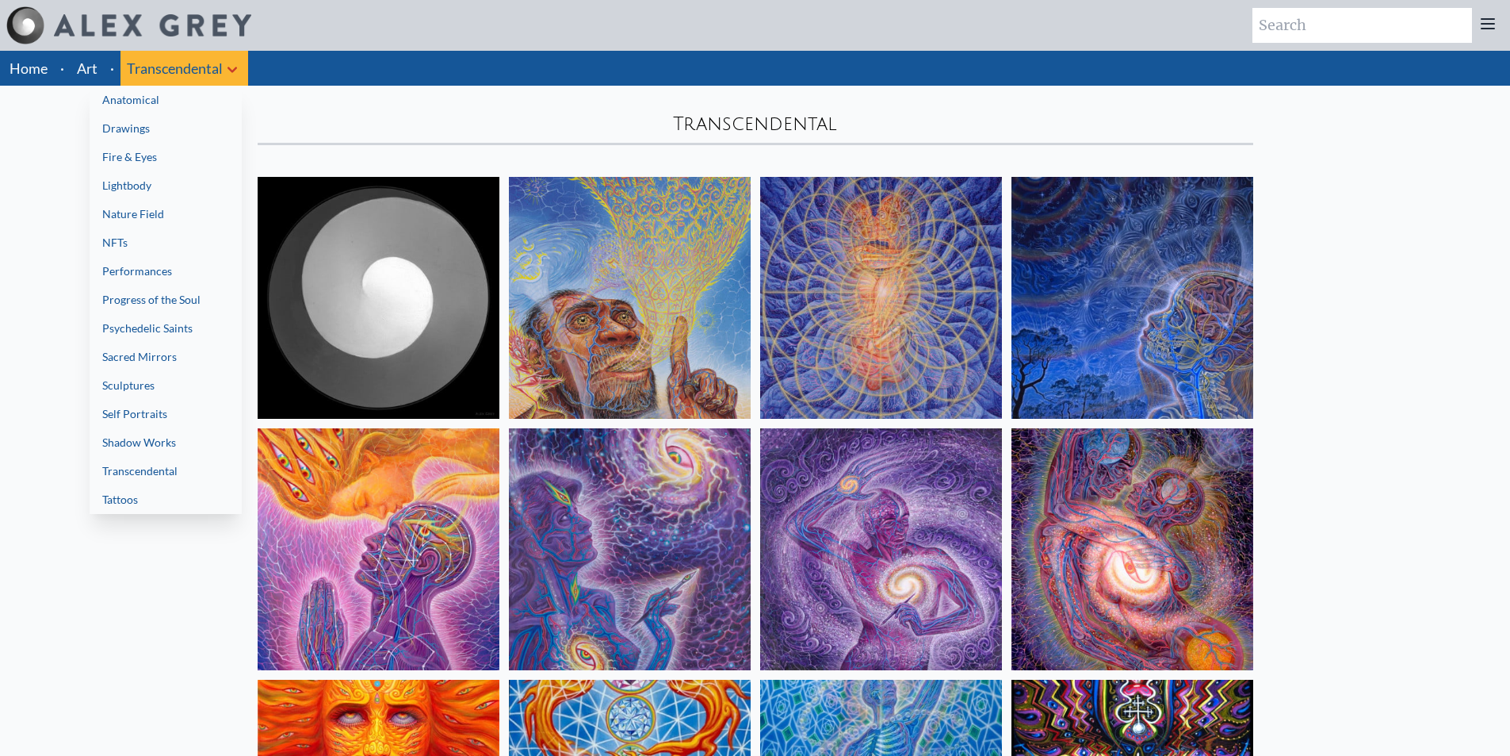
click at [164, 156] on link "Fire & Eyes" at bounding box center [166, 157] width 152 height 29
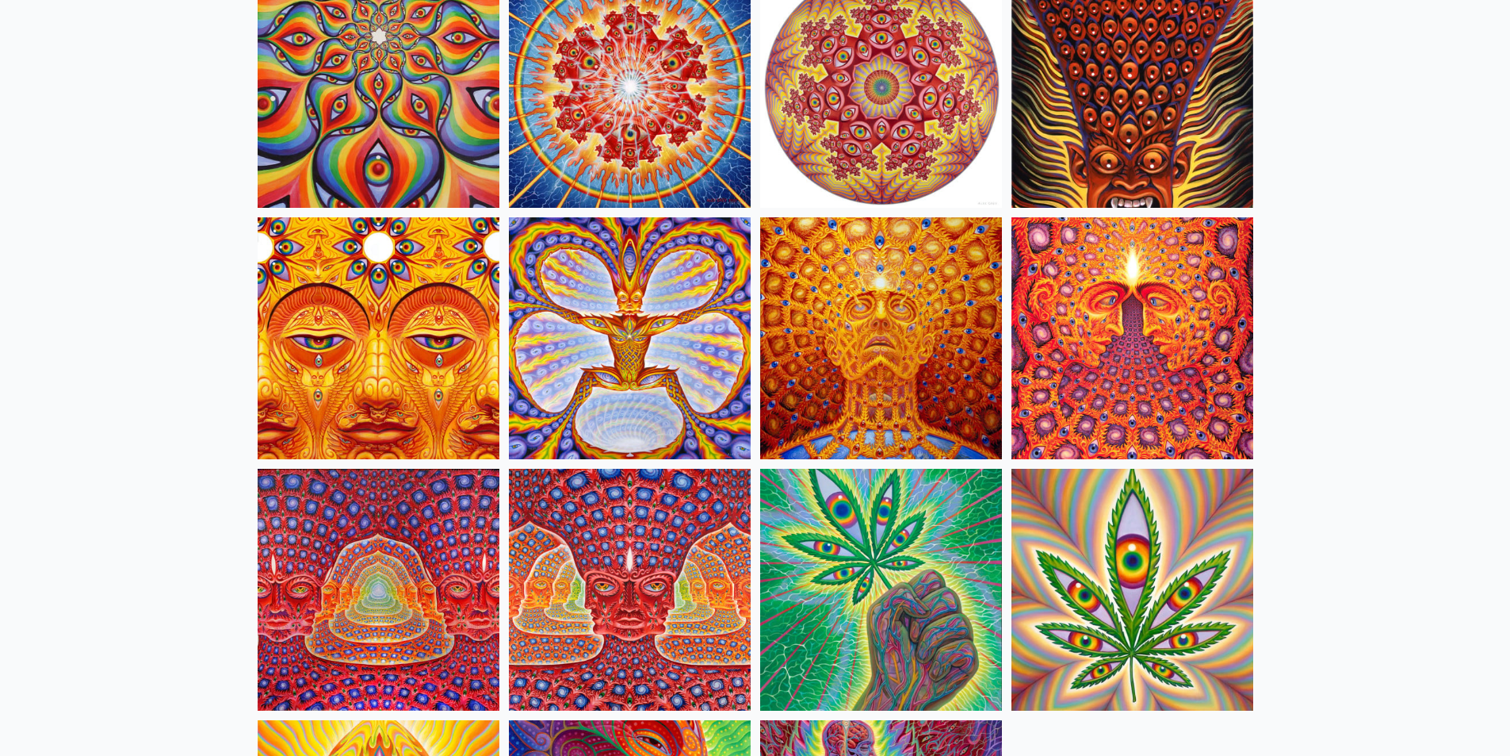
scroll to position [1506, 0]
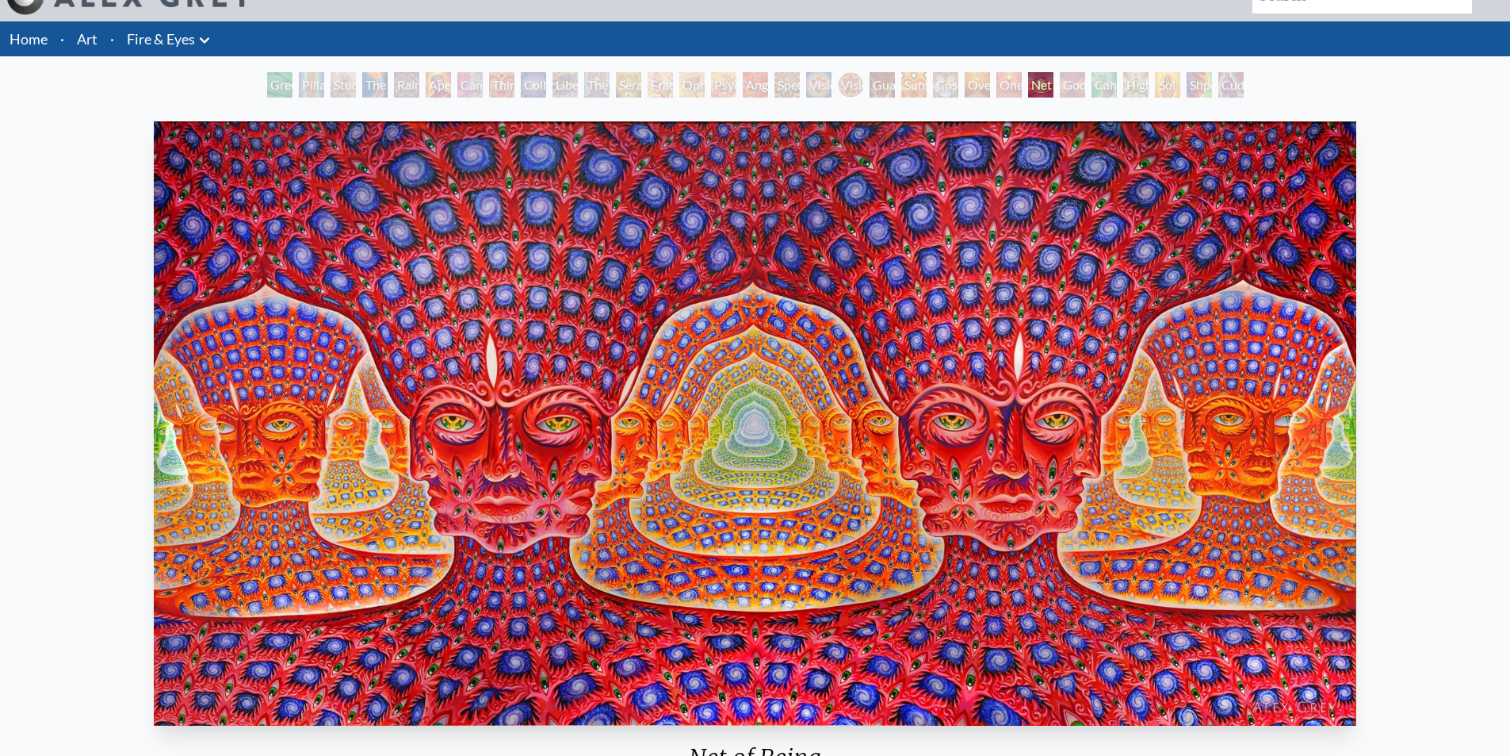
scroll to position [109, 0]
